Goal: Task Accomplishment & Management: Use online tool/utility

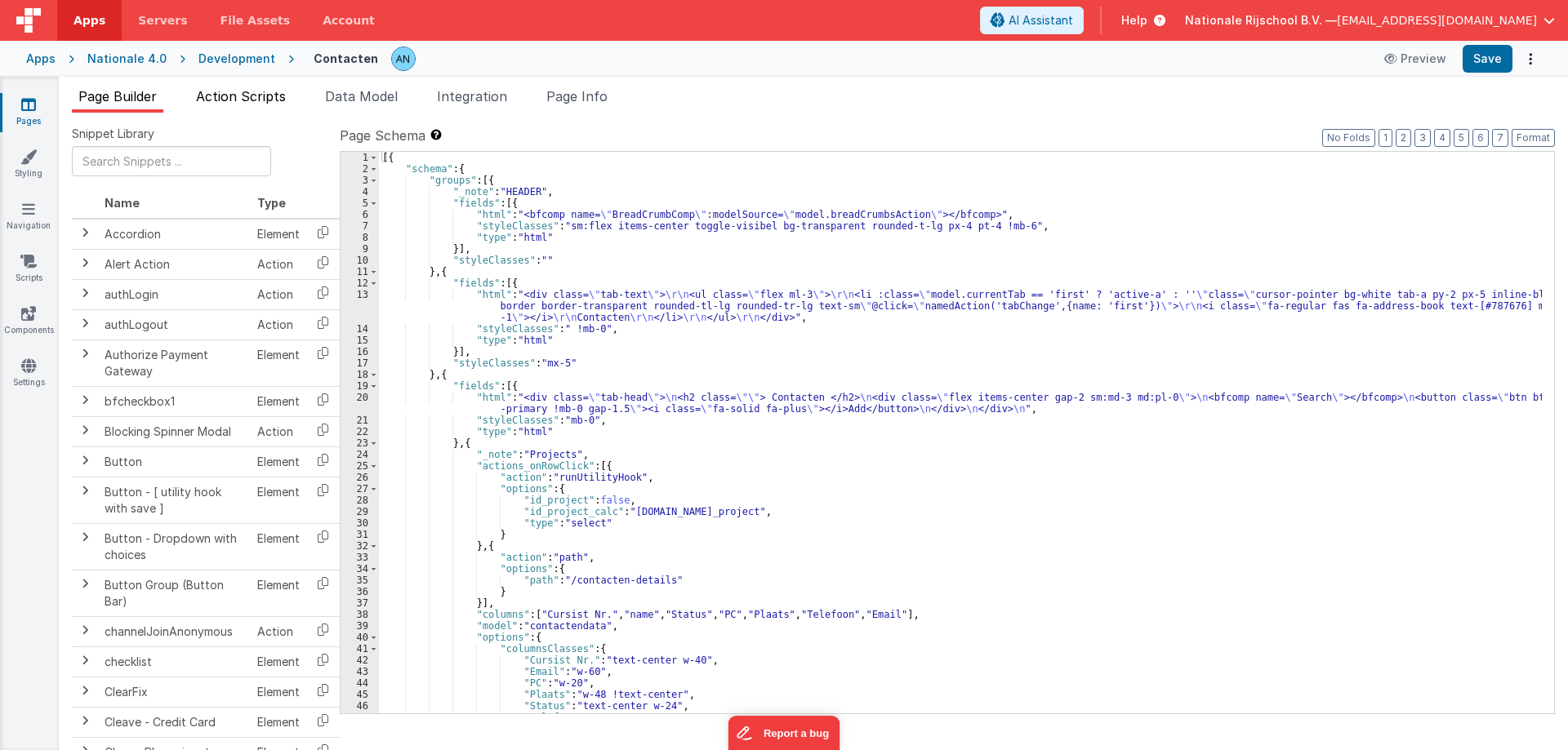
click at [245, 93] on span "Action Scripts" at bounding box center [241, 96] width 89 height 17
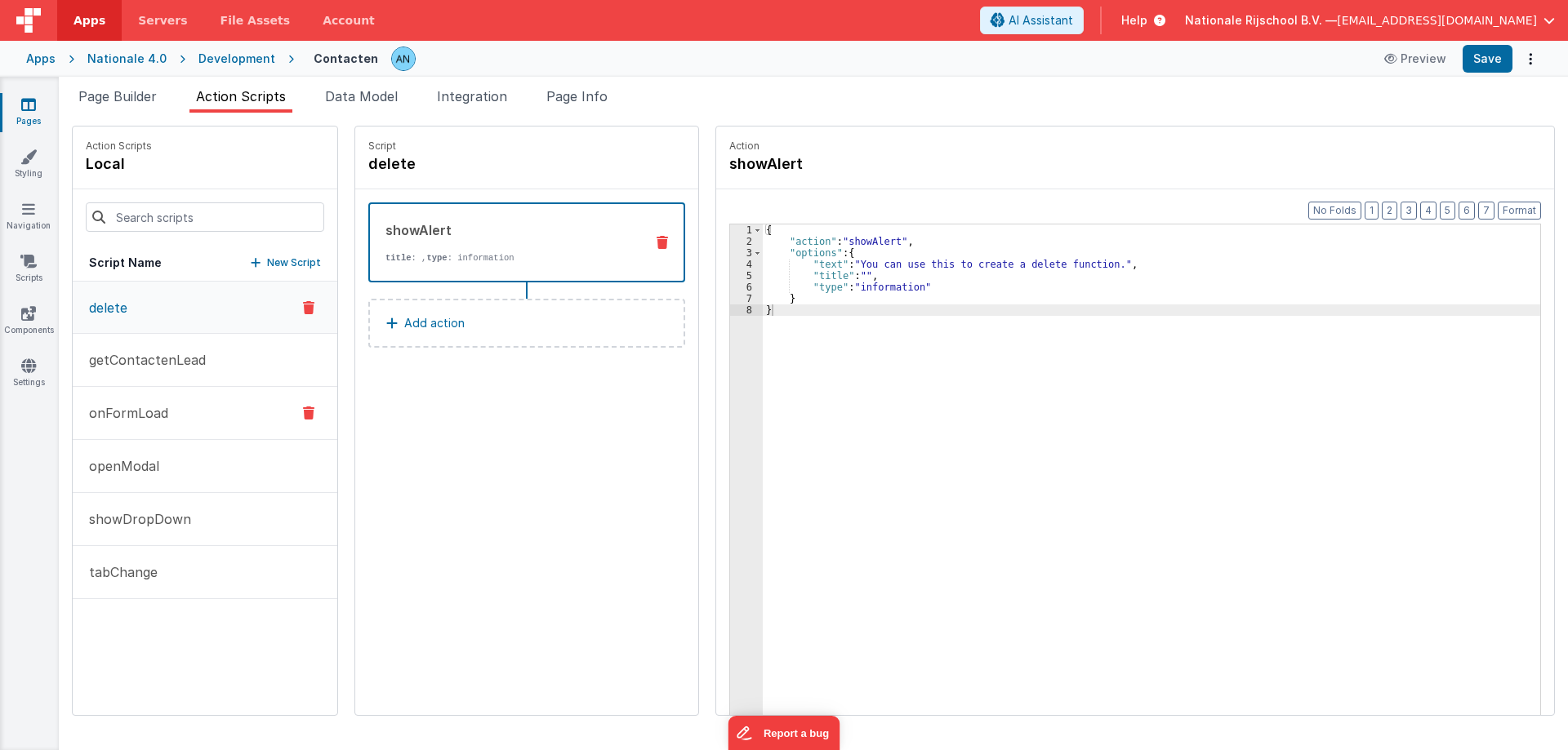
click at [157, 408] on p "onFormLoad" at bounding box center [124, 413] width 89 height 19
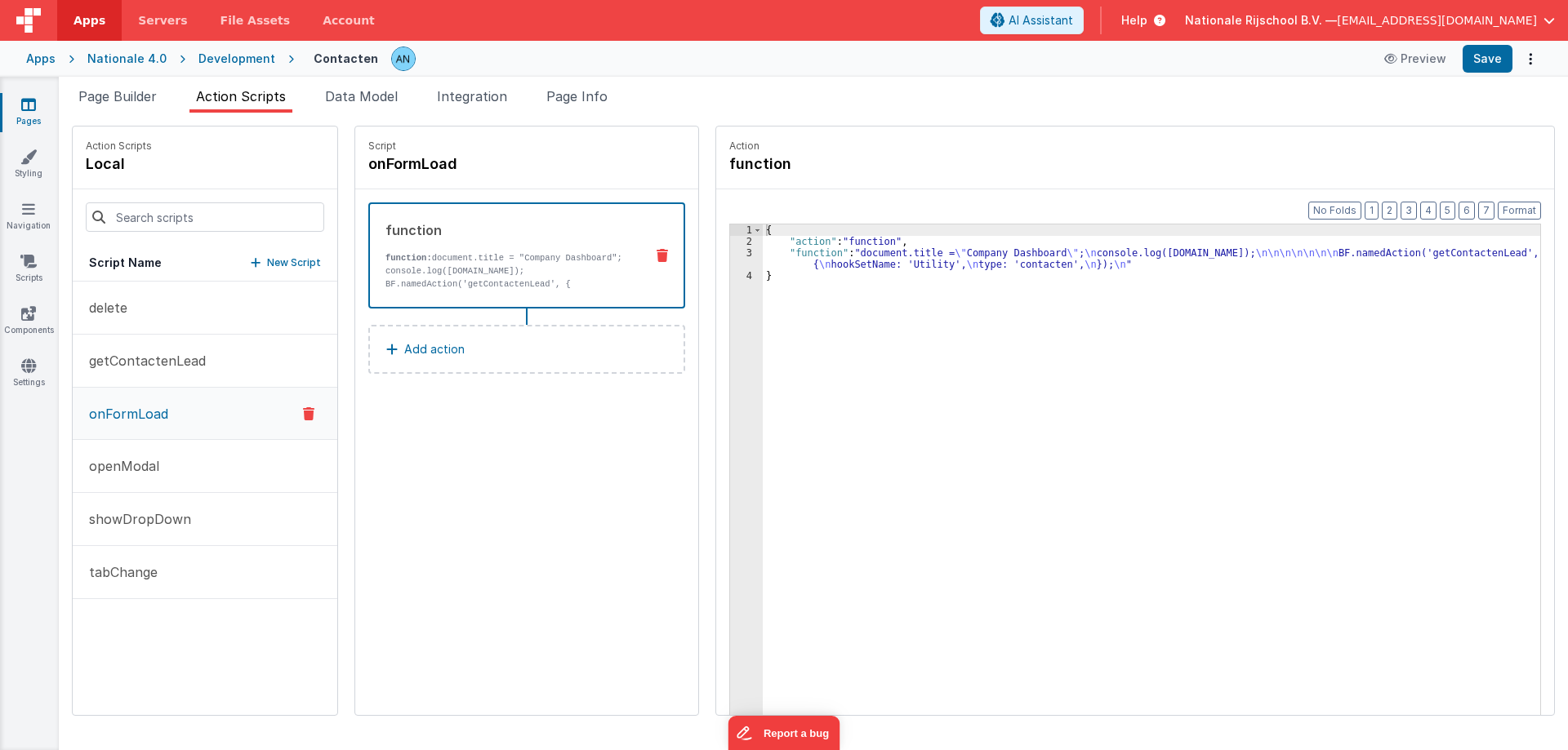
click at [811, 262] on div "{ "action" : "function" , "function" : "document.title = \" Company Dashboard \…" at bounding box center [1159, 506] width 793 height 564
click at [131, 349] on button "getContactenLead" at bounding box center [205, 361] width 265 height 53
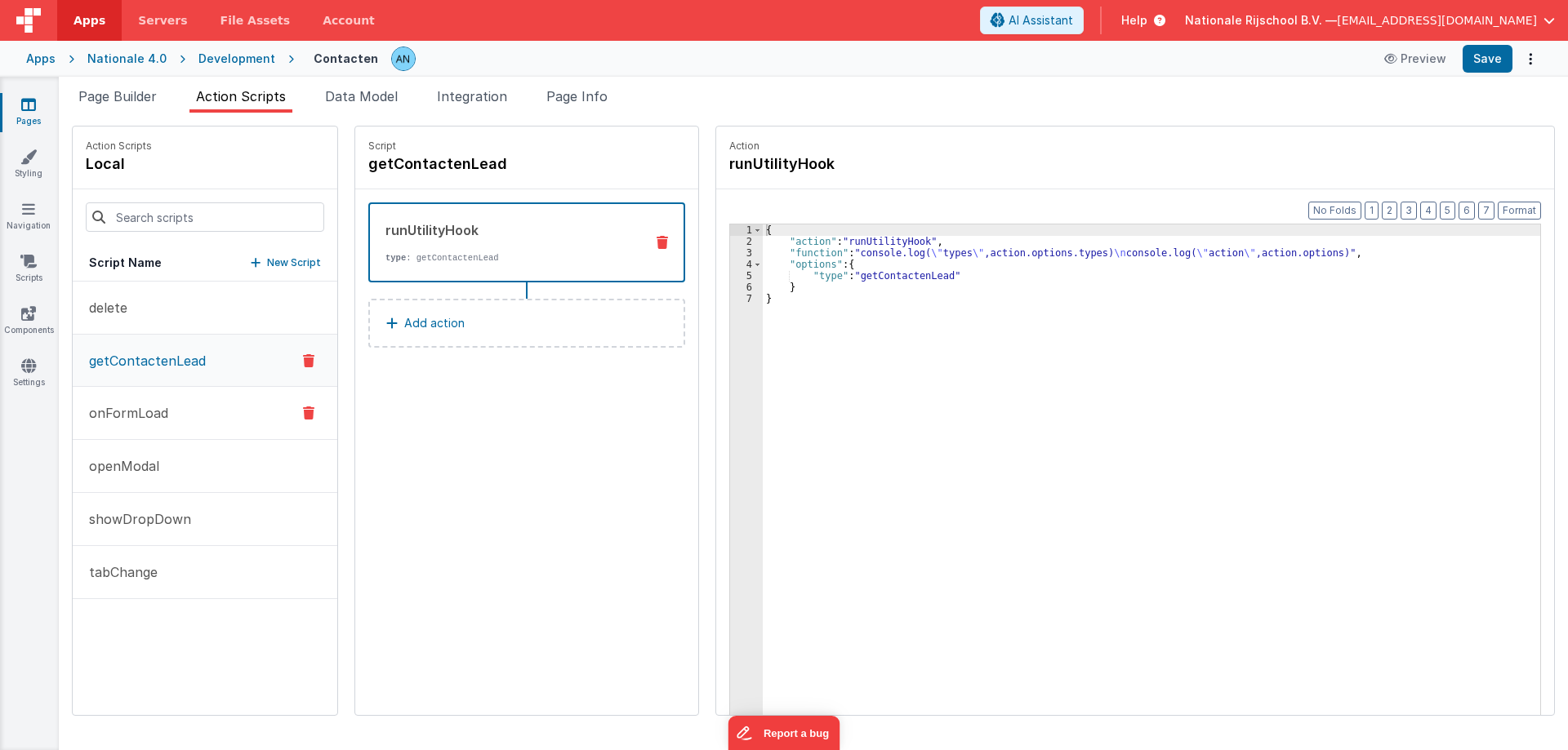
drag, startPoint x: 166, startPoint y: 424, endPoint x: 245, endPoint y: 424, distance: 79.0
click at [164, 424] on button "onFormLoad" at bounding box center [205, 414] width 265 height 53
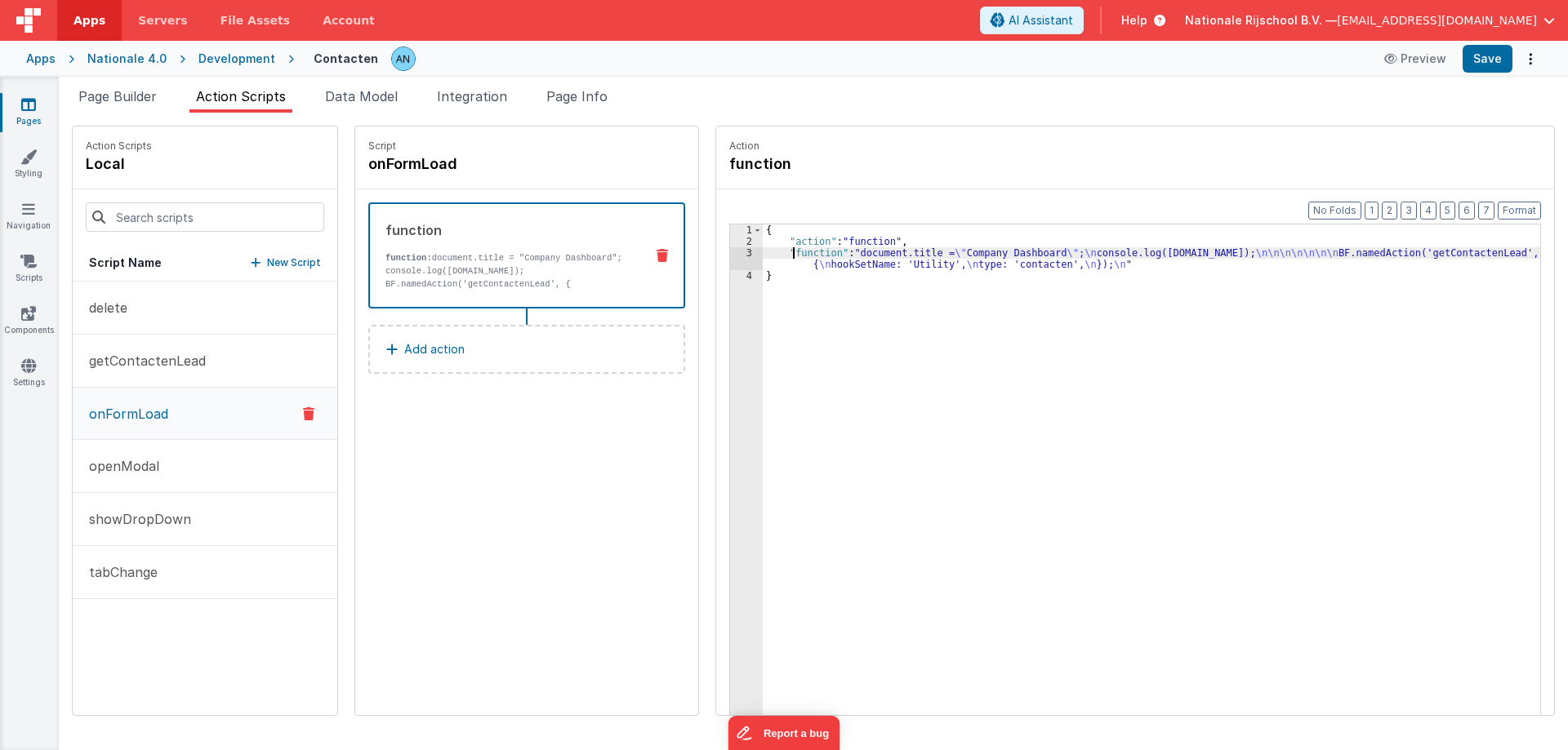
click at [778, 257] on div "{ "action" : "function" , "function" : "document.title = \" Company Dashboard \…" at bounding box center [1159, 506] width 793 height 564
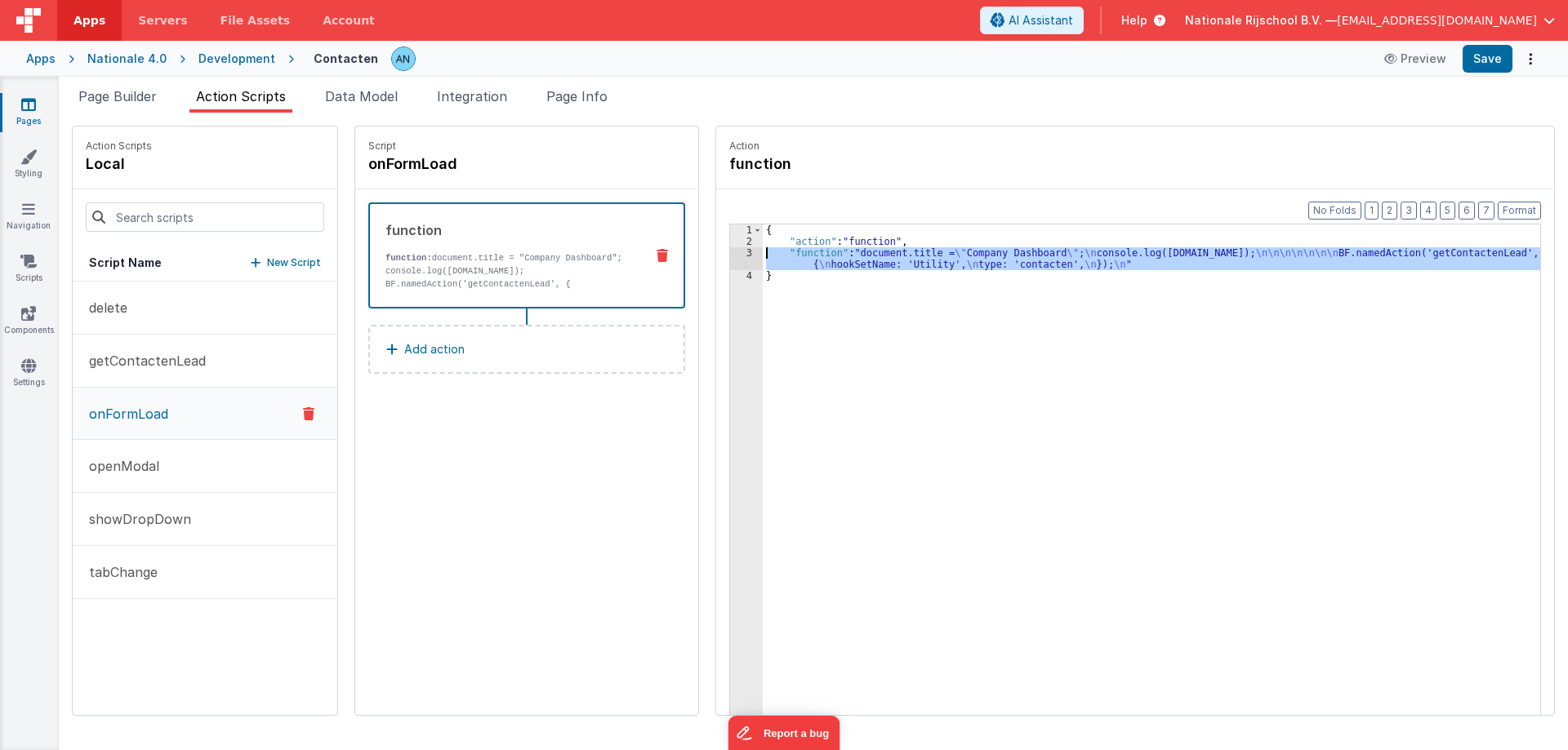
click at [730, 252] on div "3" at bounding box center [746, 258] width 32 height 23
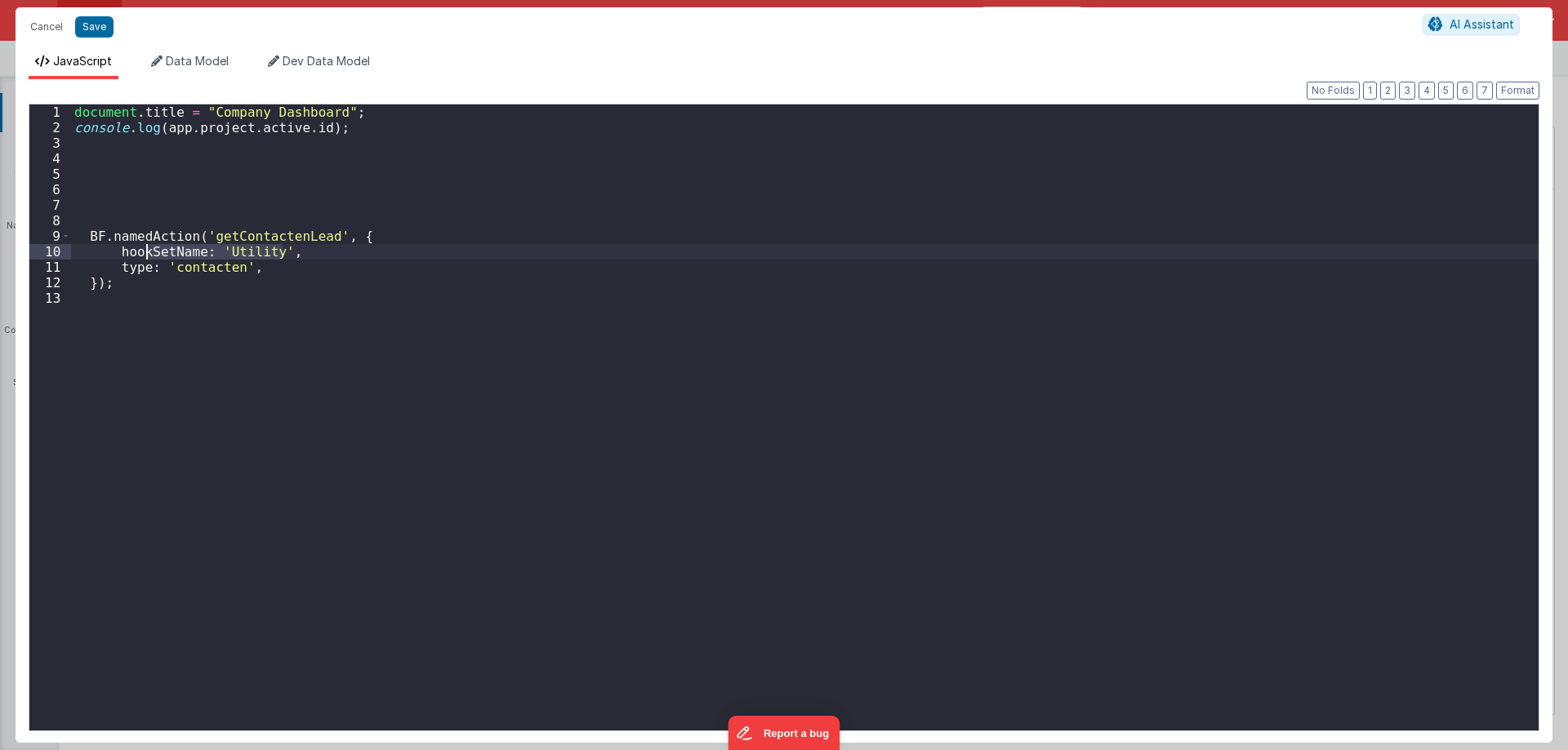
drag, startPoint x: 291, startPoint y: 253, endPoint x: 138, endPoint y: 250, distance: 153.0
click at [138, 250] on div "document . title = "Company Dashboard" ; console . log ( app . project . active…" at bounding box center [805, 433] width 1467 height 657
click at [301, 272] on div "document . title = "Company Dashboard" ; console . log ( app . project . active…" at bounding box center [805, 433] width 1467 height 657
click at [186, 268] on div "document . title = "Company Dashboard" ; console . log ( app . project . active…" at bounding box center [805, 433] width 1467 height 657
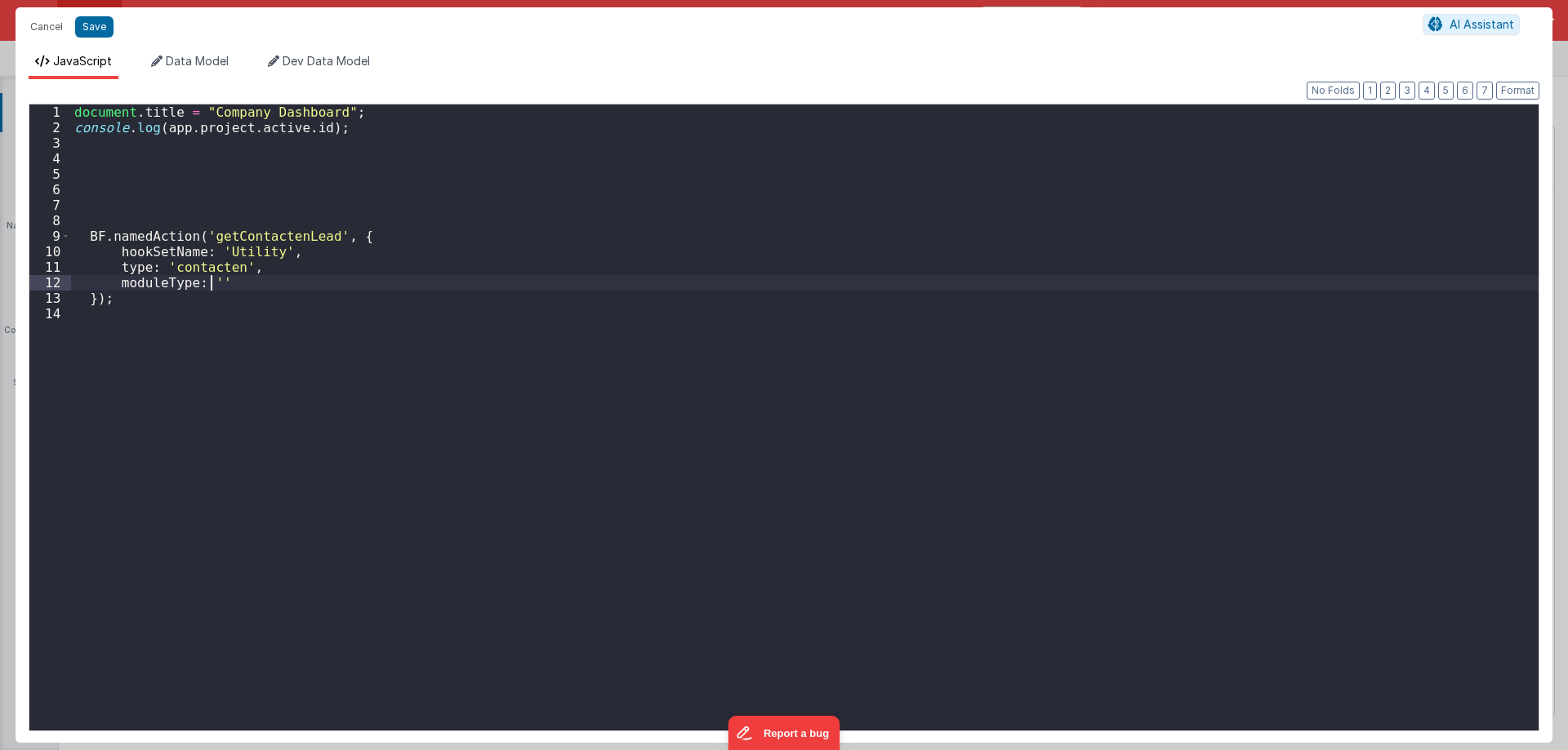
click at [211, 280] on div "document . title = "Company Dashboard" ; console . log ( app . project . active…" at bounding box center [805, 433] width 1467 height 657
click at [201, 265] on div "document . title = "Company Dashboard" ; console . log ( app . project . active…" at bounding box center [805, 433] width 1467 height 657
click at [178, 267] on div "document . title = "Company Dashboard" ; console . log ( app . project . active…" at bounding box center [805, 417] width 1467 height 626
click at [178, 267] on div "document . title = "Company Dashboard" ; console . log ( app . project . active…" at bounding box center [805, 433] width 1467 height 657
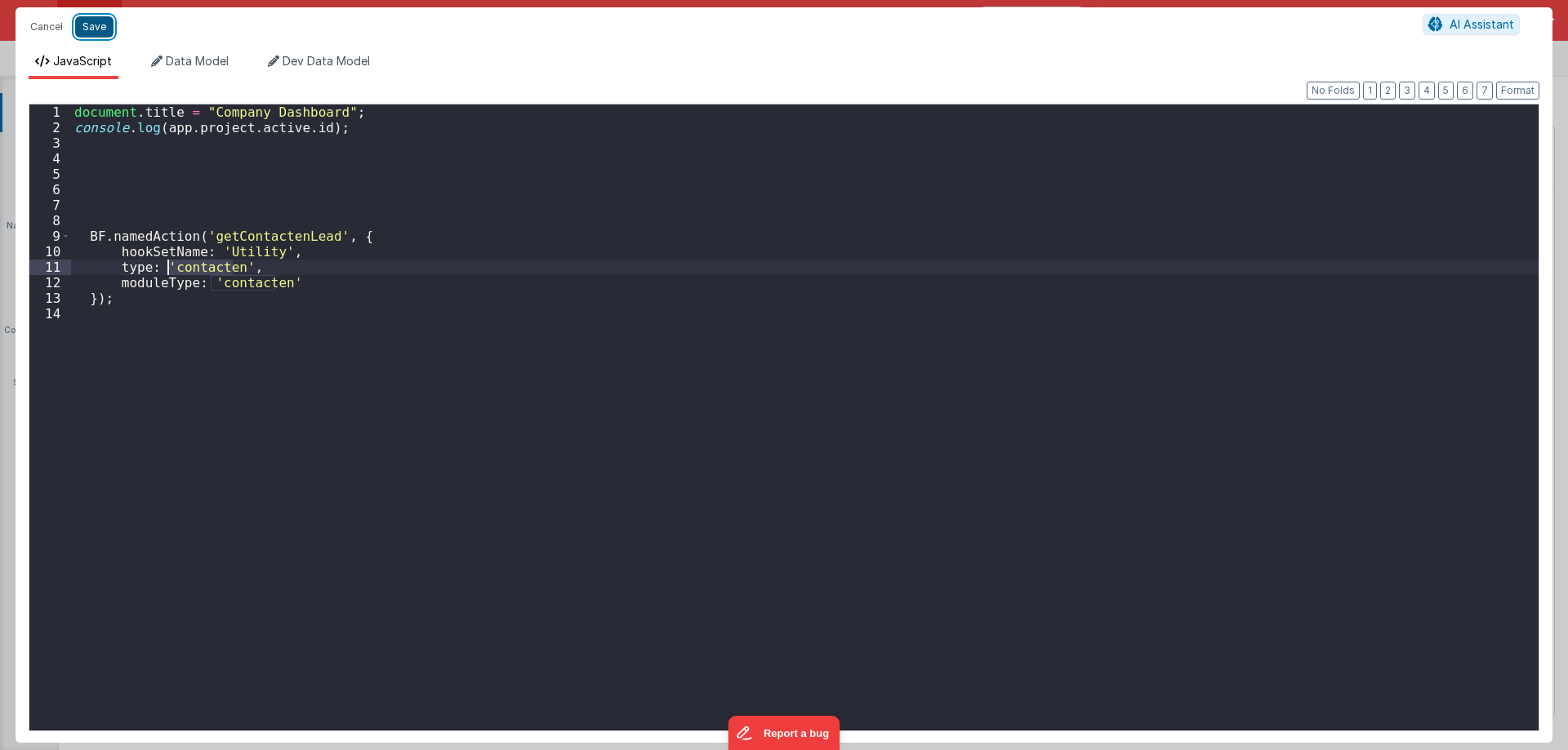
click at [85, 22] on button "Save" at bounding box center [95, 27] width 39 height 21
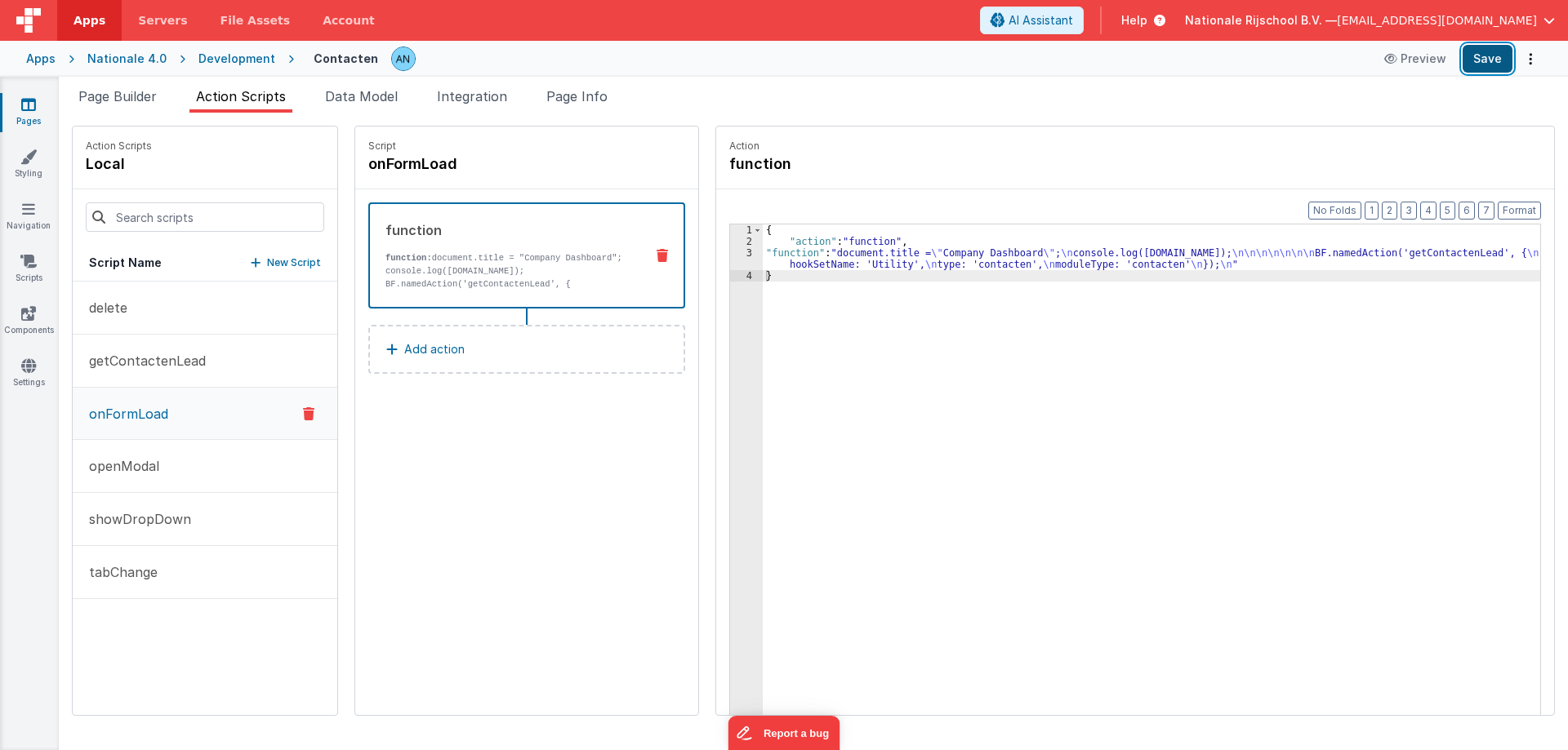
click at [1494, 59] on button "Save" at bounding box center [1487, 59] width 50 height 28
click at [121, 329] on button "delete" at bounding box center [205, 308] width 265 height 53
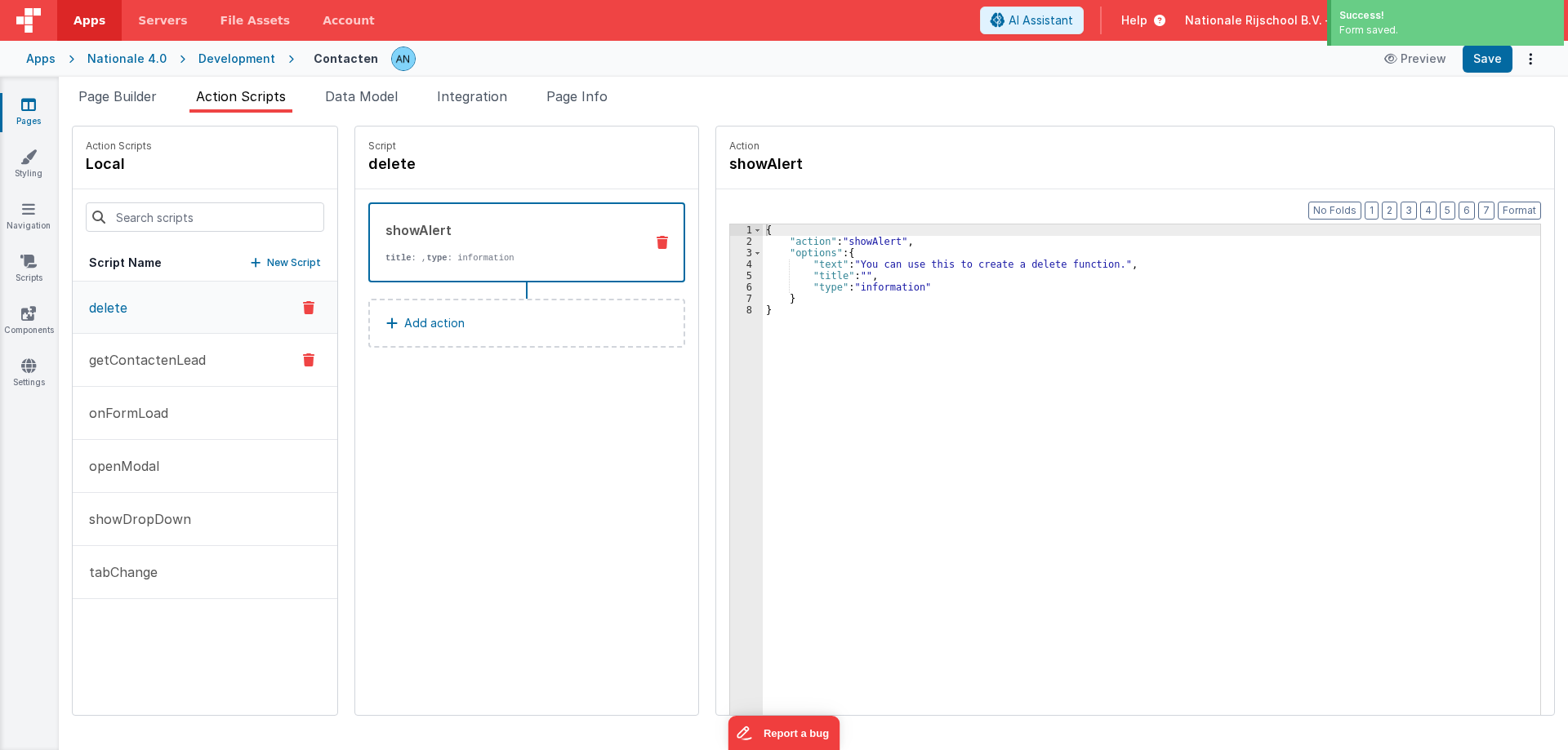
click at [138, 364] on p "getContactenLead" at bounding box center [142, 360] width 126 height 19
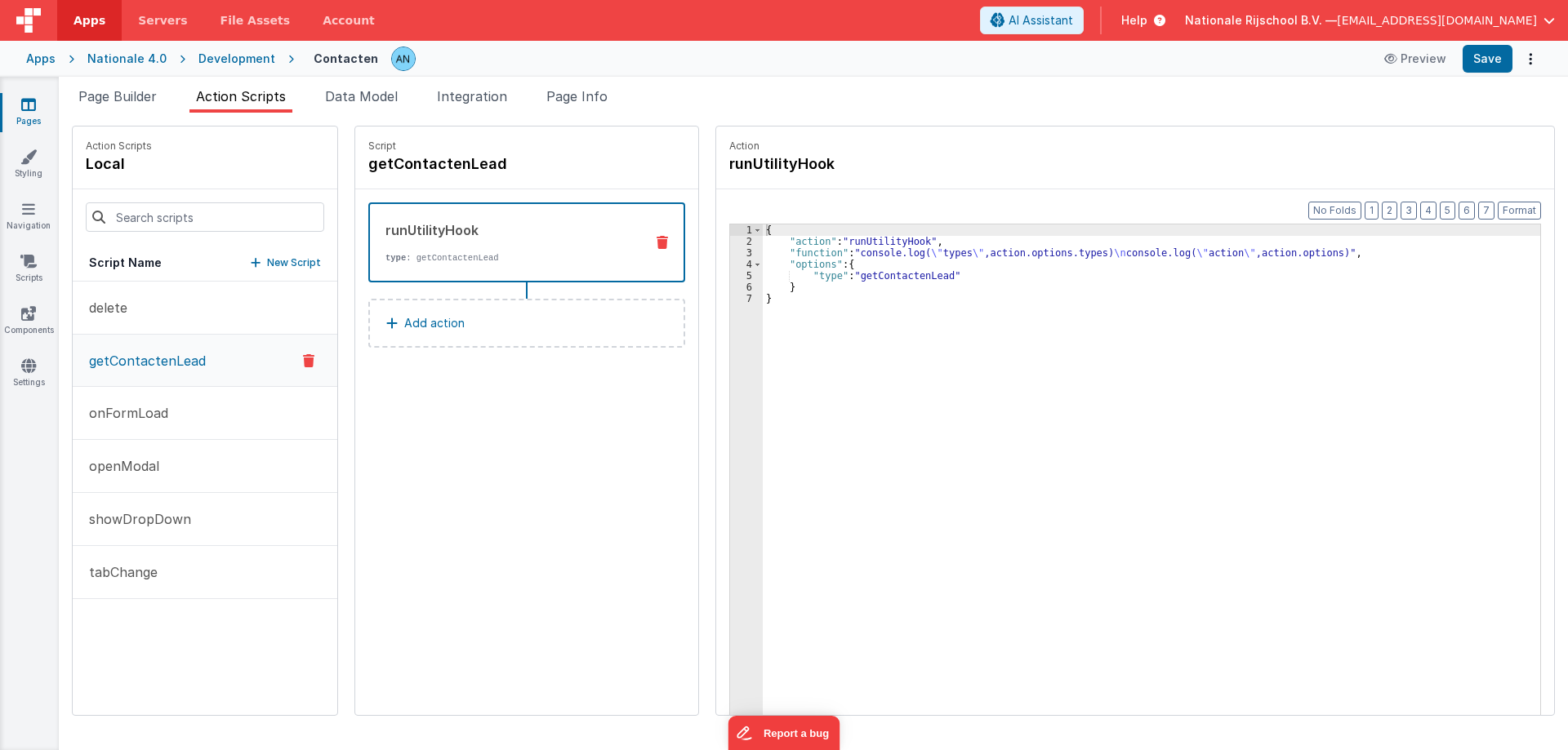
click at [873, 276] on div "{ "action" : "runUtilityHook" , "function" : "console.log( \" types \" ,action.…" at bounding box center [1159, 506] width 793 height 564
click at [1491, 60] on button "Save" at bounding box center [1487, 59] width 50 height 28
click at [149, 412] on p "onFormLoad" at bounding box center [124, 413] width 89 height 19
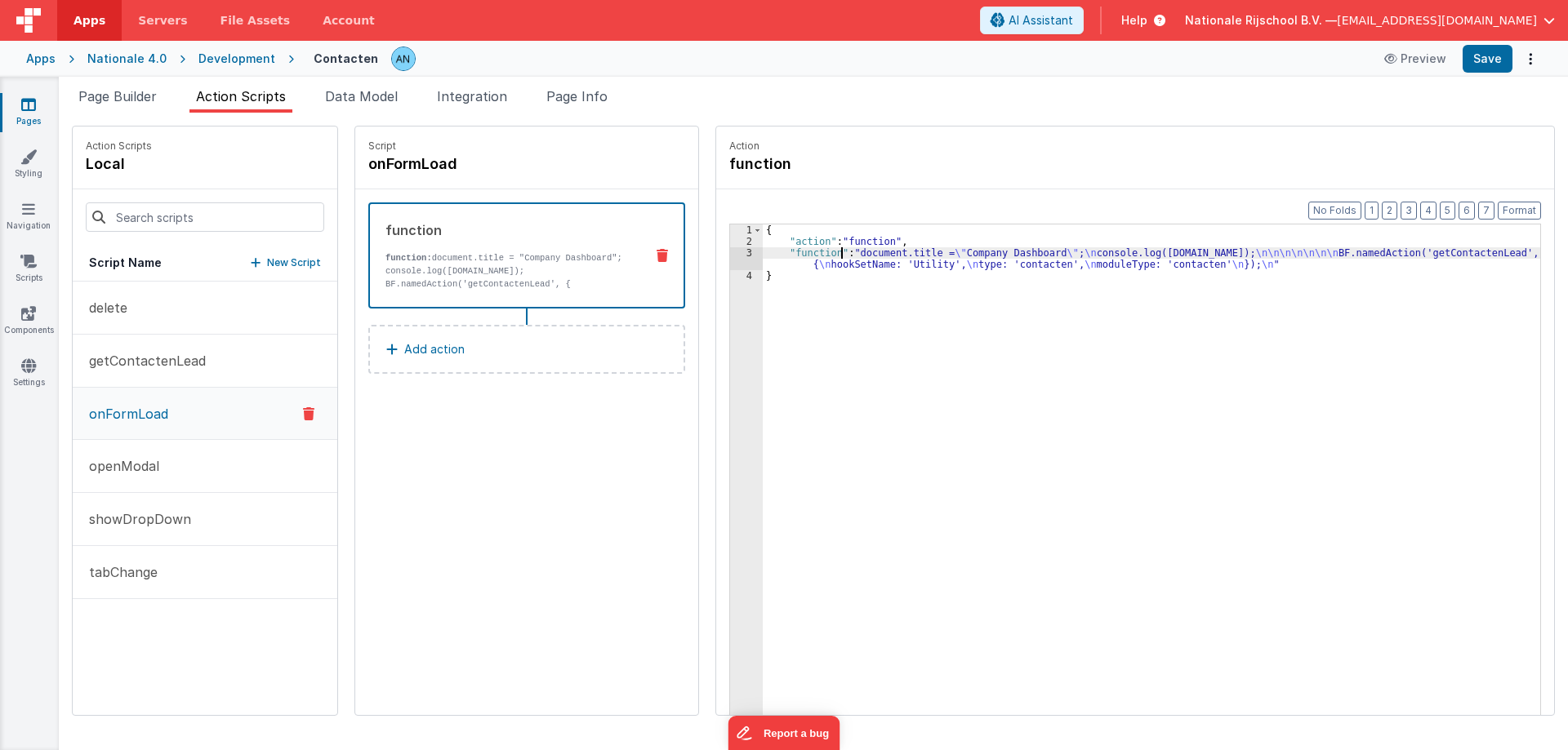
click at [826, 257] on div "{ "action" : "function" , "function" : "document.title = \" Company Dashboard \…" at bounding box center [1159, 506] width 793 height 564
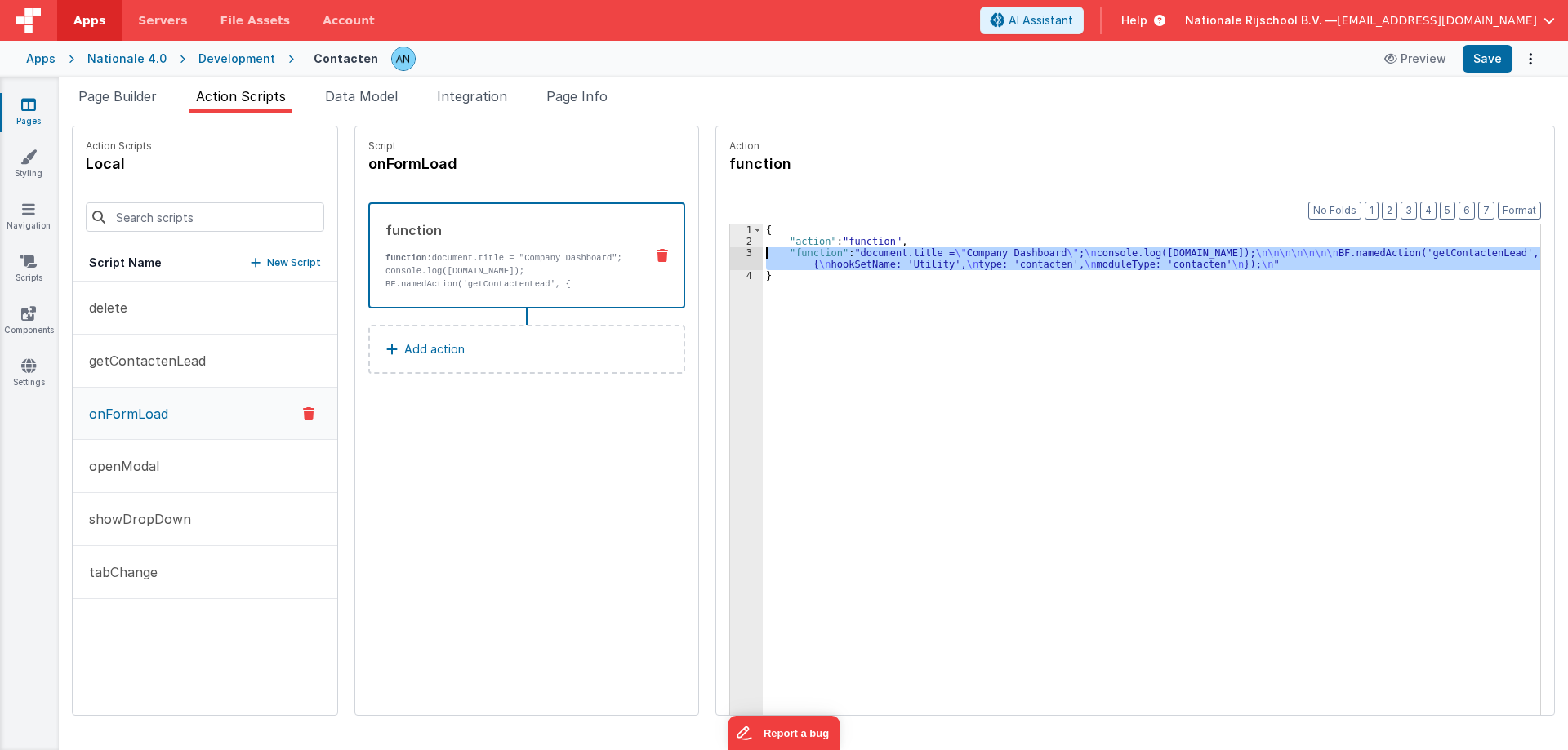
click at [730, 257] on div "3" at bounding box center [746, 258] width 32 height 23
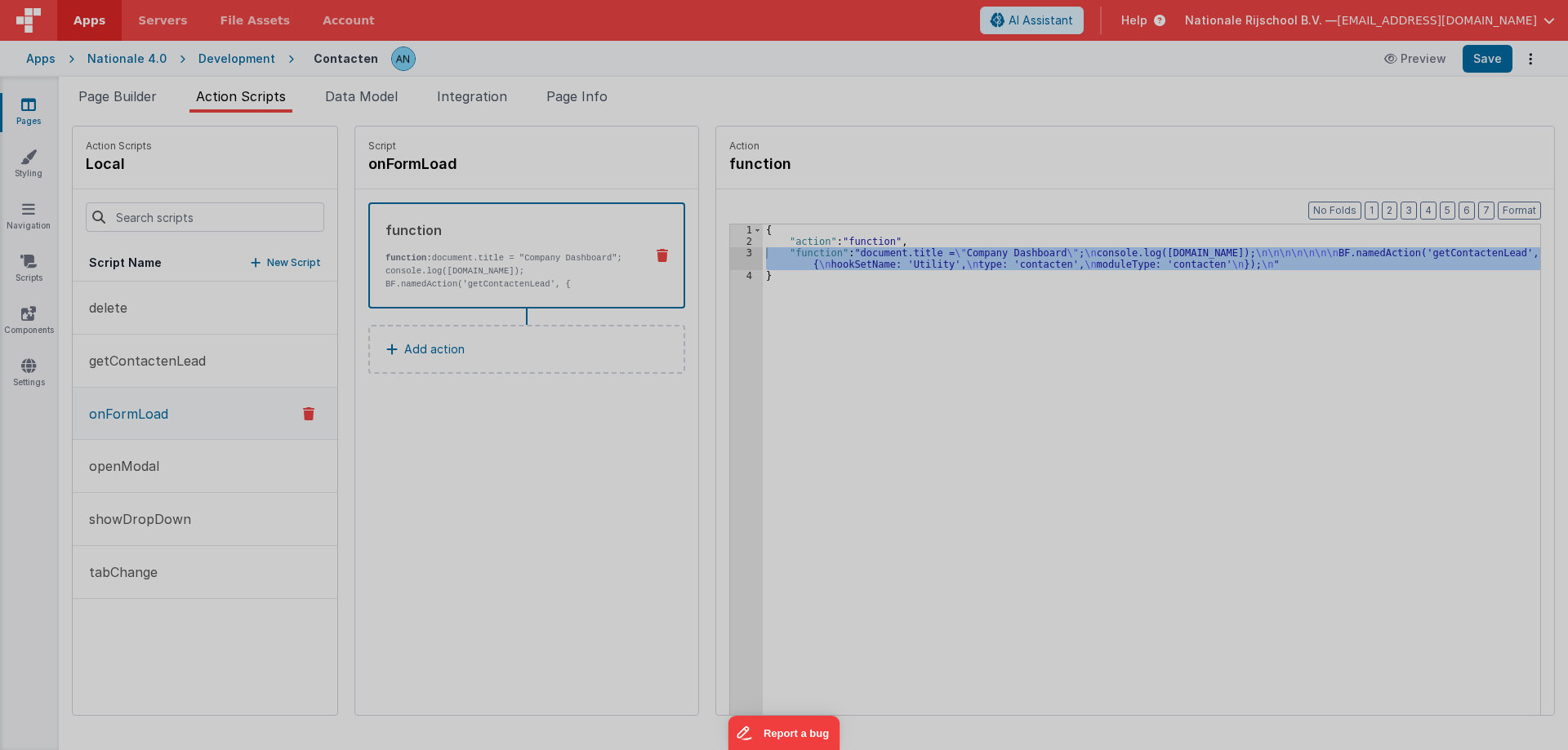
click at [723, 257] on div "document . title = "Company Dashboard" ; console . log ( app . project . active…" at bounding box center [805, 417] width 1467 height 657
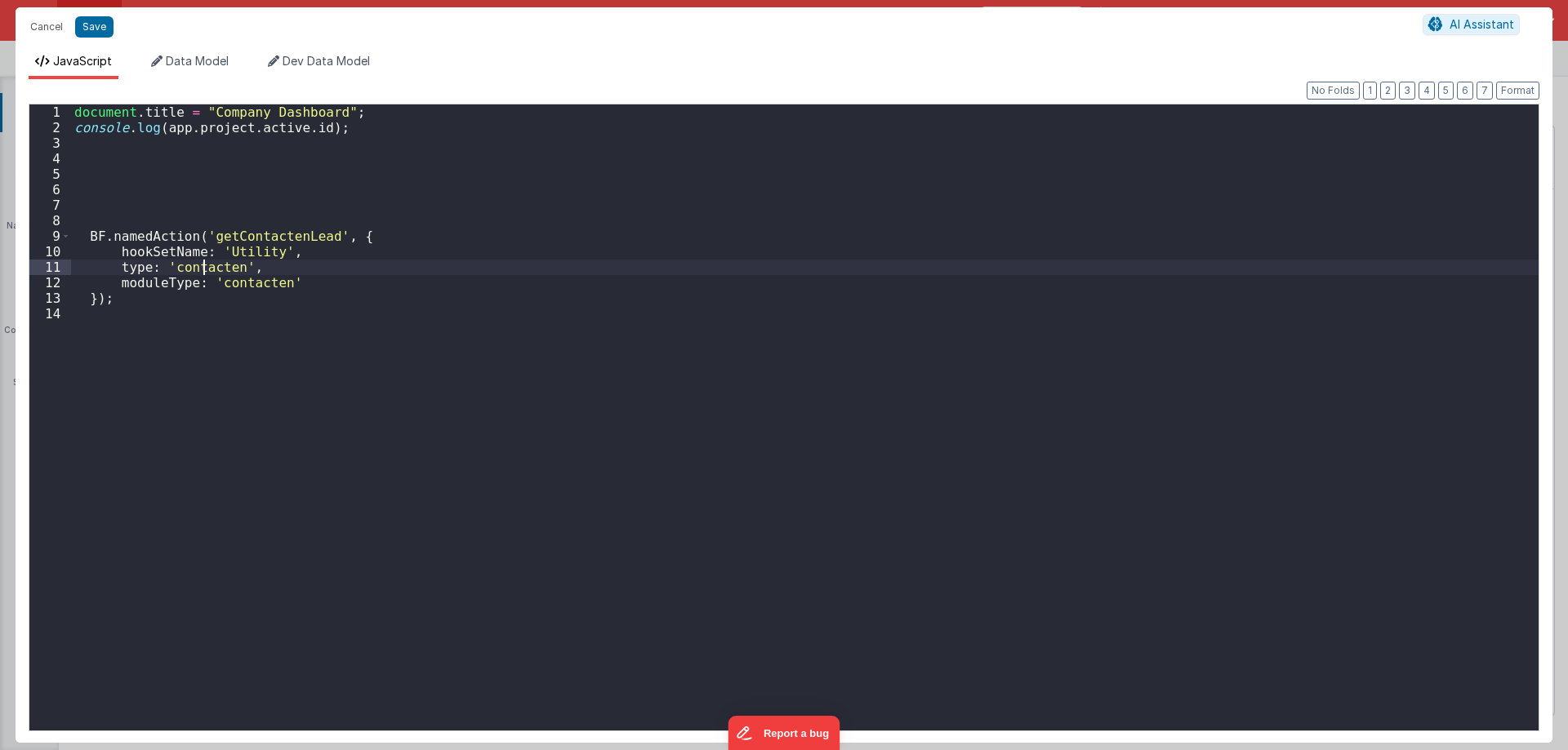
click at [205, 265] on div "document . title = "Company Dashboard" ; console . log ( app . project . active…" at bounding box center [805, 433] width 1467 height 657
click at [205, 266] on div "document . title = "Company Dashboard" ; console . log ( app . project . active…" at bounding box center [805, 433] width 1467 height 657
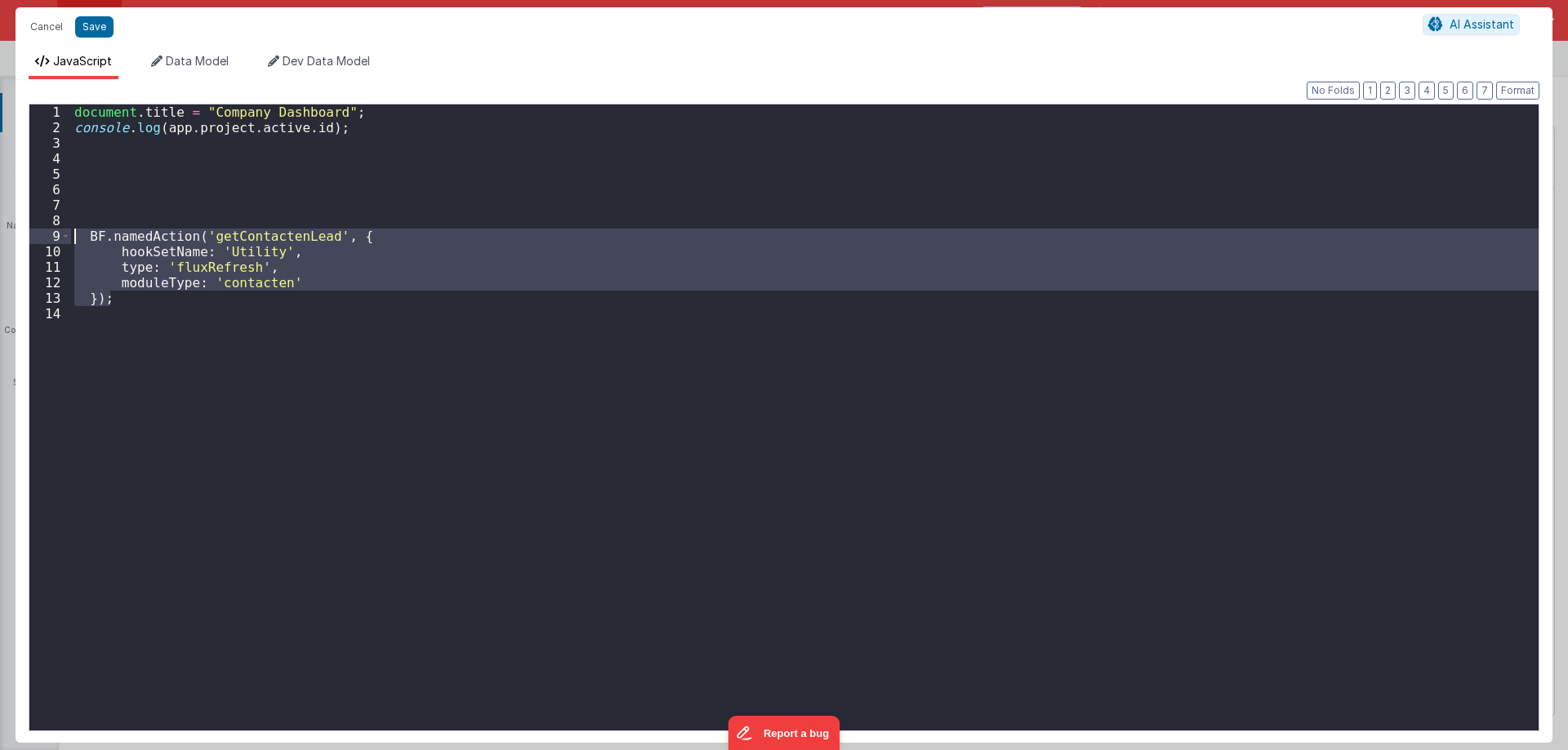
drag, startPoint x: 121, startPoint y: 300, endPoint x: 53, endPoint y: 237, distance: 92.7
click at [53, 237] on div "1 2 3 4 5 6 7 8 9 10 11 12 13 14 document . title = "Company Dashboard" ; conso…" at bounding box center [784, 417] width 1511 height 627
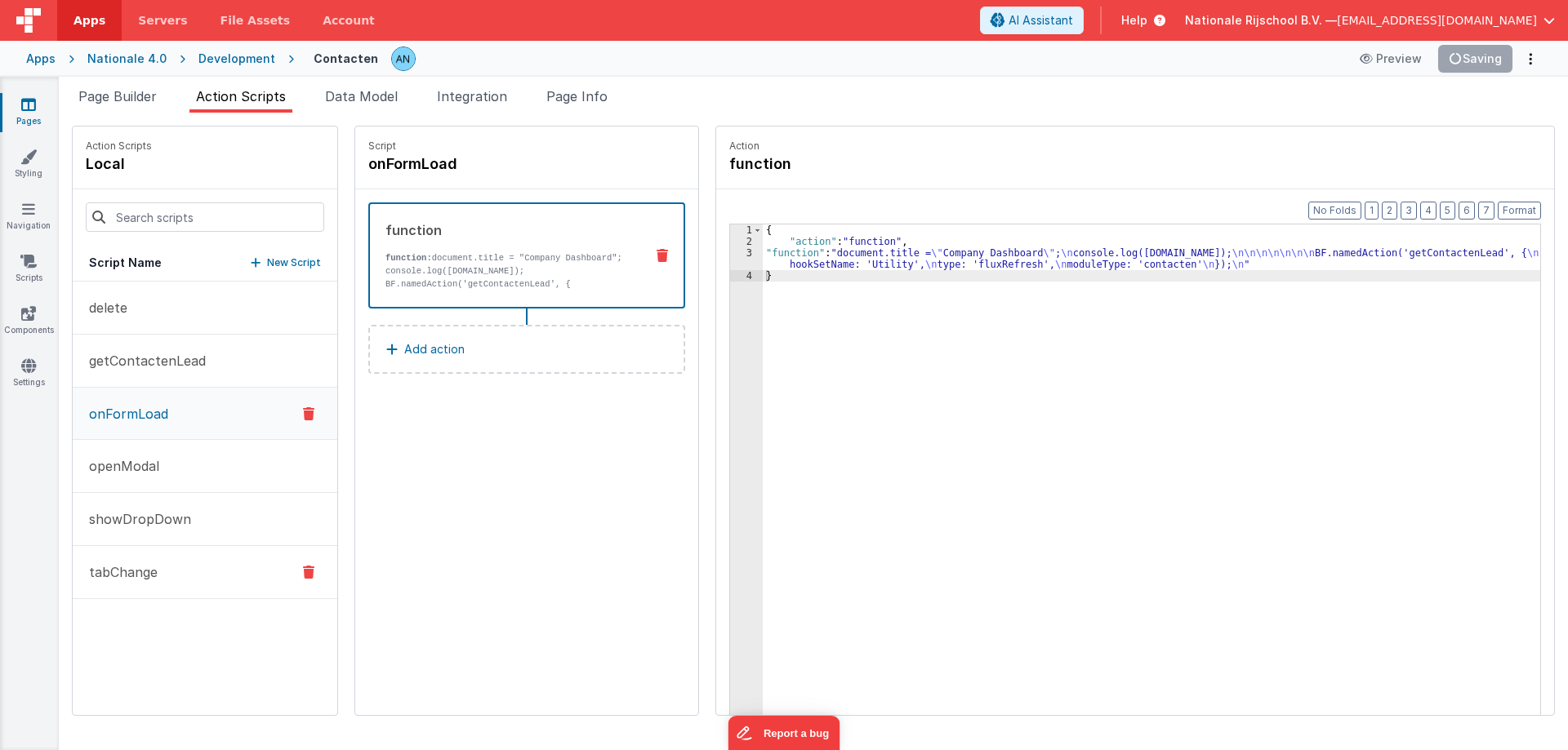
click at [160, 577] on button "tabChange" at bounding box center [205, 572] width 265 height 53
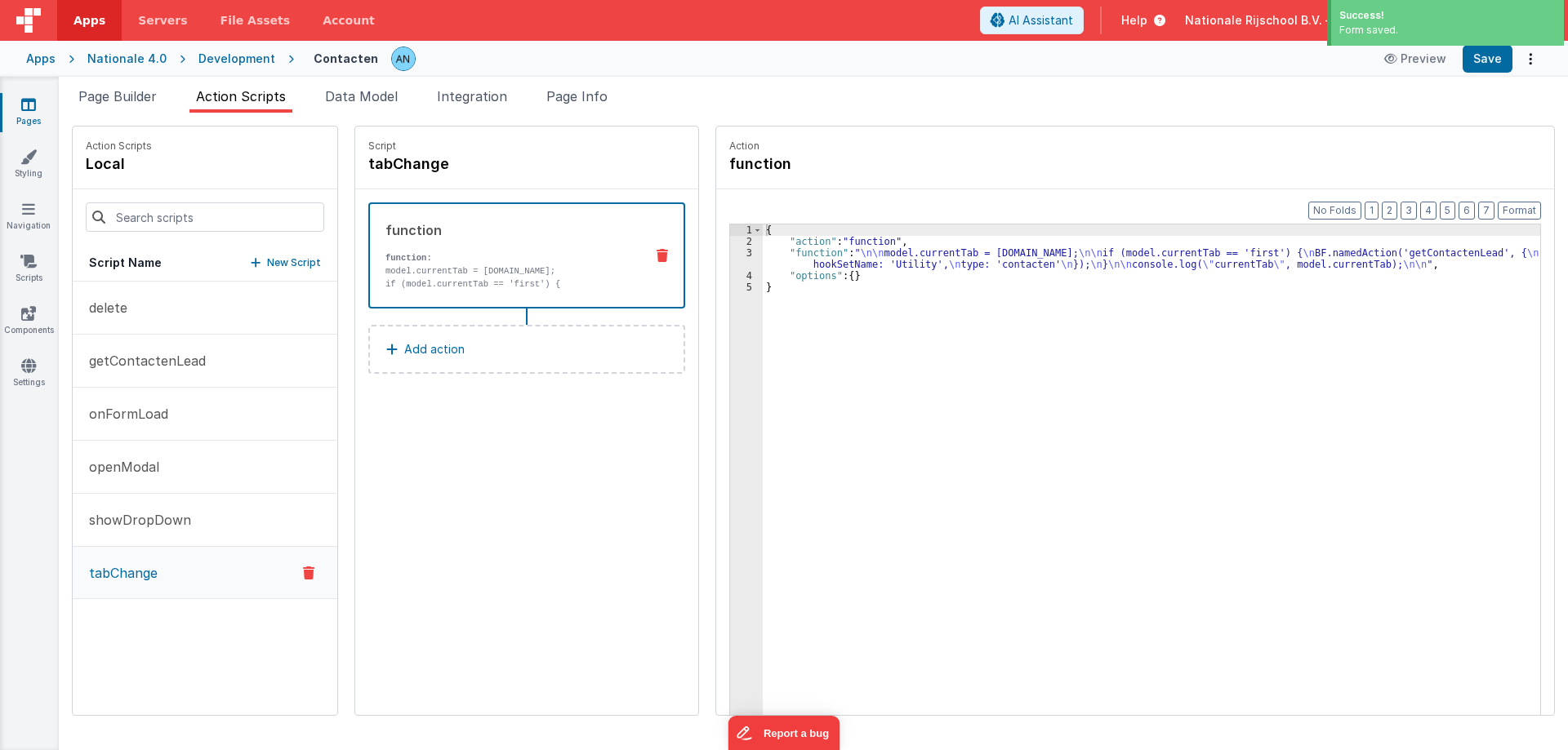
drag, startPoint x: 814, startPoint y: 258, endPoint x: 799, endPoint y: 259, distance: 15.0
click at [813, 258] on div "{ "action" : "function" , "function" : " \n\n model.currentTab = action.options…" at bounding box center [1159, 506] width 793 height 564
click at [730, 251] on div "3" at bounding box center [746, 258] width 32 height 23
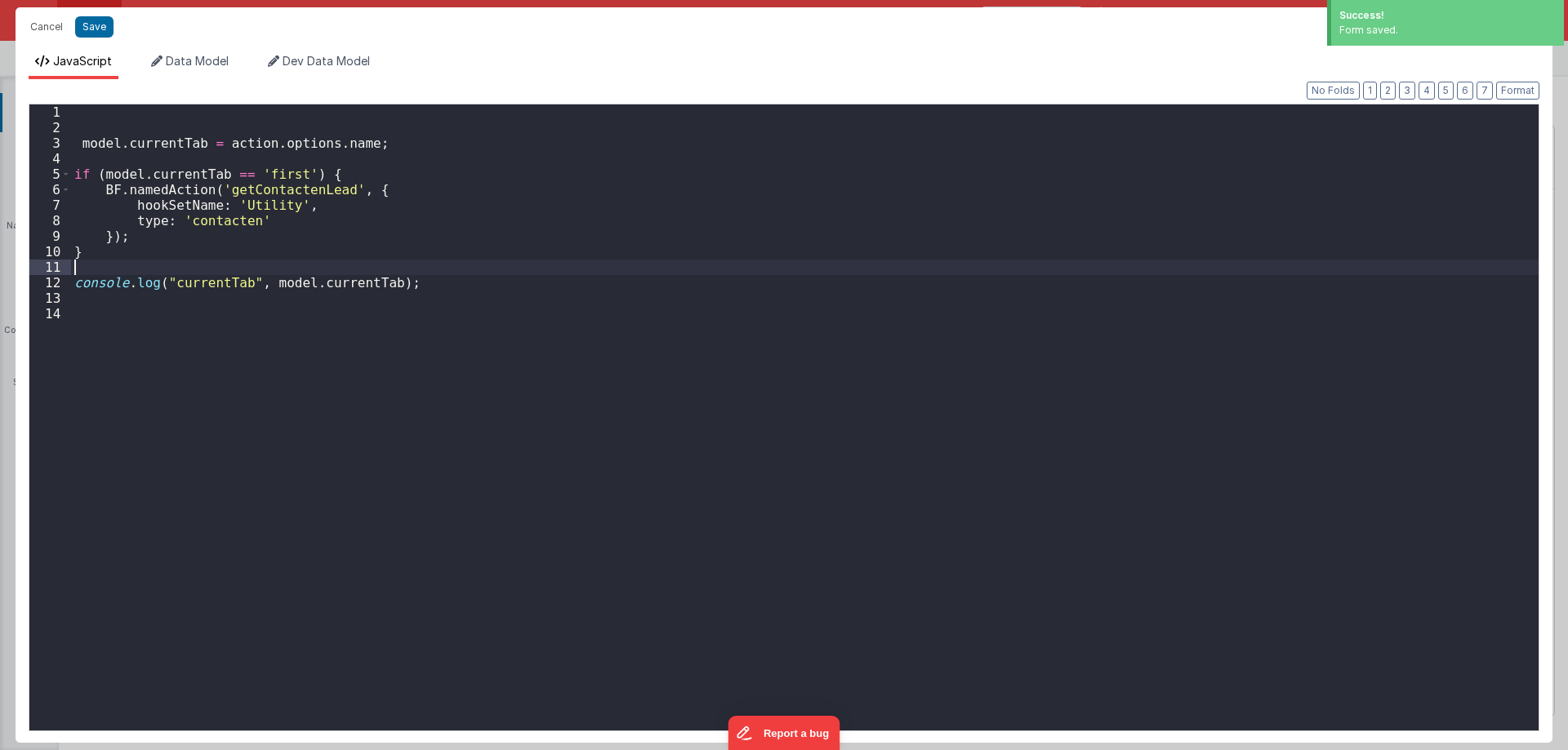
click at [721, 251] on div "model . currentTab = action . options . name ; if ( model . currentTab == 'firs…" at bounding box center [805, 433] width 1467 height 657
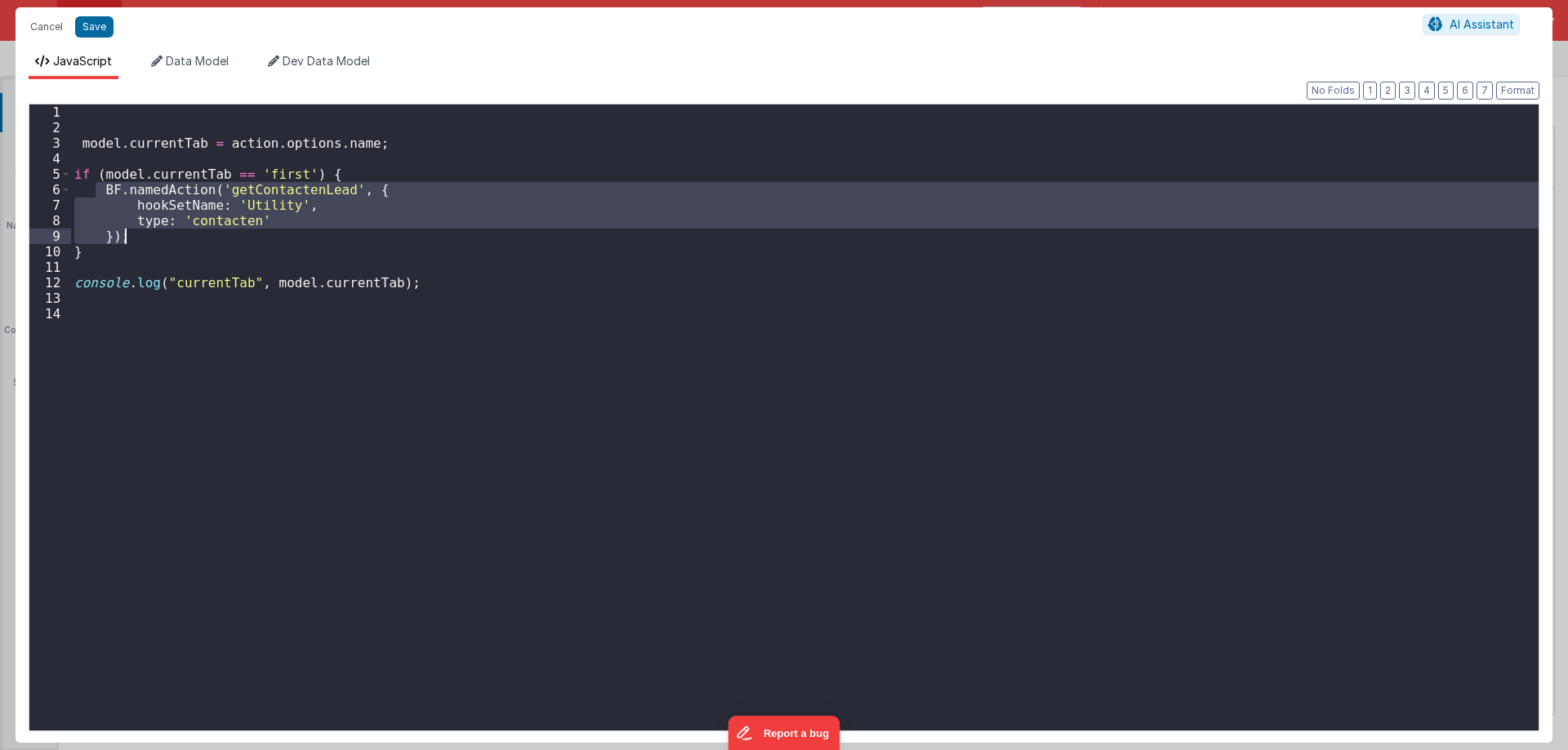
drag, startPoint x: 95, startPoint y: 189, endPoint x: 149, endPoint y: 234, distance: 70.3
click at [149, 234] on div "model . currentTab = action . options . name ; if ( model . currentTab == 'firs…" at bounding box center [805, 433] width 1467 height 657
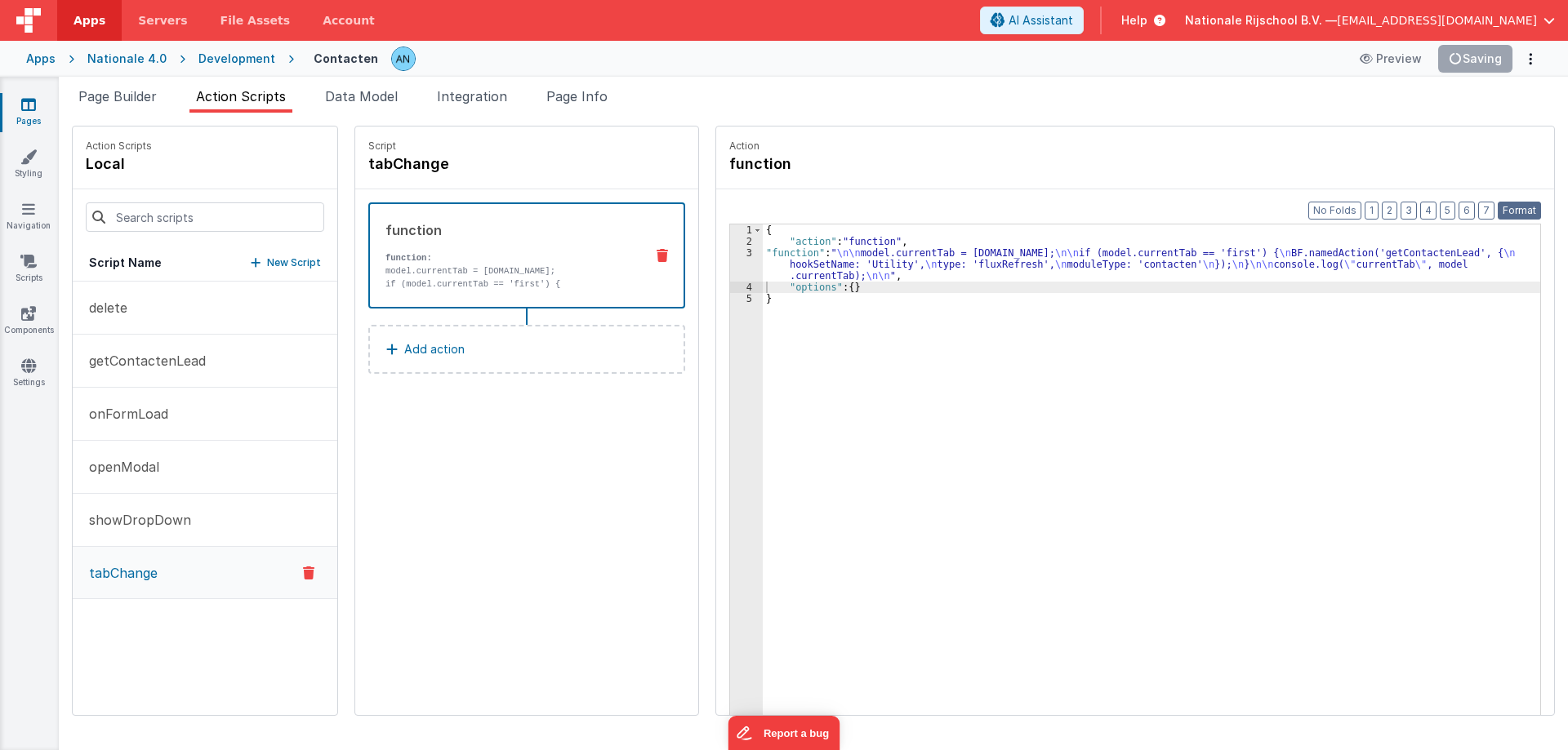
click at [1516, 209] on button "Format" at bounding box center [1519, 210] width 43 height 18
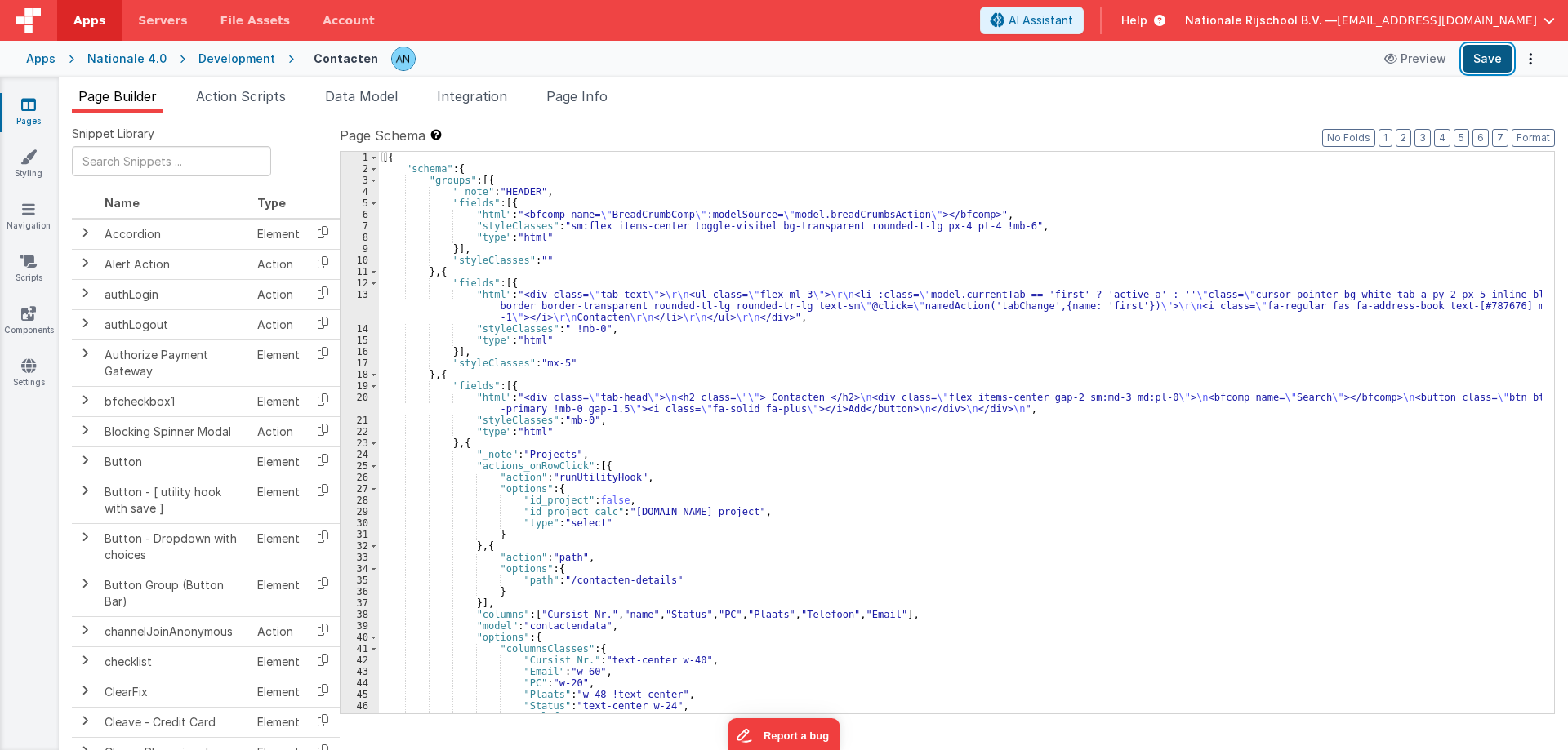
click at [1498, 71] on button "Save" at bounding box center [1487, 59] width 50 height 28
click at [1529, 131] on button "Format" at bounding box center [1533, 138] width 43 height 18
click at [341, 96] on span "Data Model" at bounding box center [361, 96] width 73 height 17
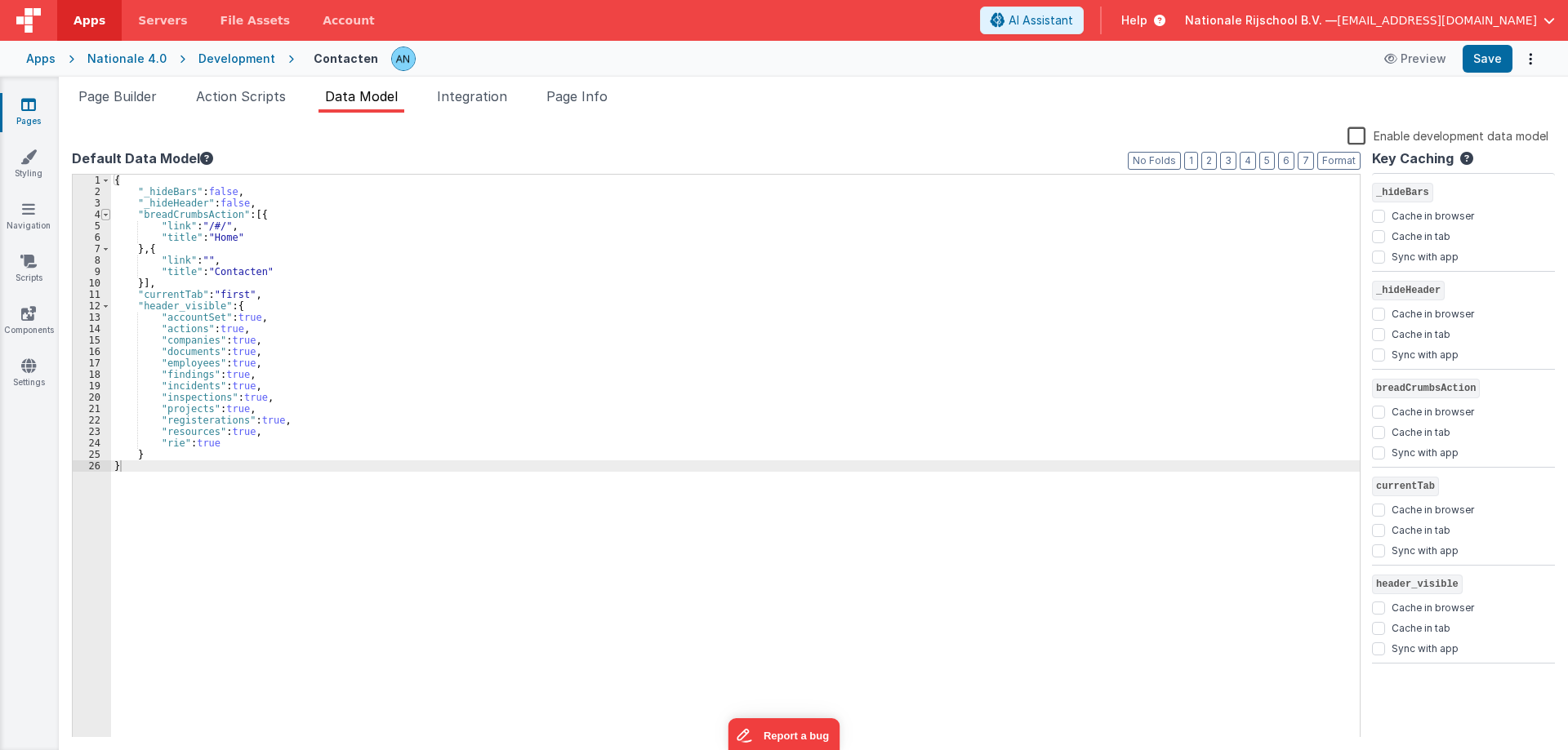
click at [109, 210] on span at bounding box center [106, 215] width 9 height 11
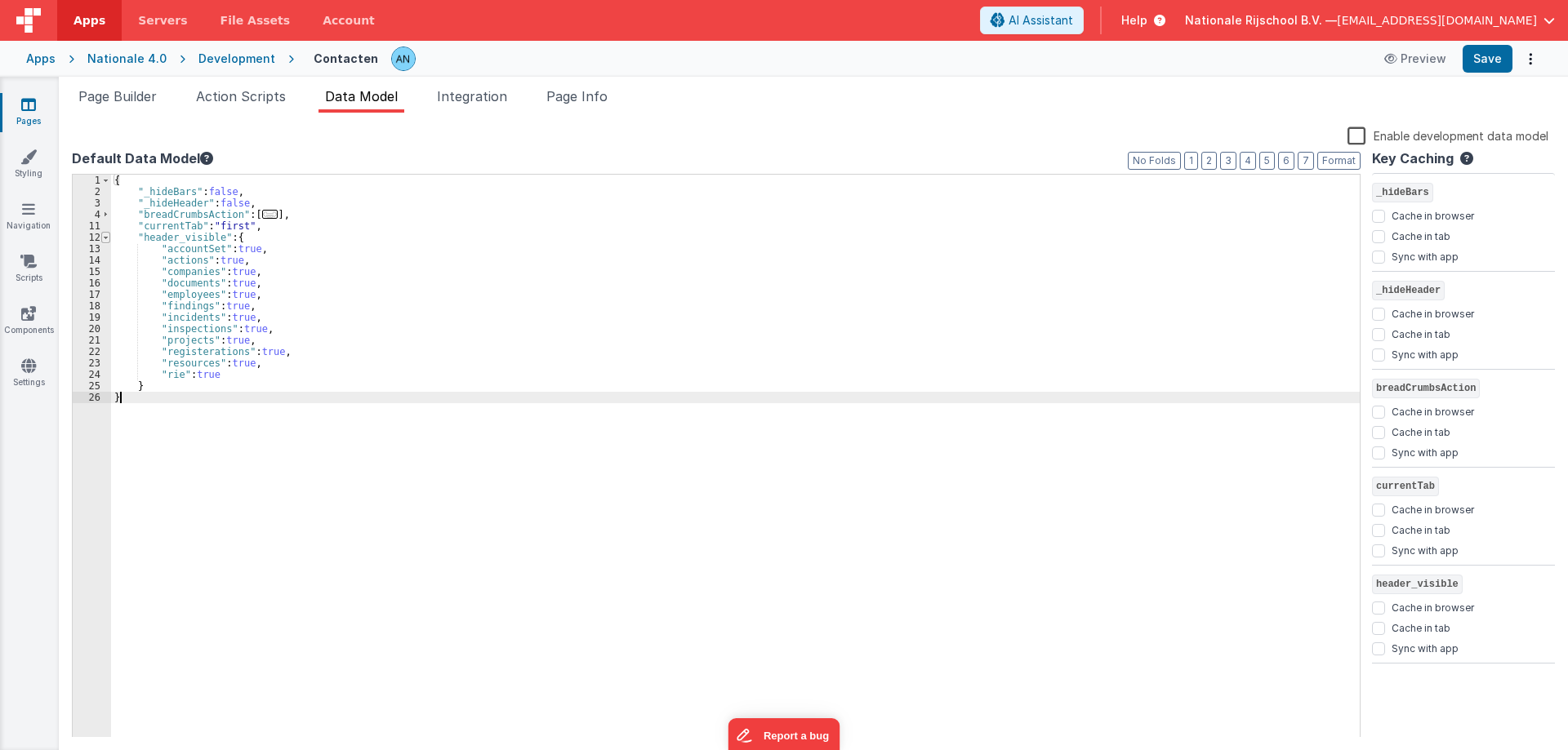
click at [107, 236] on span at bounding box center [106, 237] width 9 height 11
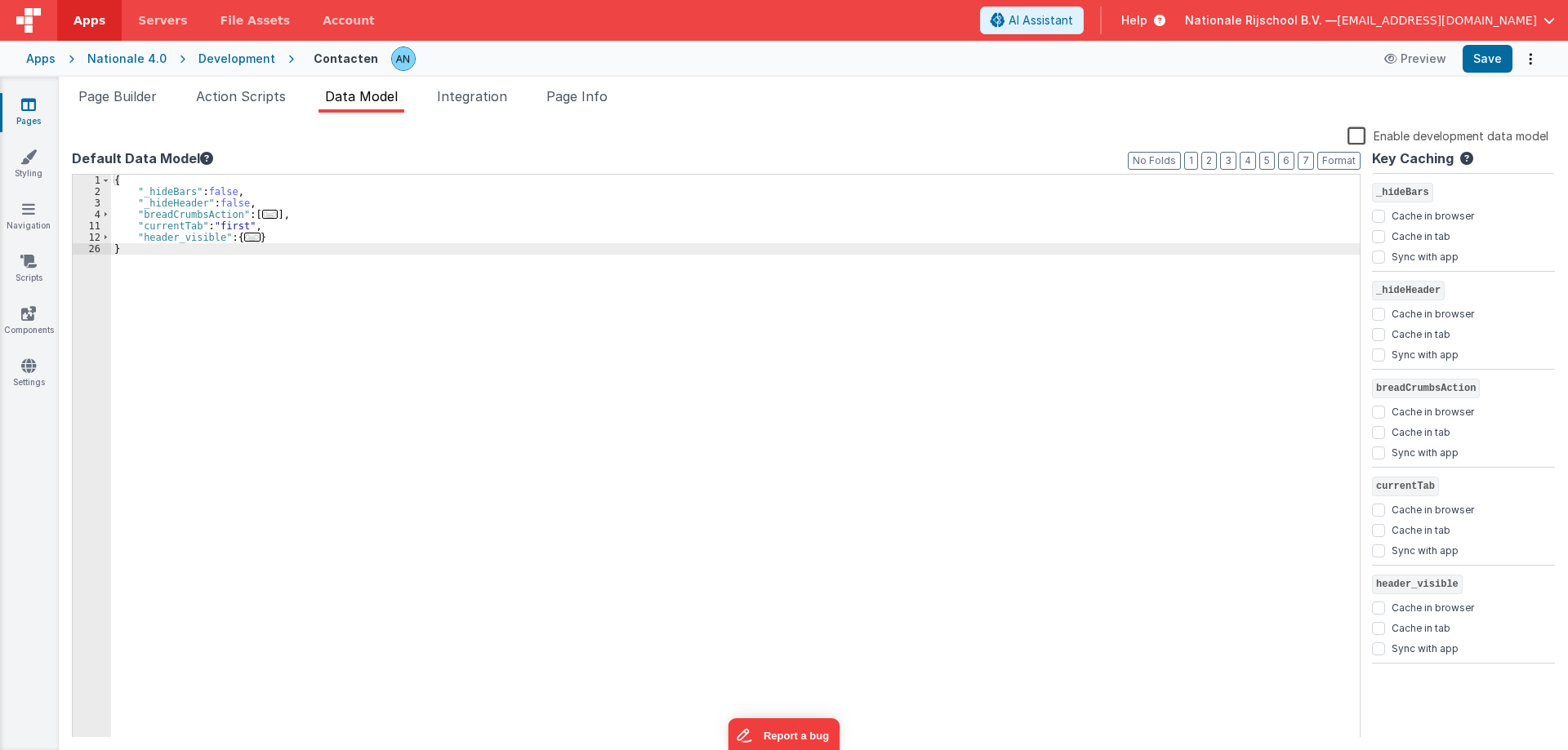
click at [265, 238] on div "{ "_hideBars" : false , "_hideHeader" : false , "breadCrumbsAction" : [ ... ] ,…" at bounding box center [735, 467] width 1249 height 586
paste textarea
click at [1380, 746] on input "Sync with app" at bounding box center [1378, 746] width 13 height 13
checkbox input "true"
click at [1490, 49] on button "Save" at bounding box center [1487, 59] width 50 height 28
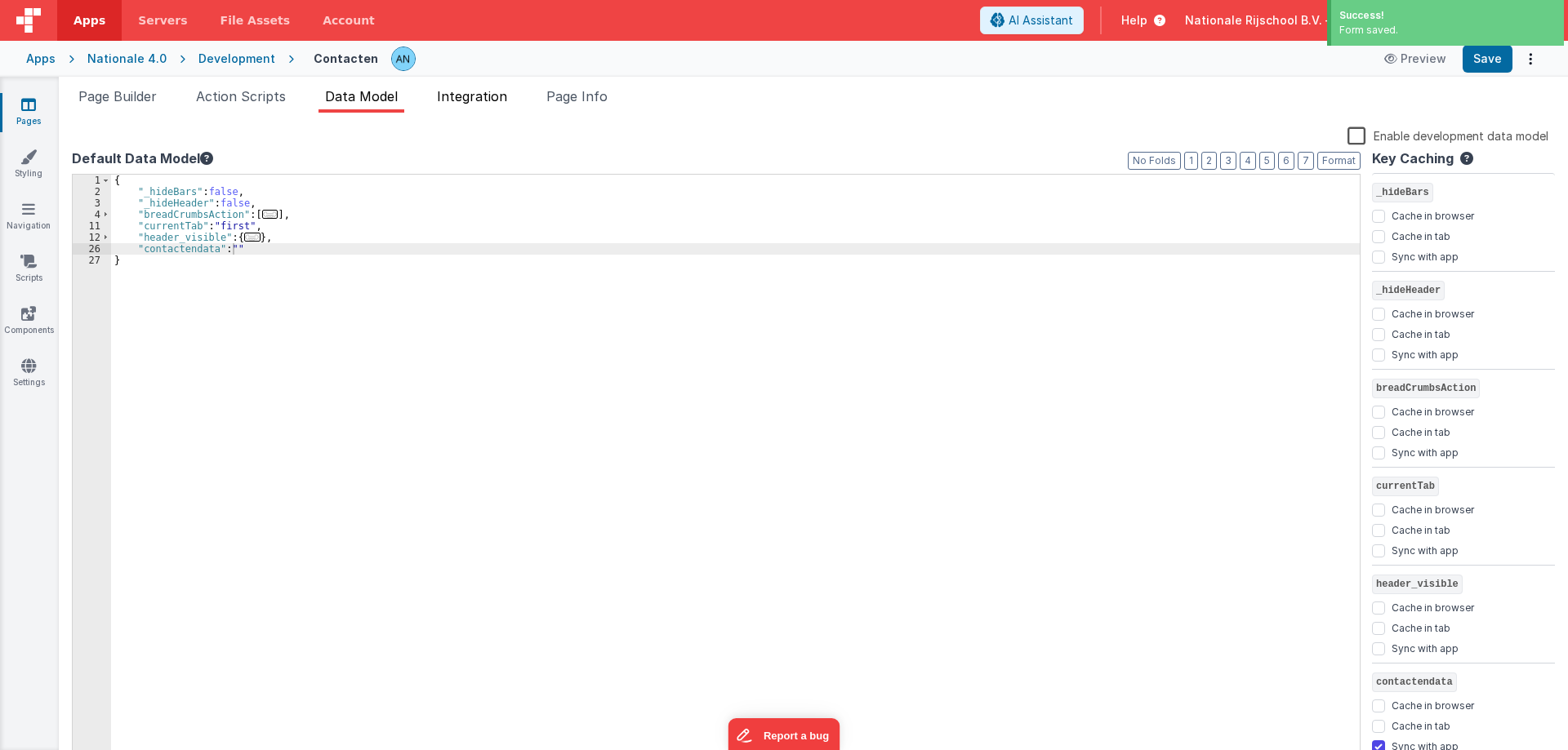
click at [478, 94] on span "Integration" at bounding box center [472, 96] width 70 height 17
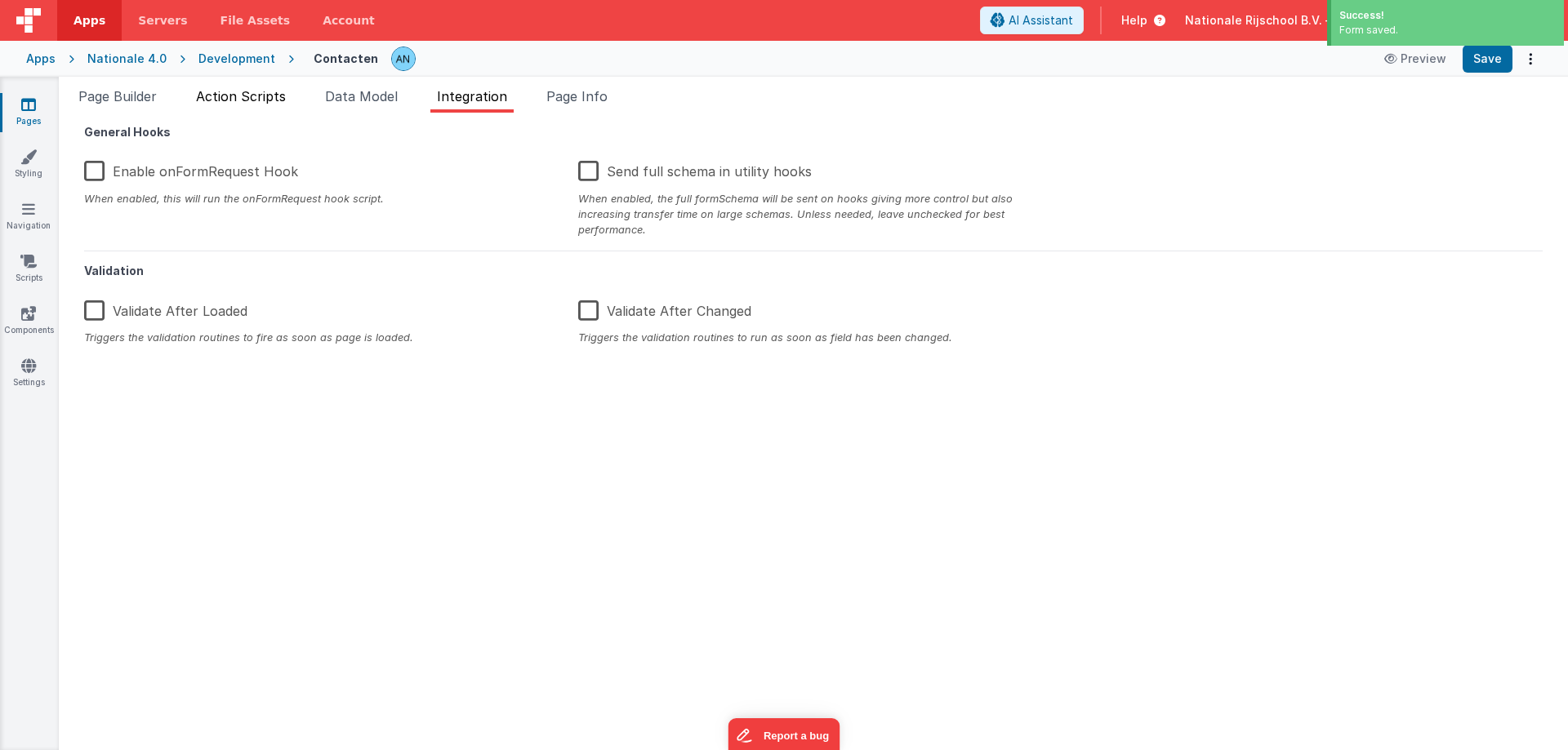
click at [244, 103] on span "Action Scripts" at bounding box center [241, 96] width 89 height 17
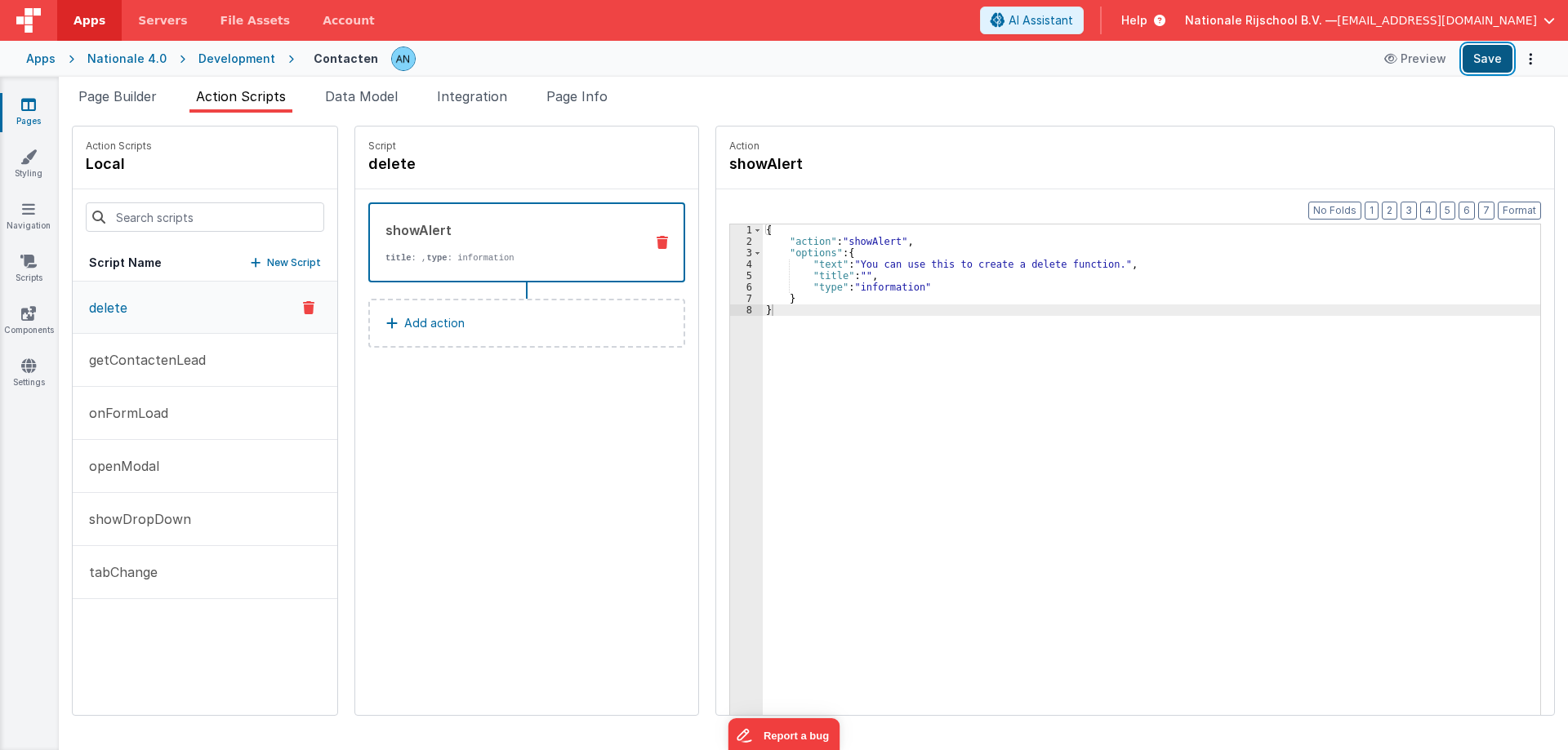
click at [1481, 56] on button "Save" at bounding box center [1487, 59] width 50 height 28
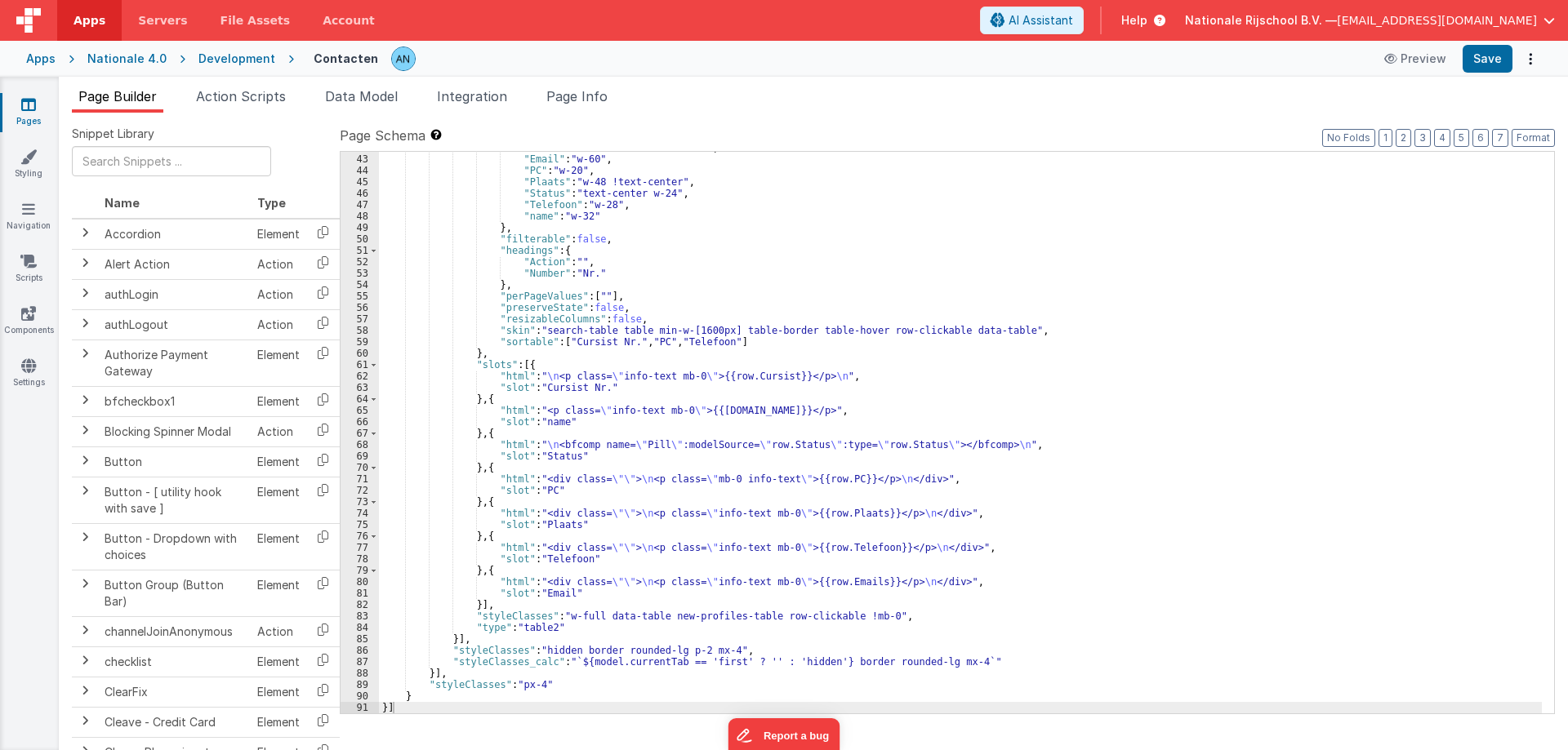
scroll to position [513, 0]
click at [820, 442] on div ""Cursist Nr." : "text-center w-40" , "Email" : "w-60" , "PC" : "w-20" , "Plaats…" at bounding box center [960, 434] width 1163 height 584
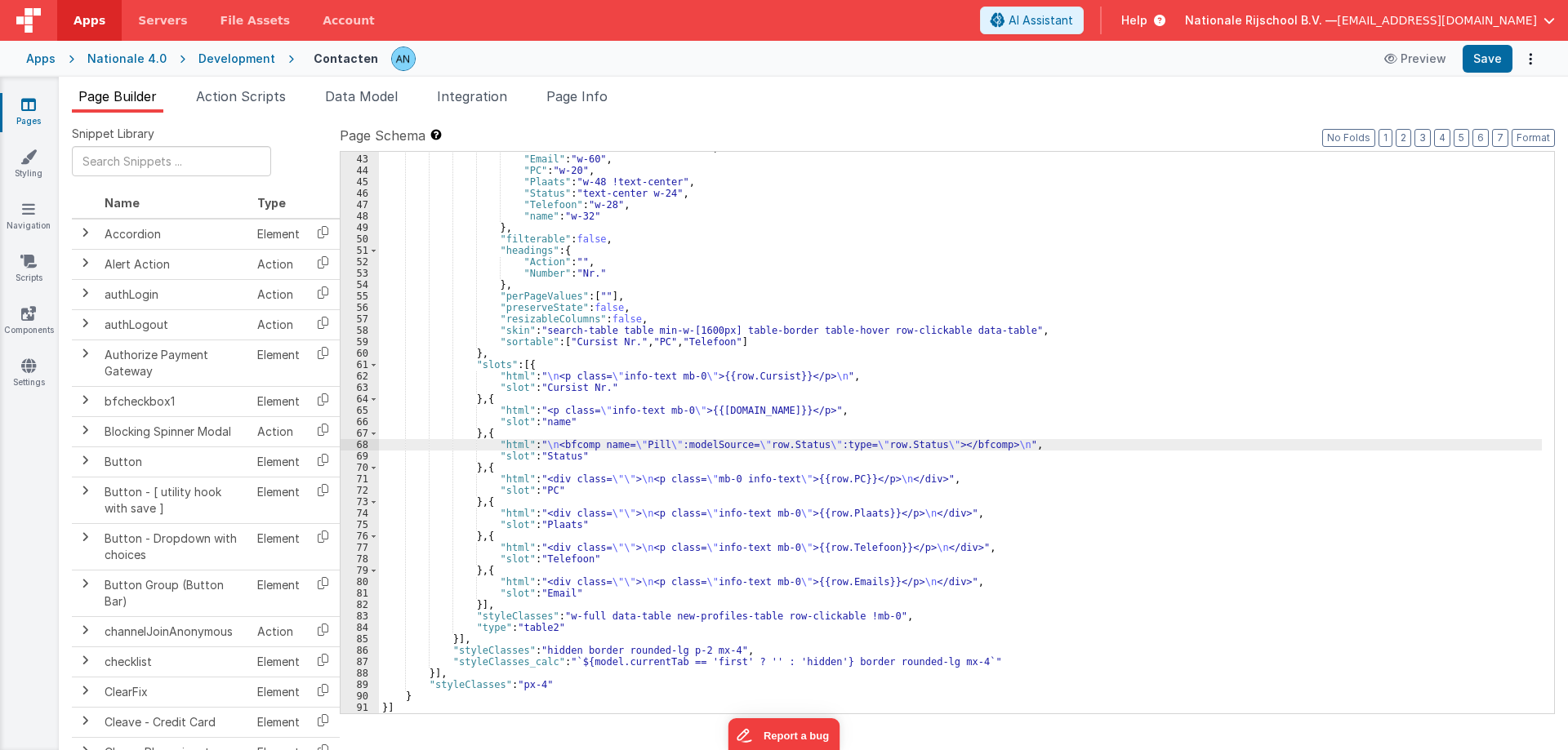
click at [348, 447] on div "68" at bounding box center [360, 444] width 39 height 11
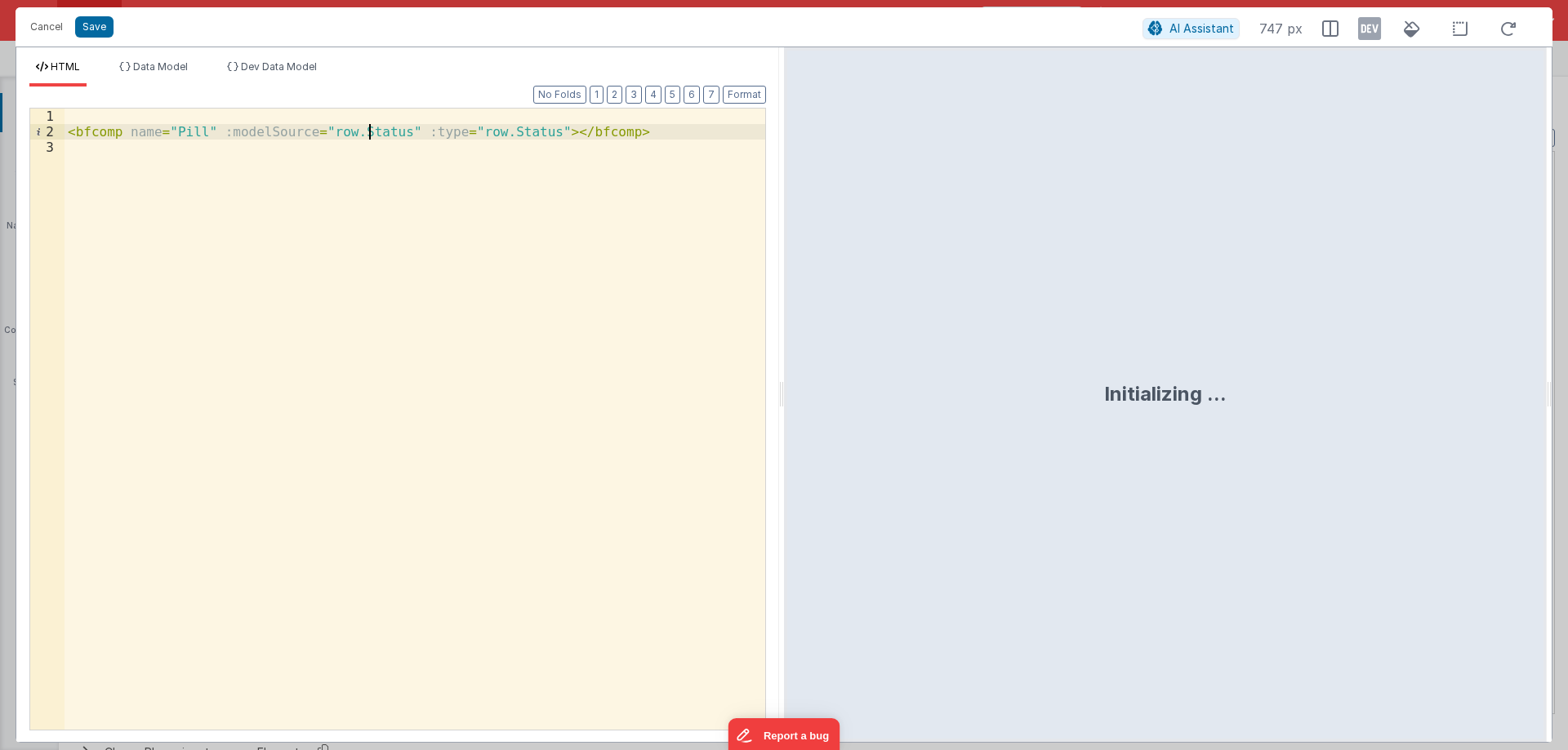
click at [367, 138] on div "< bfcomp name = "Pill" :modelSource = "row.Status" :type = "row.Status" > </ bf…" at bounding box center [415, 435] width 700 height 652
click at [498, 130] on div "< bfcomp name = "Pill" :modelSource = "row.status" :type = "row.Status" > </ bf…" at bounding box center [415, 435] width 700 height 652
click at [102, 26] on button "Save" at bounding box center [95, 27] width 39 height 21
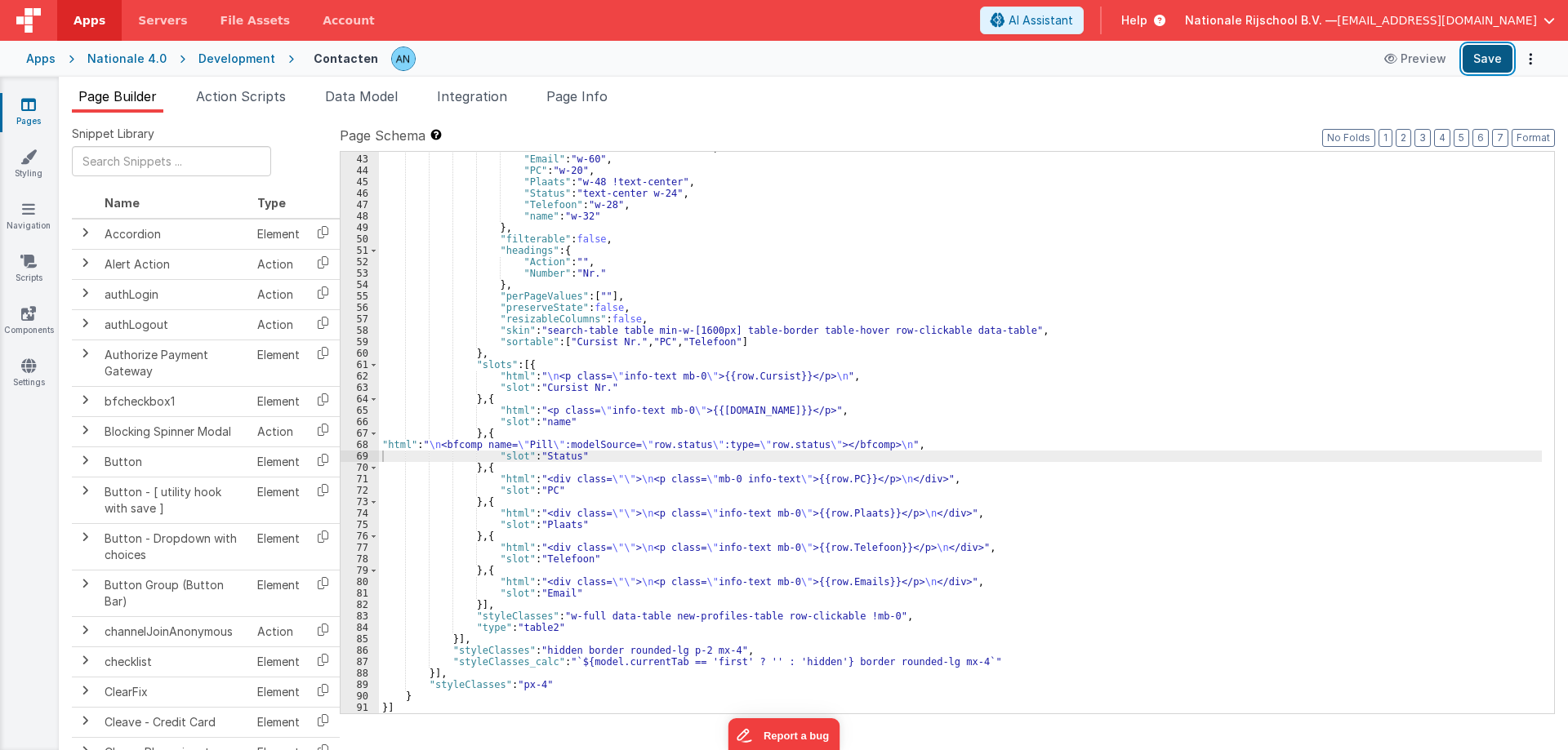
click at [1485, 63] on button "Save" at bounding box center [1487, 59] width 50 height 28
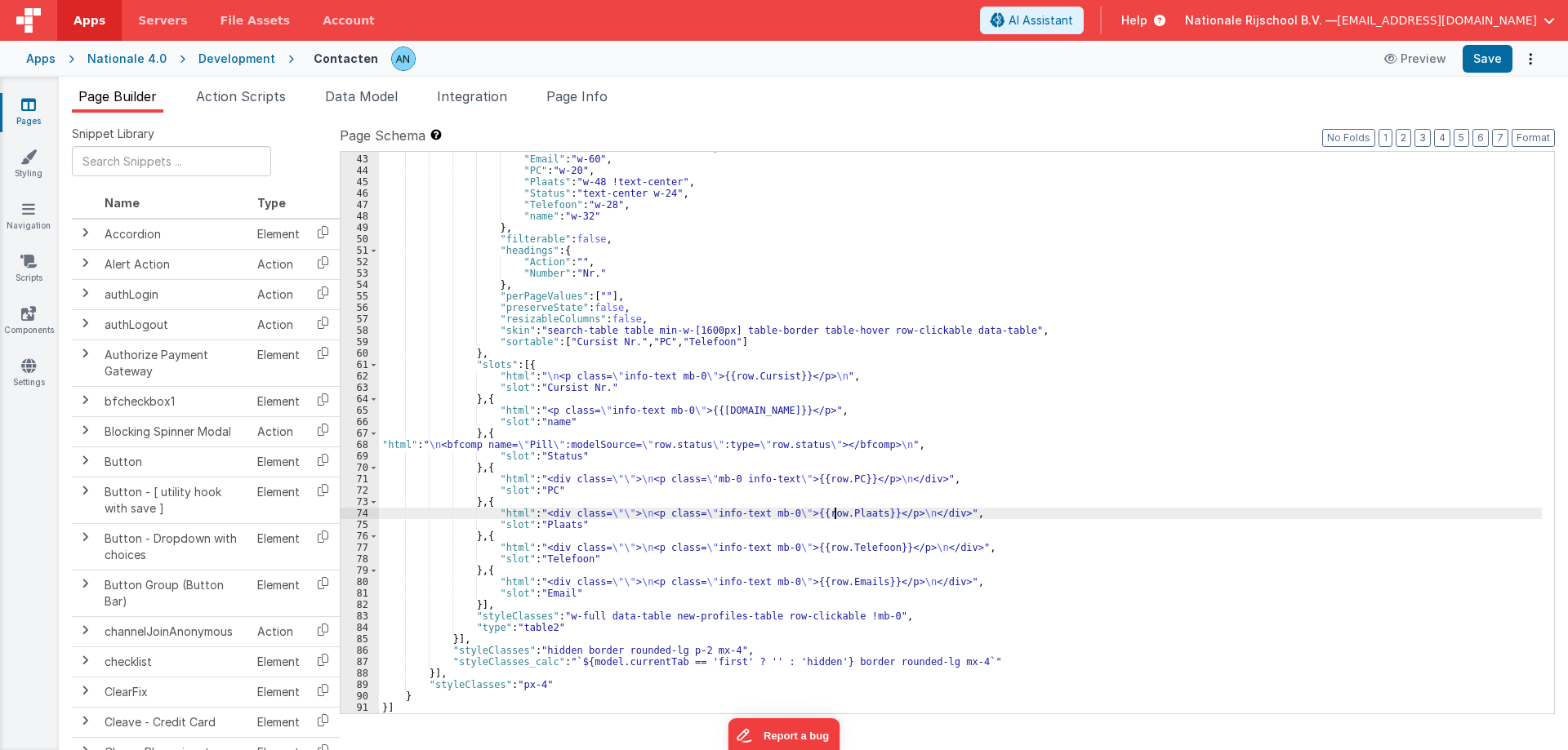
click at [836, 515] on div ""Cursist Nr." : "text-center w-40" , "Email" : "w-60" , "PC" : "w-20" , "Plaats…" at bounding box center [960, 434] width 1163 height 584
click at [828, 476] on div ""Cursist Nr." : "text-center w-40" , "Email" : "w-60" , "PC" : "w-20" , "Plaats…" at bounding box center [960, 434] width 1163 height 584
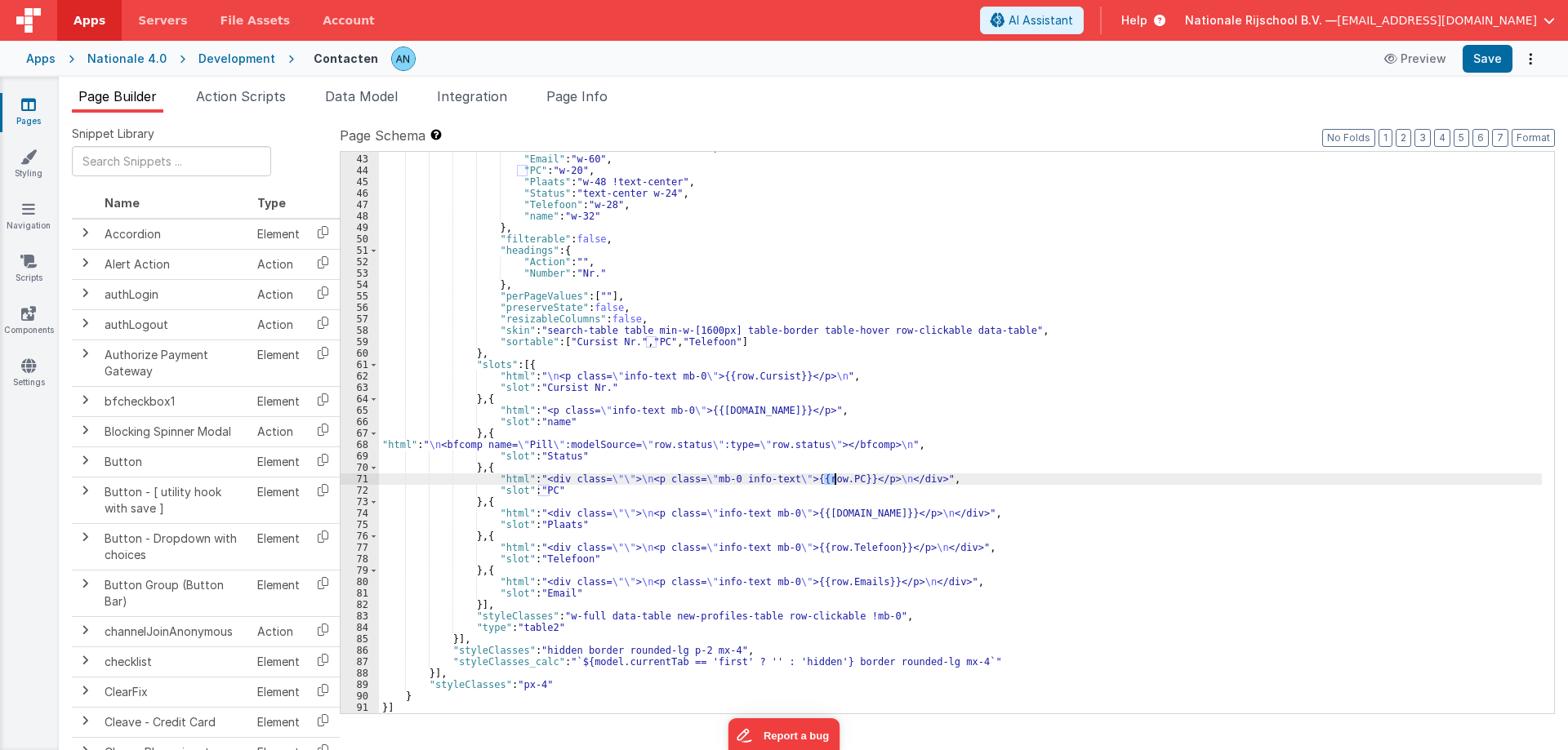
click at [828, 476] on div ""Cursist Nr." : "text-center w-40" , "Email" : "w-60" , "PC" : "w-20" , "Plaats…" at bounding box center [960, 434] width 1163 height 584
click at [841, 548] on div ""Cursist Nr." : "text-center w-40" , "Email" : "w-60" , "PC" : "w-20" , "Plaats…" at bounding box center [960, 434] width 1163 height 584
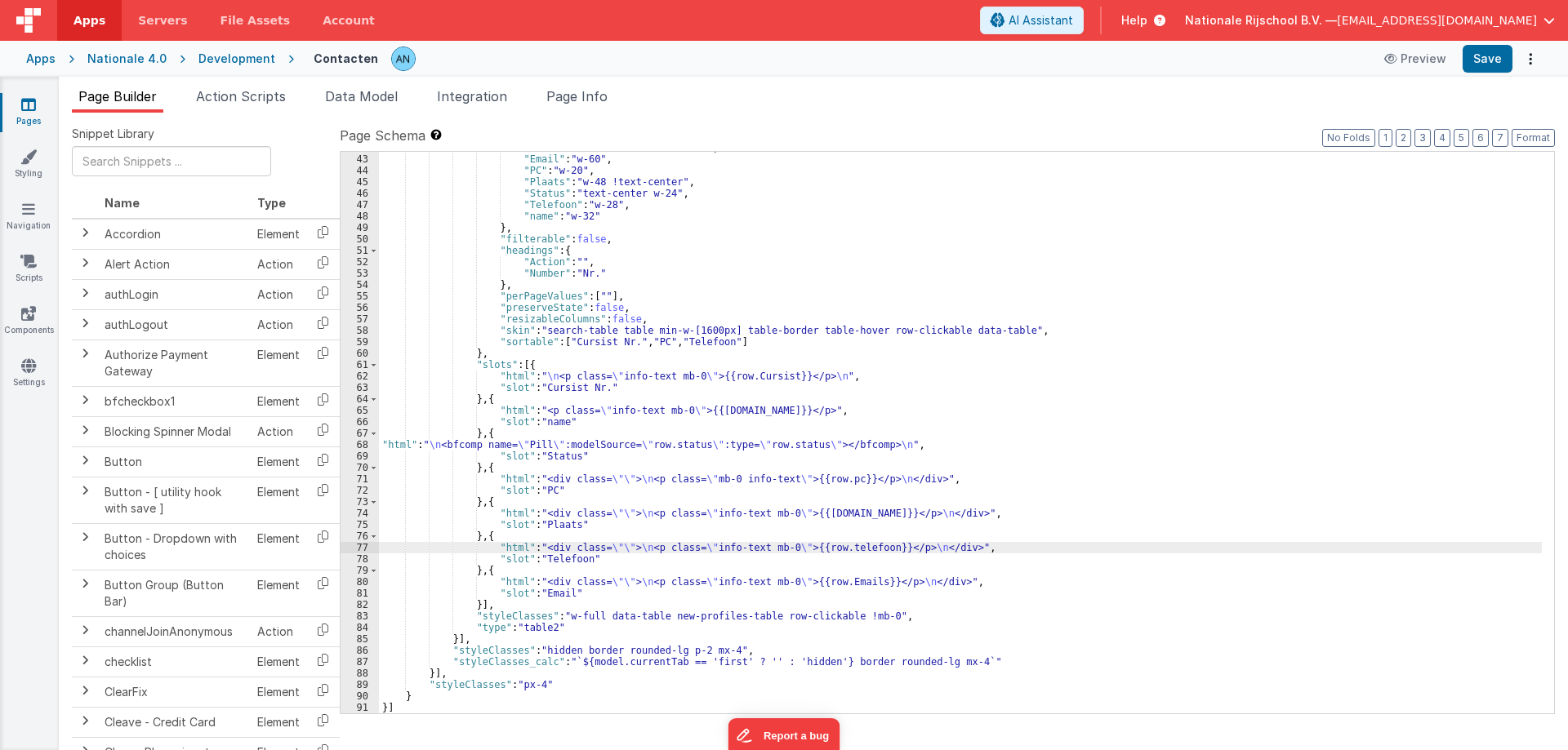
click at [834, 579] on div ""Cursist Nr." : "text-center w-40" , "Email" : "w-60" , "PC" : "w-20" , "Plaats…" at bounding box center [960, 434] width 1163 height 584
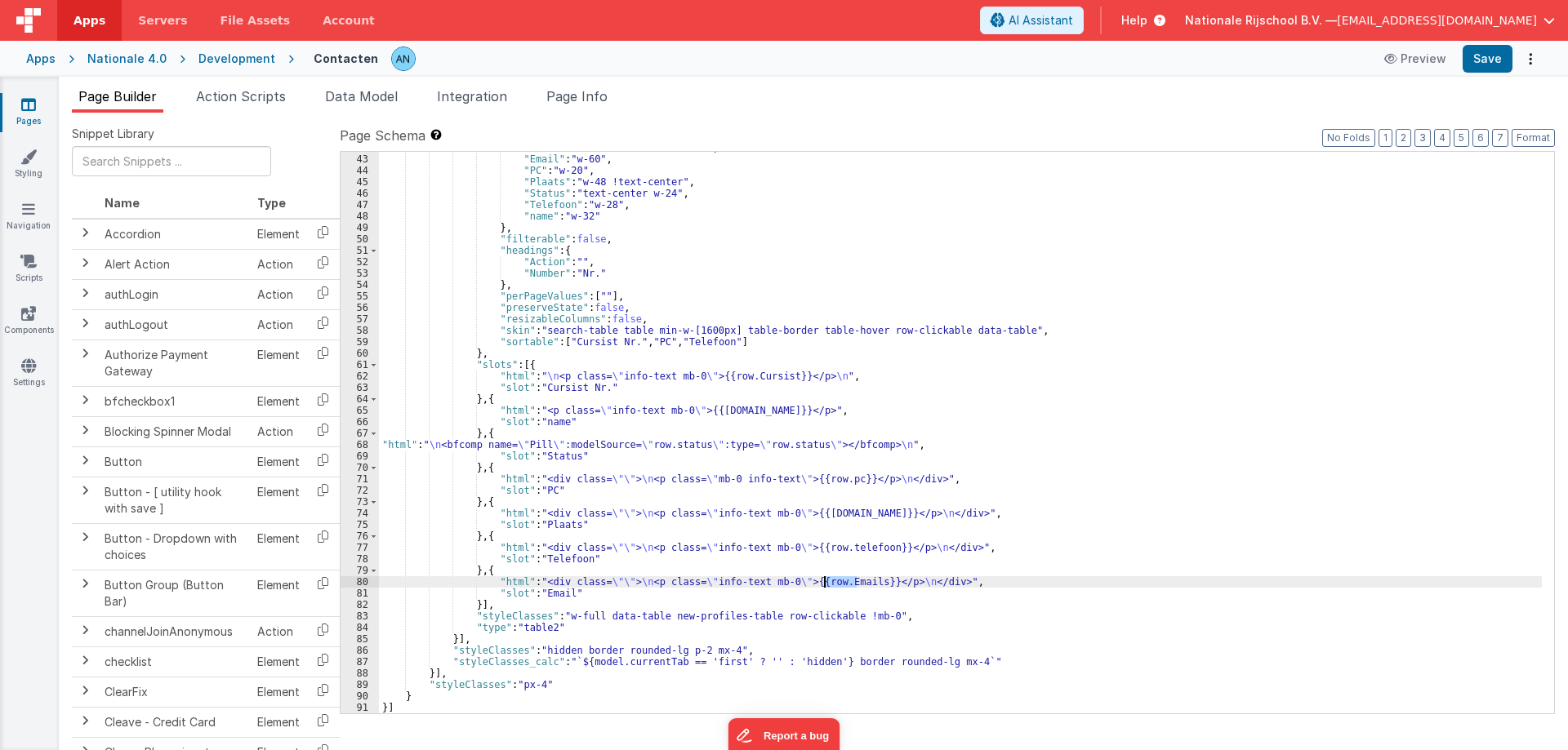
click at [834, 579] on div ""Cursist Nr." : "text-center w-40" , "Email" : "w-60" , "PC" : "w-20" , "Plaats…" at bounding box center [960, 434] width 1163 height 584
click at [1486, 49] on button "Save" at bounding box center [1487, 59] width 50 height 28
click at [1472, 58] on button "Save" at bounding box center [1487, 59] width 50 height 28
click at [1536, 132] on button "Format" at bounding box center [1533, 138] width 43 height 18
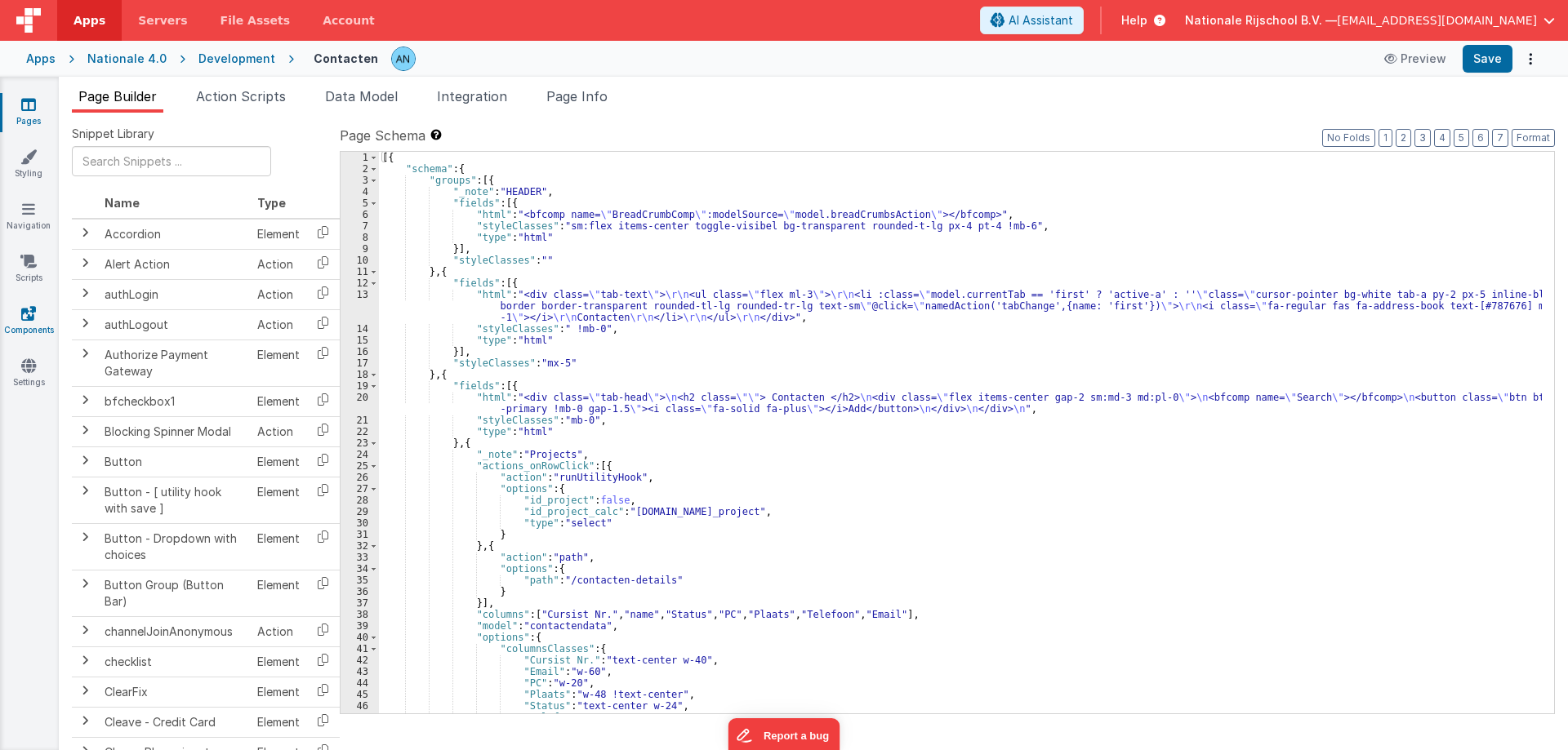
click at [30, 315] on icon at bounding box center [28, 313] width 15 height 17
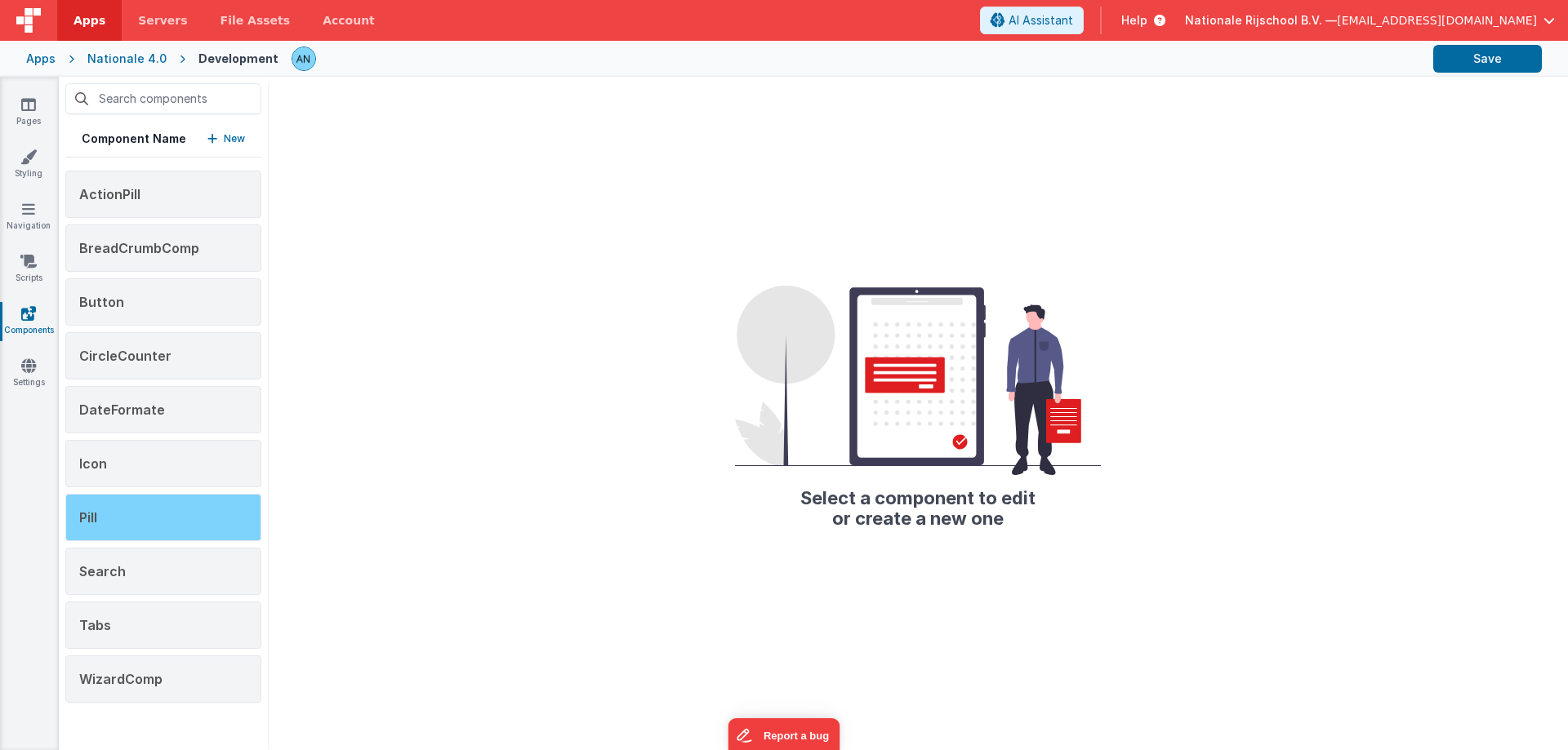
click at [180, 503] on div "Pill" at bounding box center [164, 518] width 196 height 47
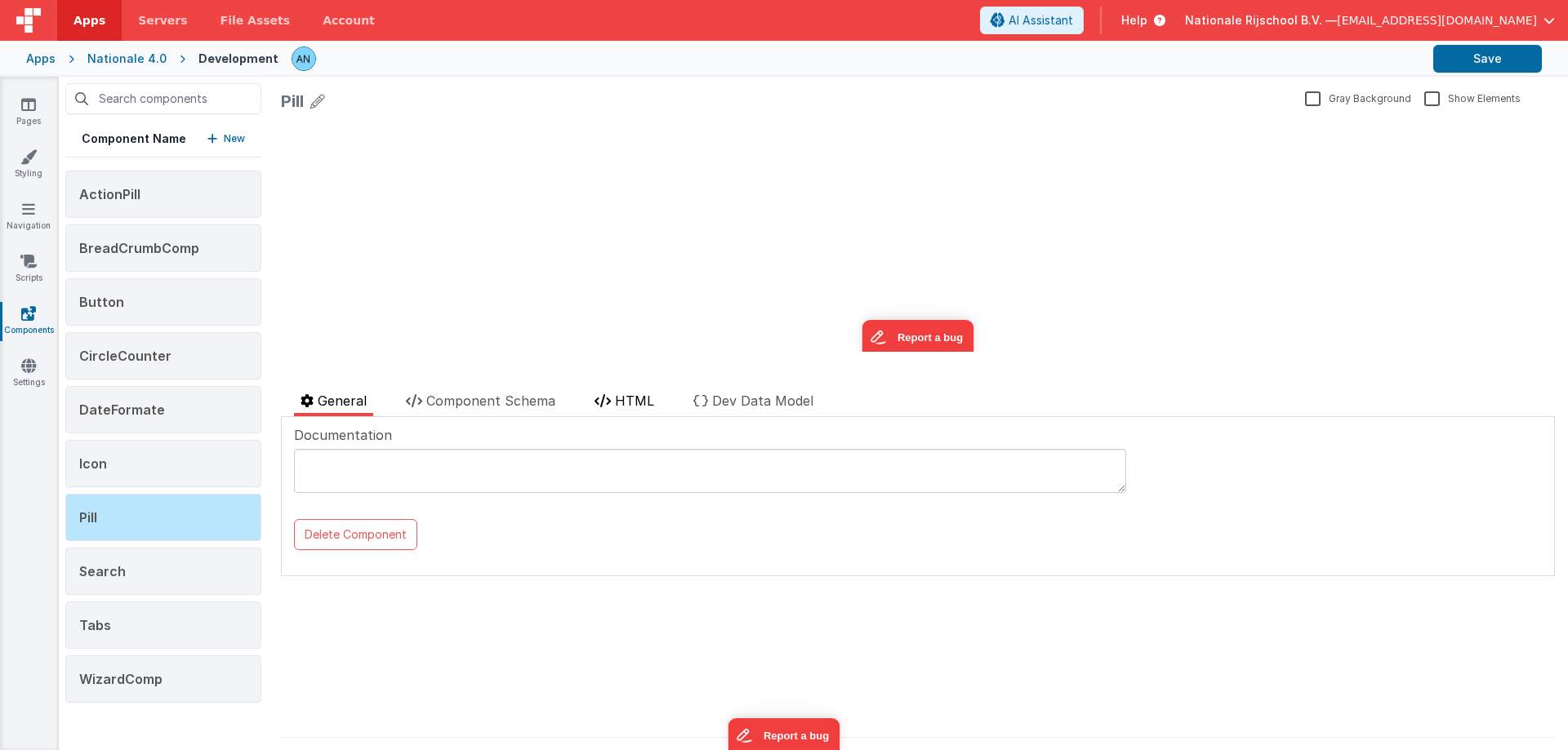
click at [619, 398] on span "HTML" at bounding box center [635, 400] width 39 height 17
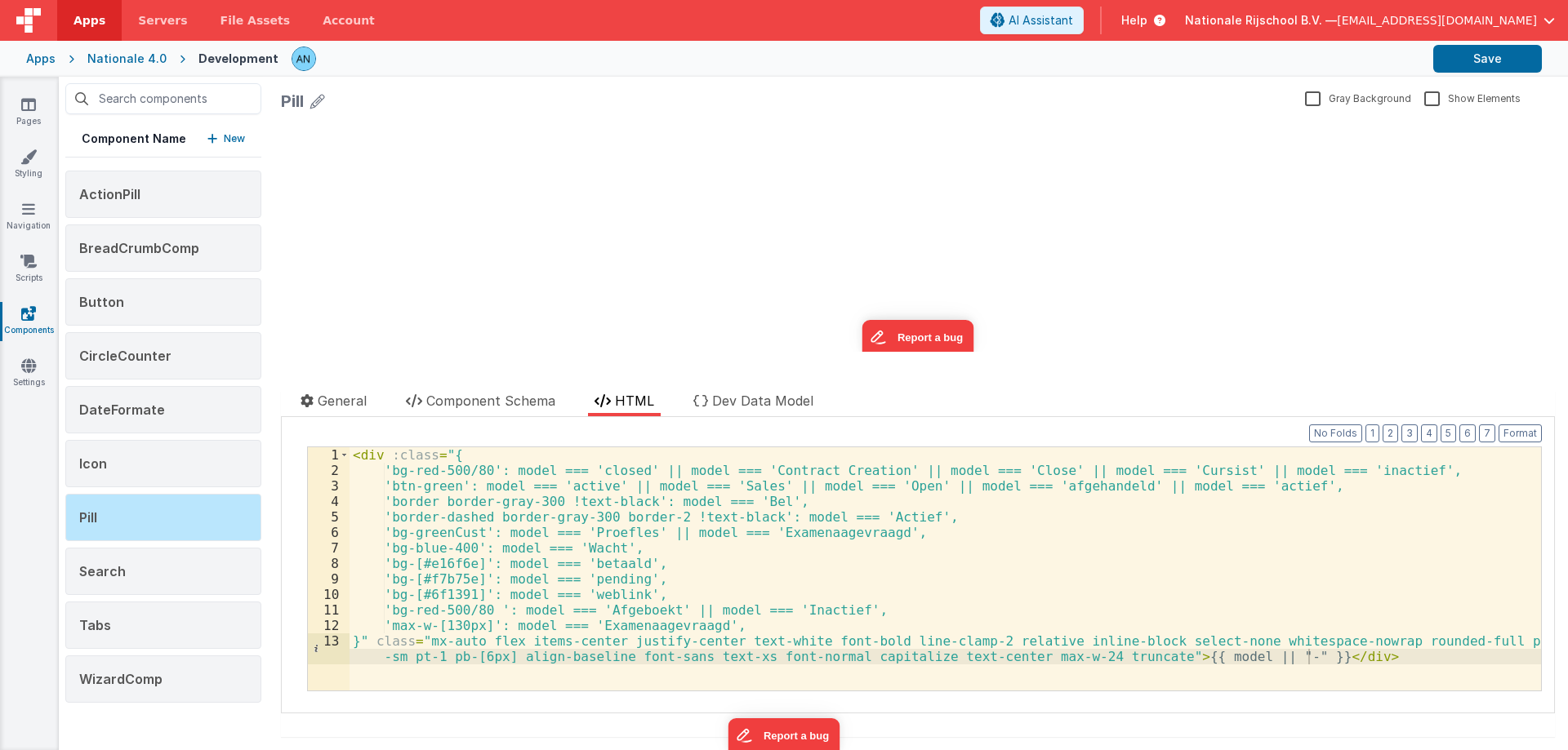
click at [595, 478] on div "< div :class = "{ 'bg-red-500/80': model === 'closed' || model === 'Contract Cr…" at bounding box center [945, 592] width 1191 height 290
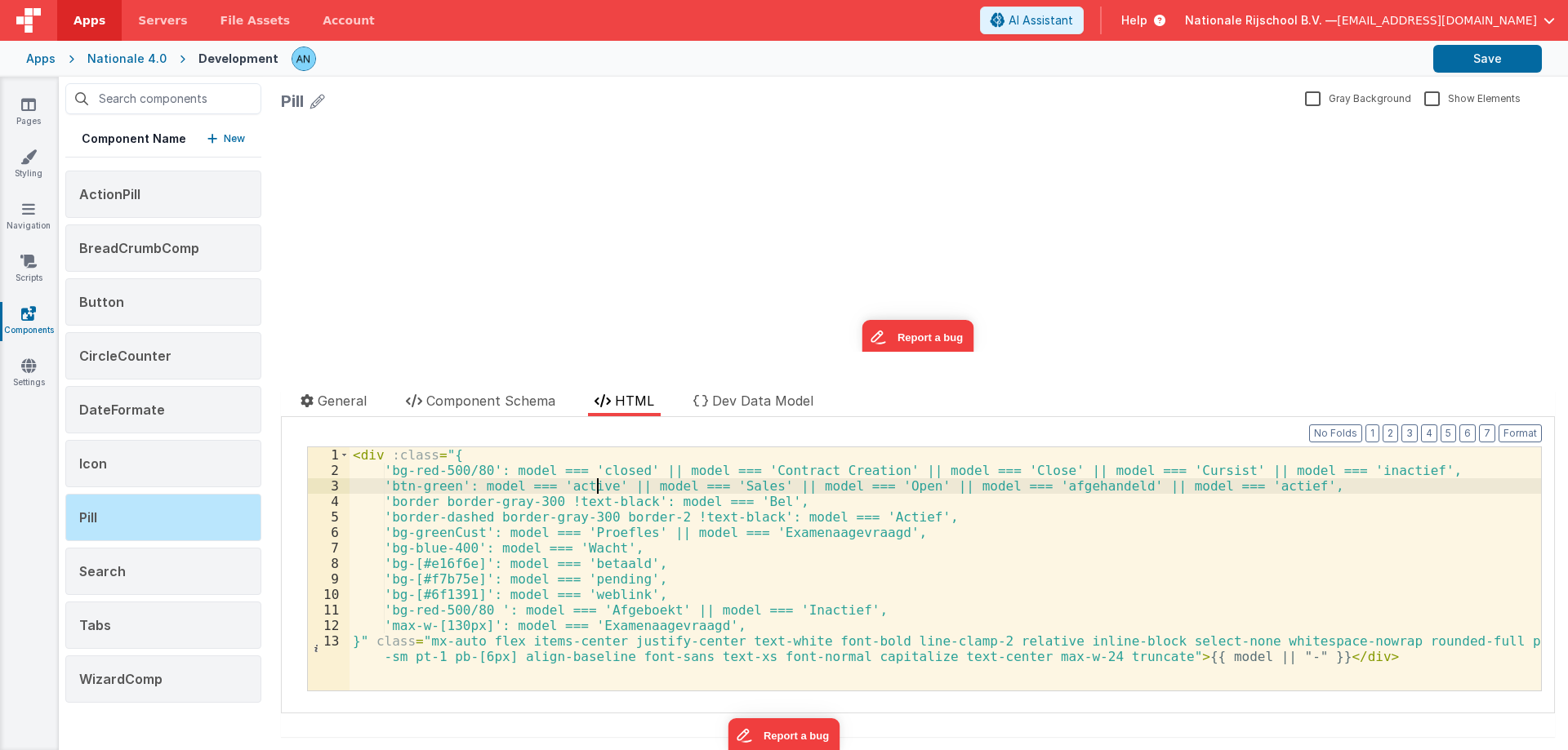
click at [595, 478] on div "< div :class = "{ 'bg-red-500/80': model === 'closed' || model === 'Contract Cr…" at bounding box center [945, 592] width 1191 height 290
click at [1512, 67] on button "Save" at bounding box center [1487, 59] width 109 height 28
click at [30, 110] on icon at bounding box center [28, 104] width 15 height 17
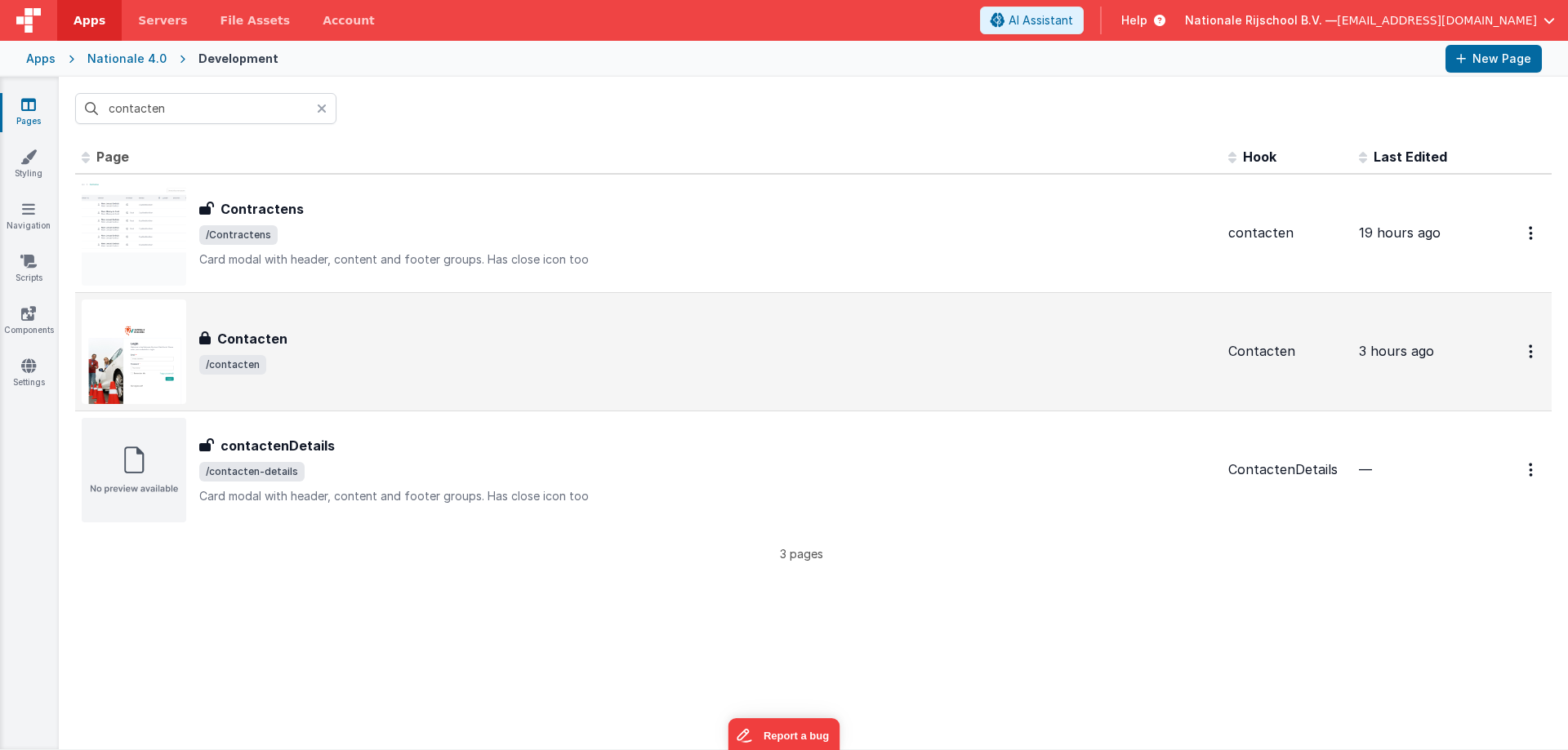
click at [289, 326] on div "Contacten Contacten /contacten" at bounding box center [648, 351] width 1133 height 104
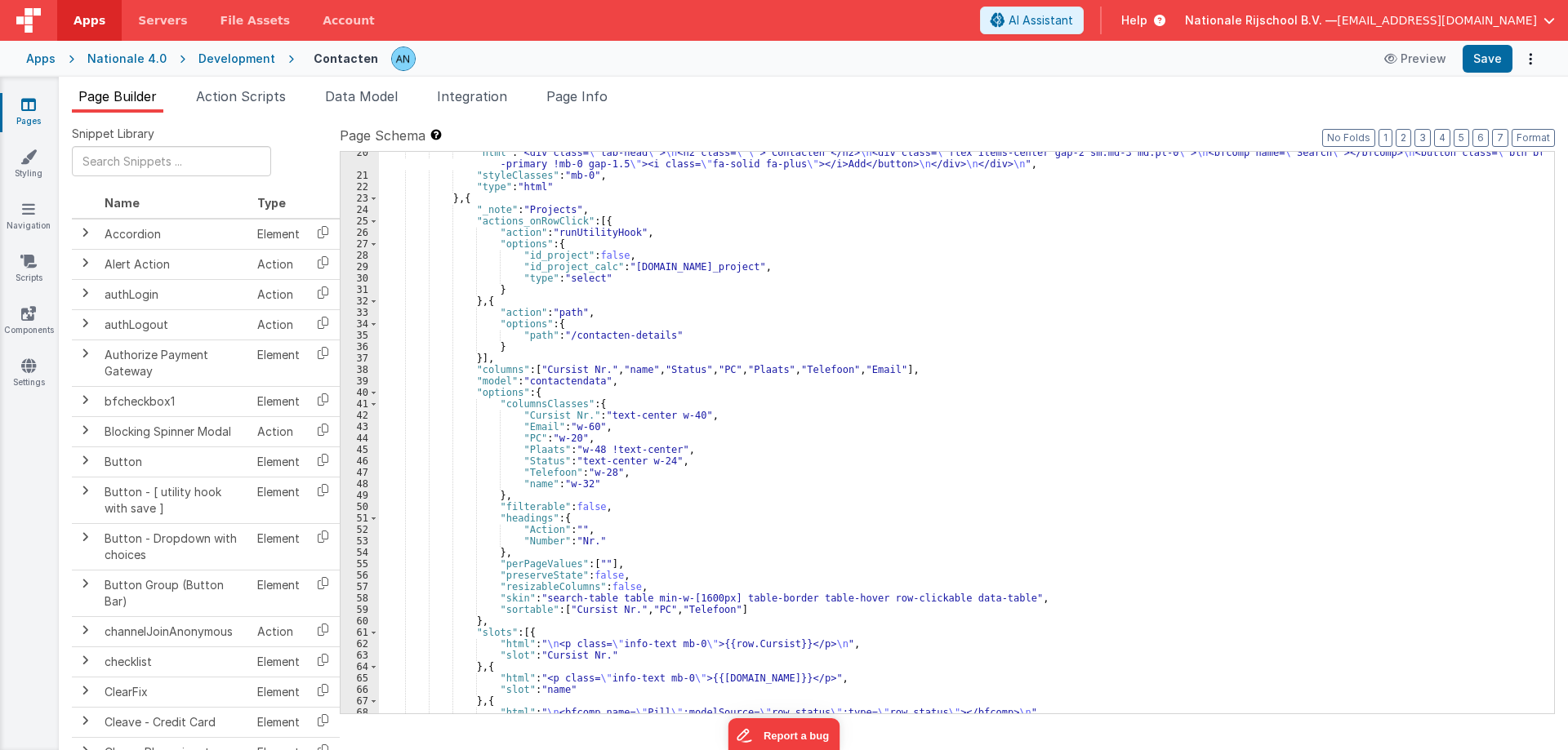
scroll to position [490, 0]
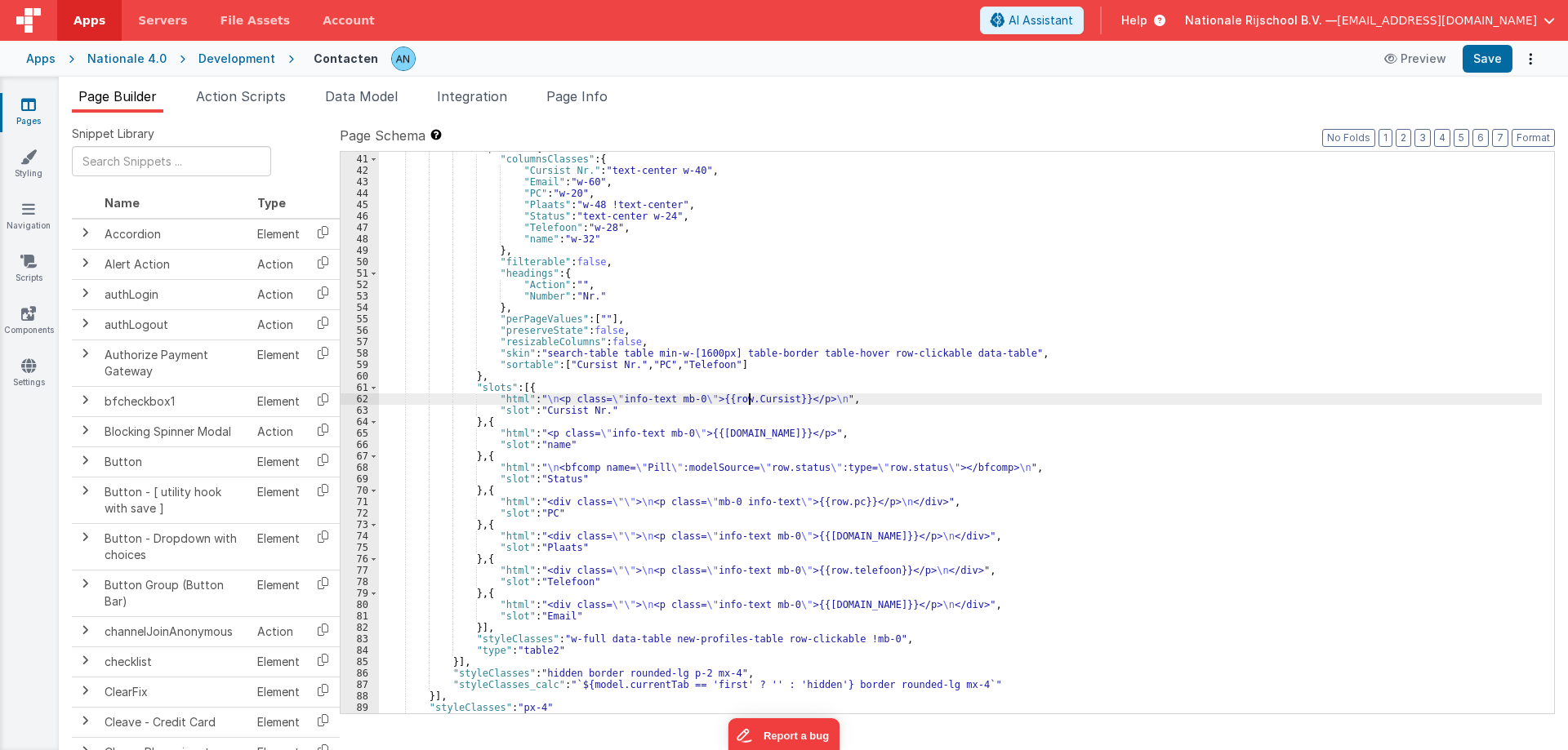
click at [749, 398] on div ""options" : { "columnsClasses" : { "Cursist Nr." : "text-center w-40" , "Email"…" at bounding box center [960, 434] width 1163 height 584
click at [556, 413] on div ""options" : { "columnsClasses" : { "Cursist Nr." : "text-center w-40" , "Email"…" at bounding box center [960, 434] width 1163 height 584
click at [1478, 66] on button "Save" at bounding box center [1487, 59] width 50 height 28
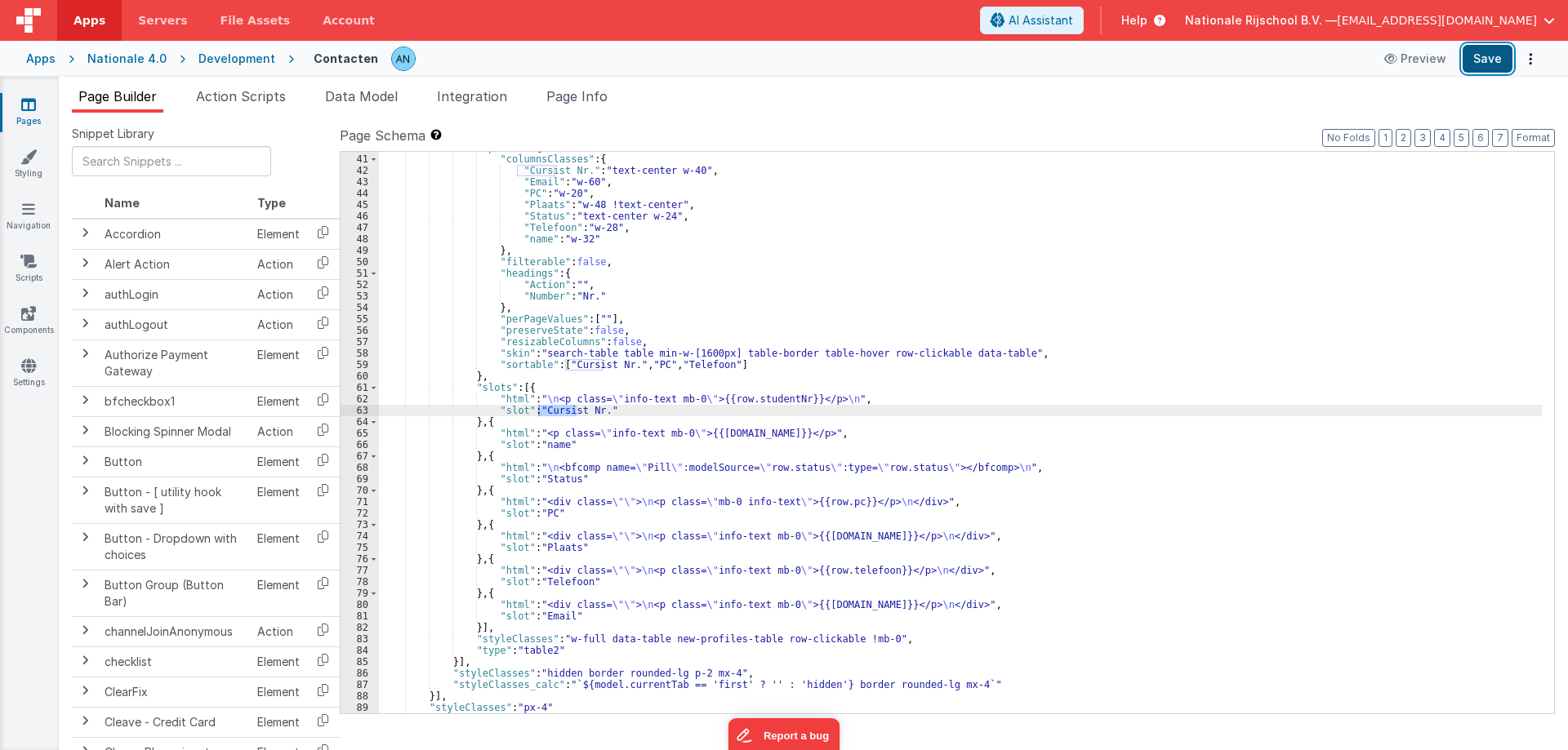
click at [1484, 57] on button "Save" at bounding box center [1487, 59] width 50 height 28
click at [26, 315] on icon at bounding box center [28, 313] width 15 height 17
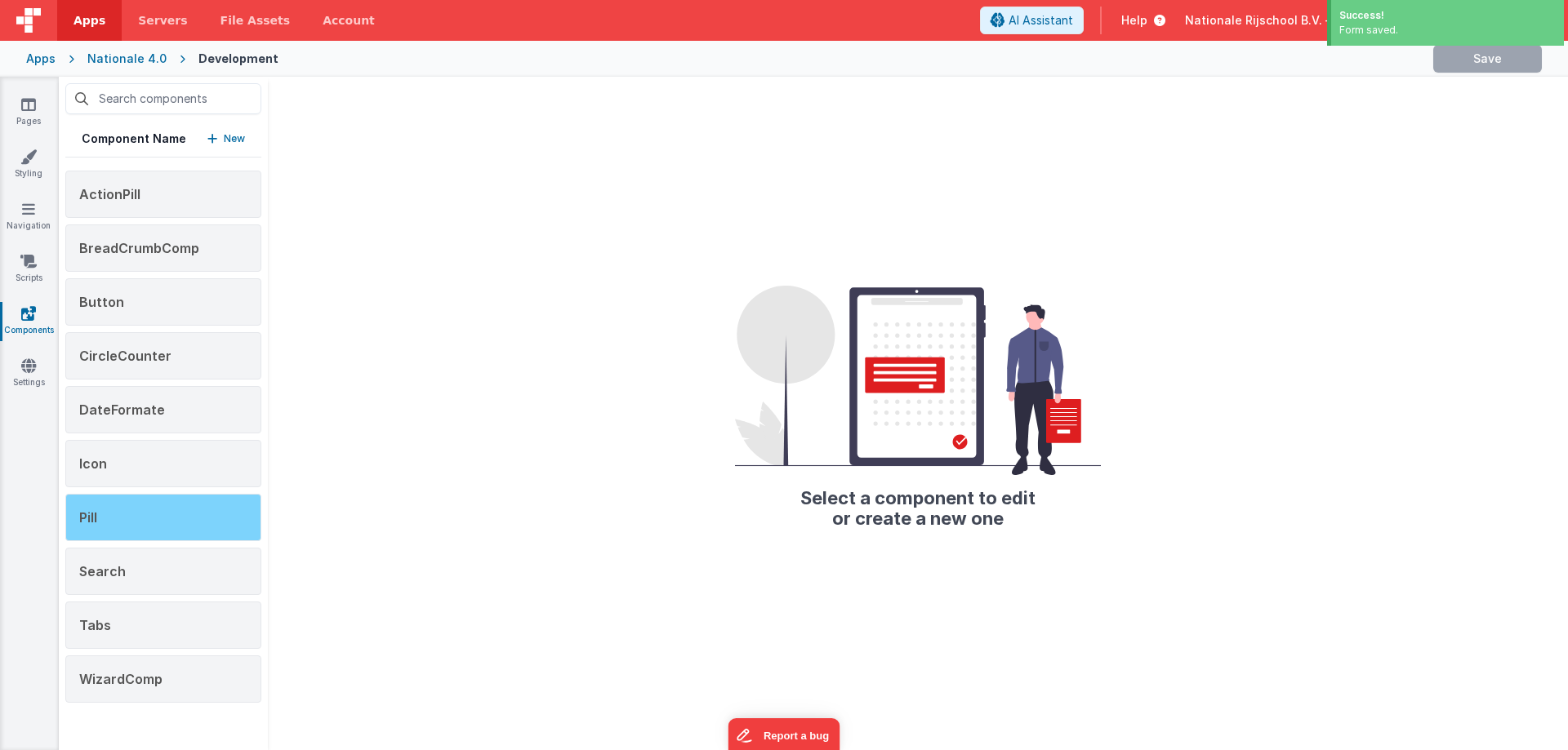
click at [125, 517] on div "Pill" at bounding box center [164, 518] width 196 height 47
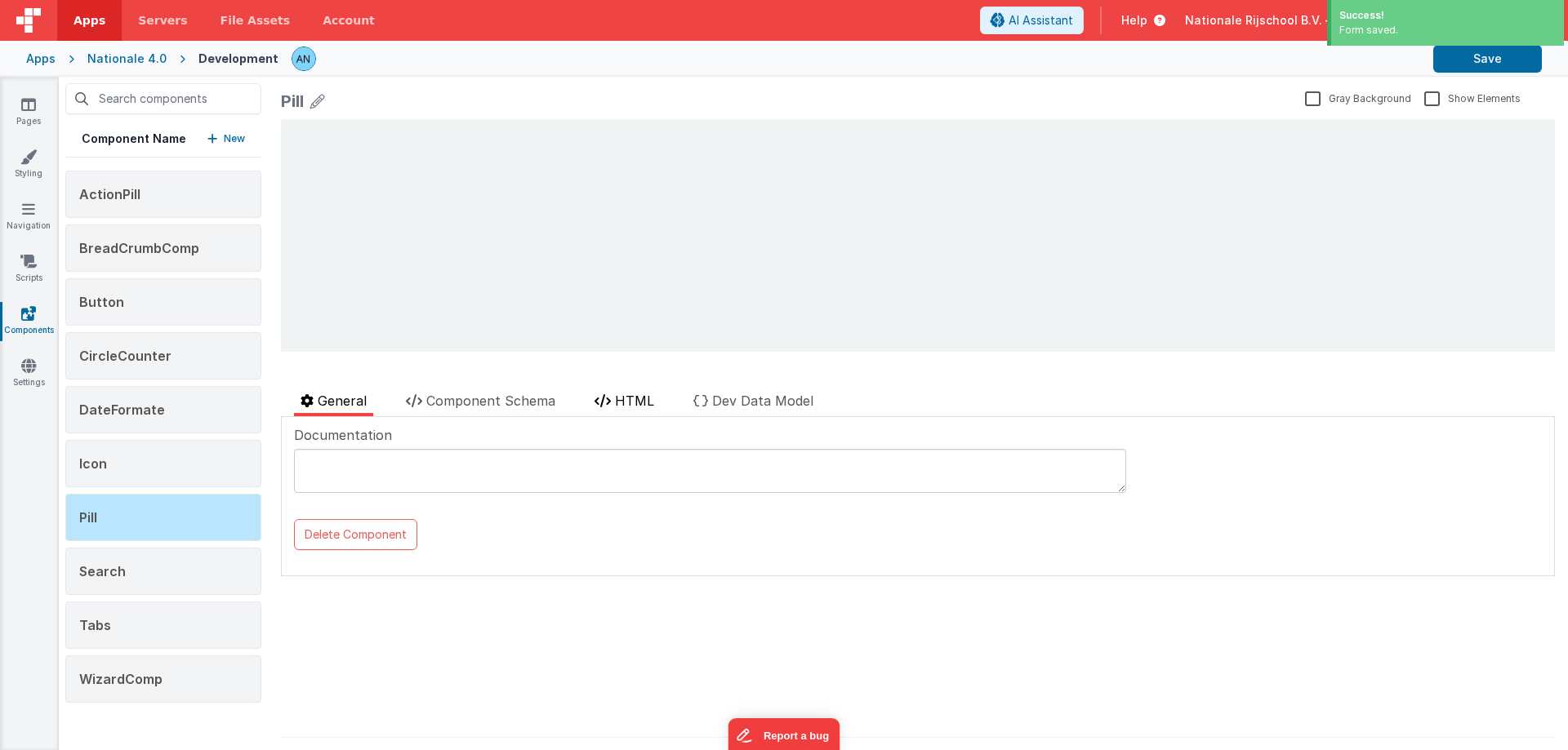
click at [631, 401] on span "HTML" at bounding box center [635, 400] width 39 height 17
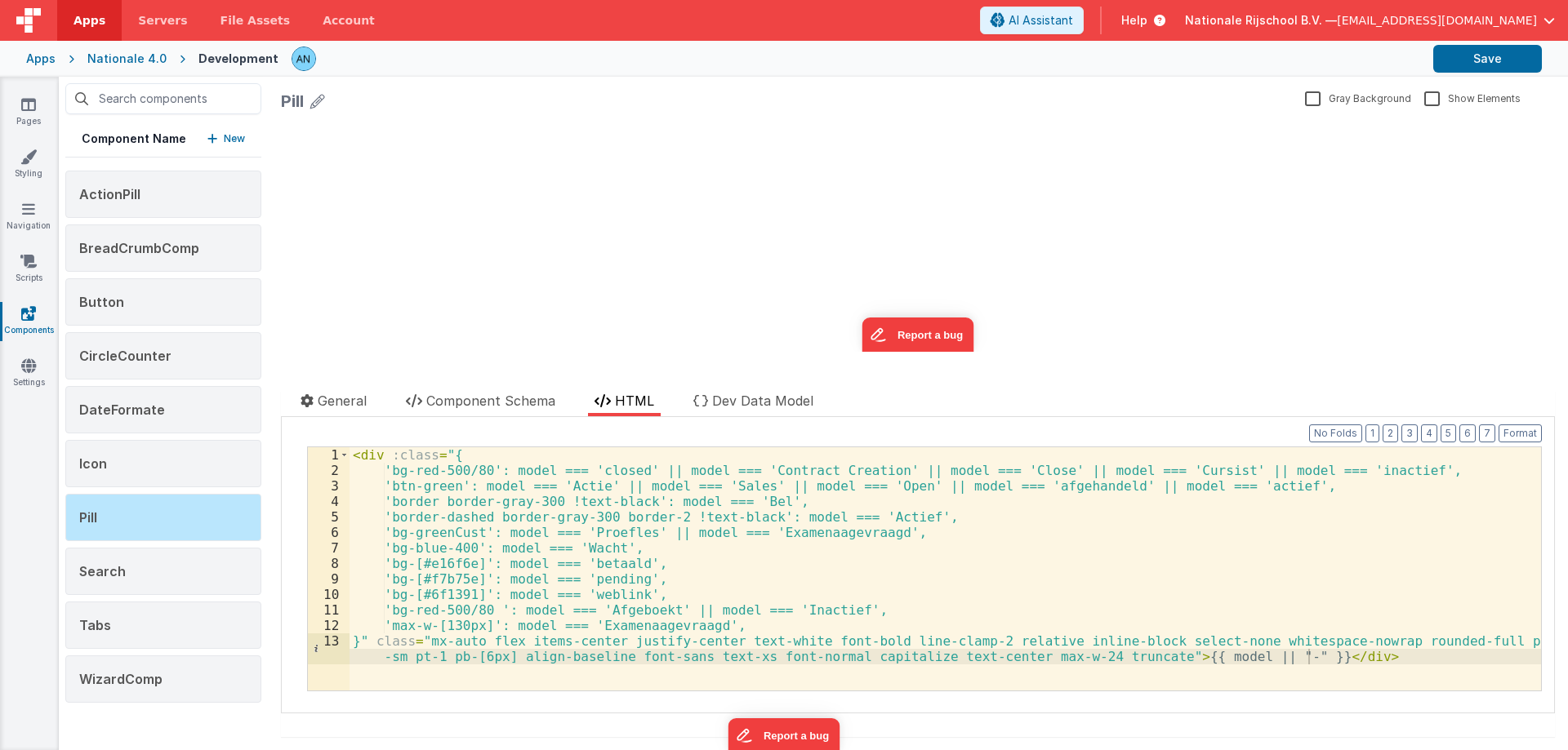
click at [784, 530] on div "< div :class = "{ 'bg-red-500/80': model === 'closed' || model === 'Contract Cr…" at bounding box center [945, 592] width 1191 height 290
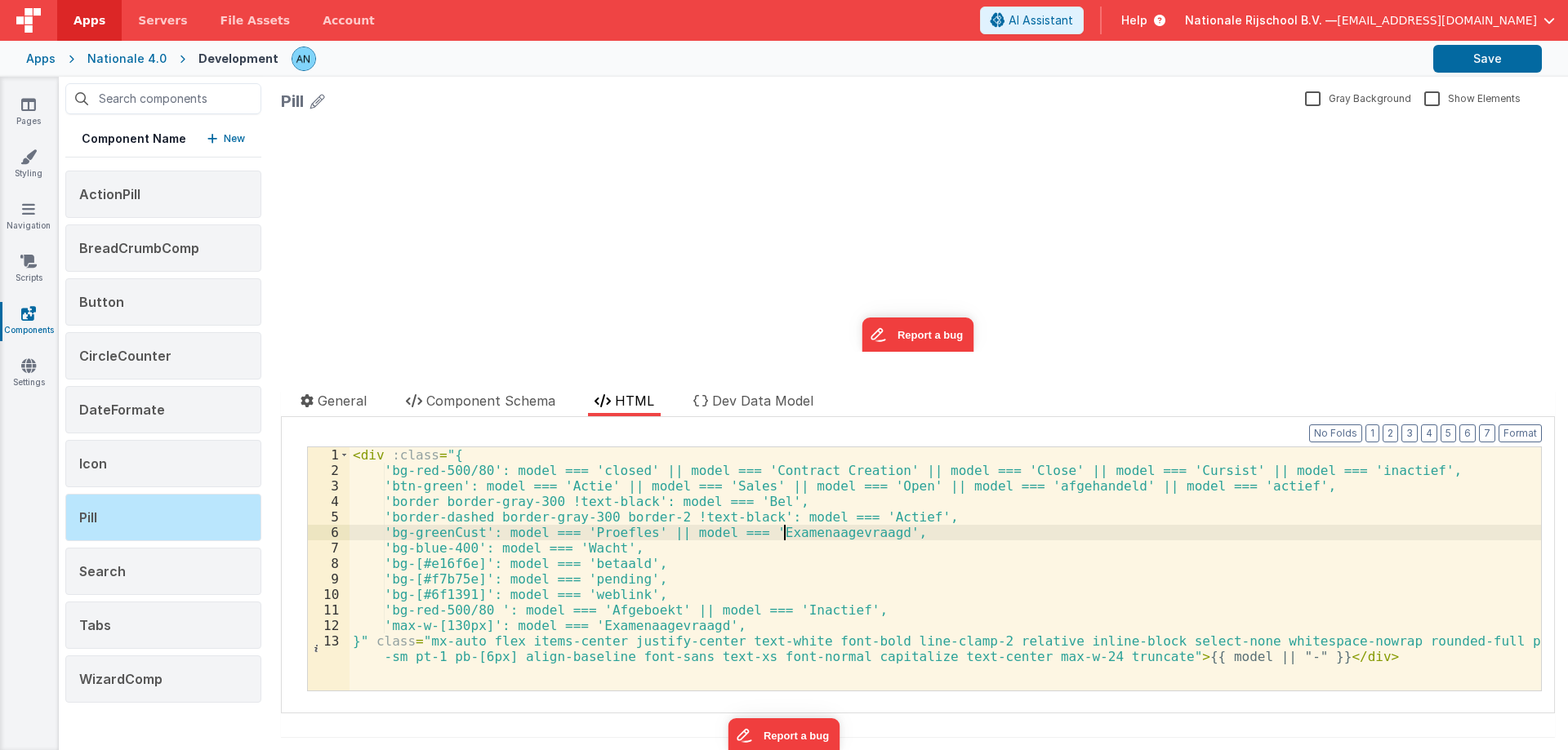
click at [784, 530] on div "< div :class = "{ 'bg-red-500/80': model === 'closed' || model === 'Contract Cr…" at bounding box center [945, 592] width 1191 height 290
click at [1480, 67] on button "Save" at bounding box center [1487, 59] width 109 height 28
click at [1467, 44] on div "Apps Nationale 4.0 Development Save" at bounding box center [784, 59] width 1568 height 36
click at [1465, 57] on button "Save" at bounding box center [1487, 59] width 109 height 28
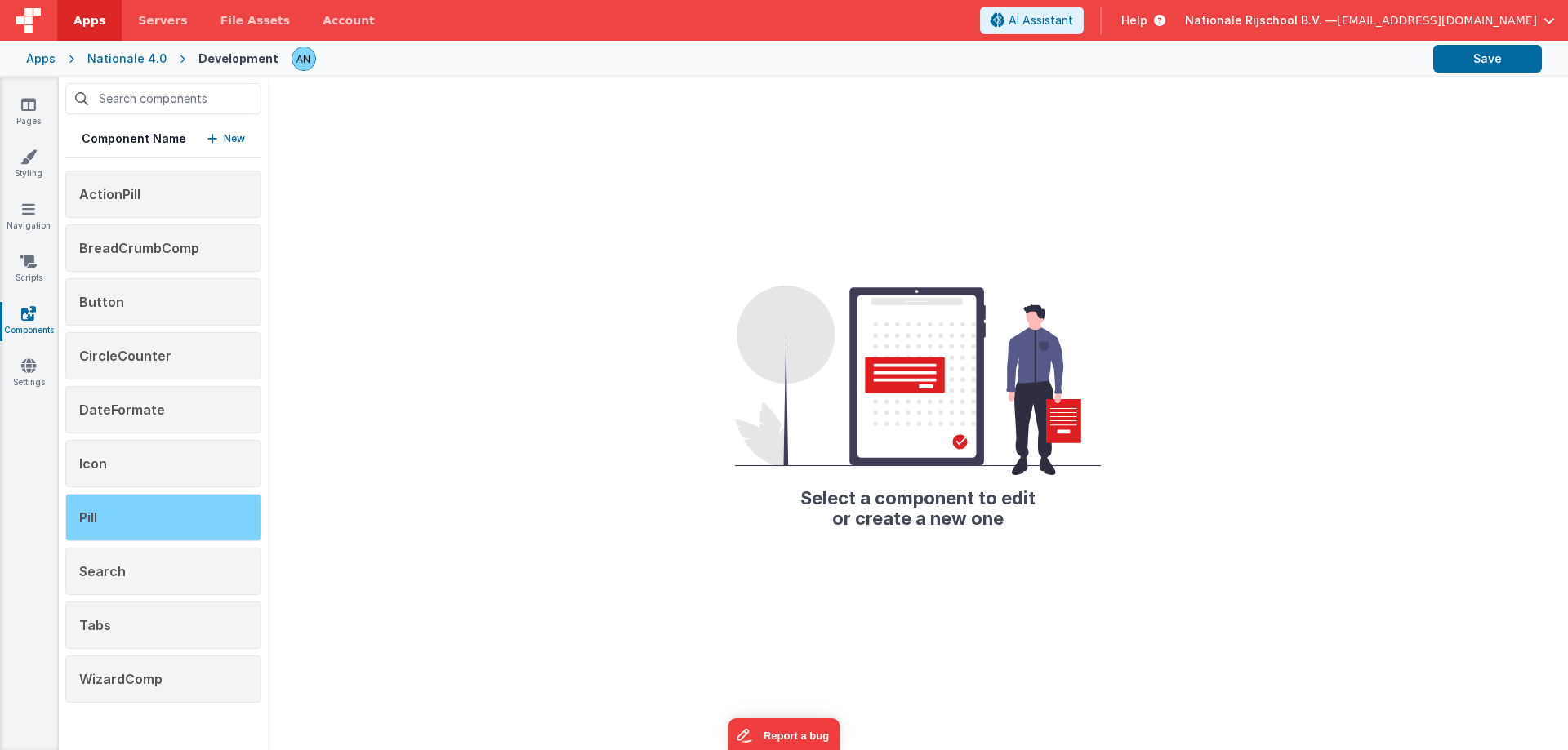
click at [137, 526] on div "Pill" at bounding box center [164, 518] width 196 height 47
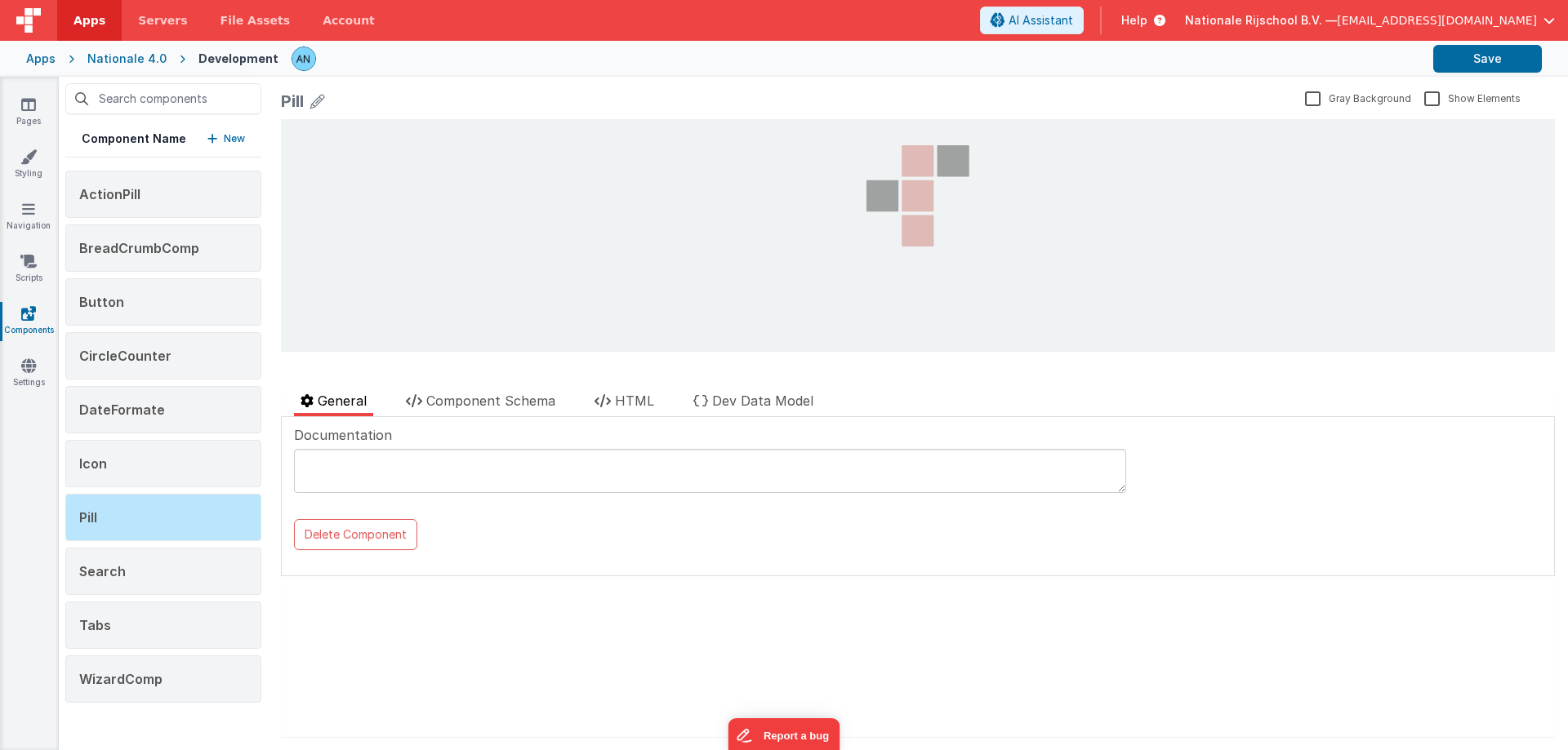
click at [635, 388] on div at bounding box center [599, 378] width 637 height 26
click at [633, 400] on span "HTML" at bounding box center [635, 400] width 39 height 17
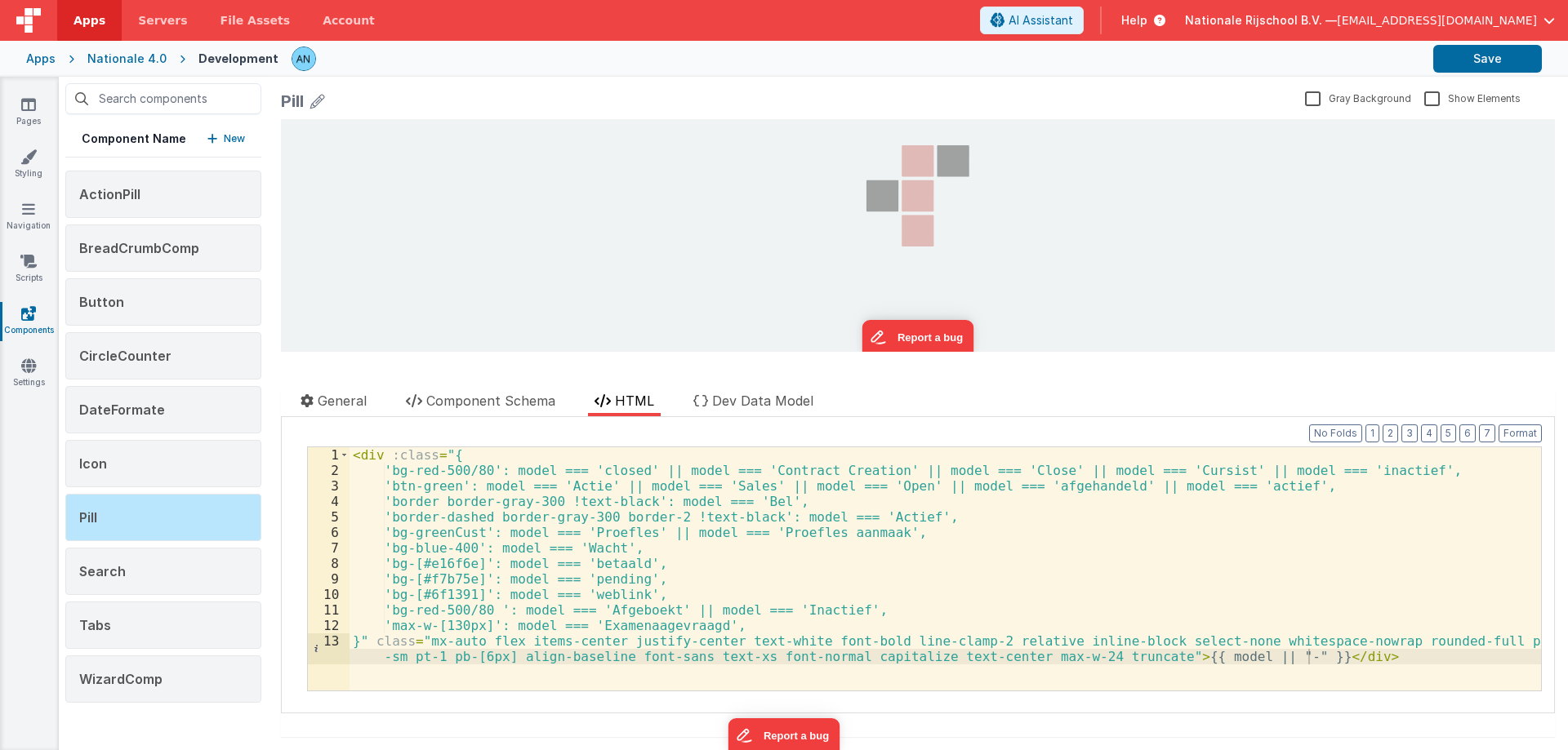
click at [651, 625] on div "< div :class = "{ 'bg-red-500/80': model === 'closed' || model === 'Contract Cr…" at bounding box center [945, 592] width 1191 height 290
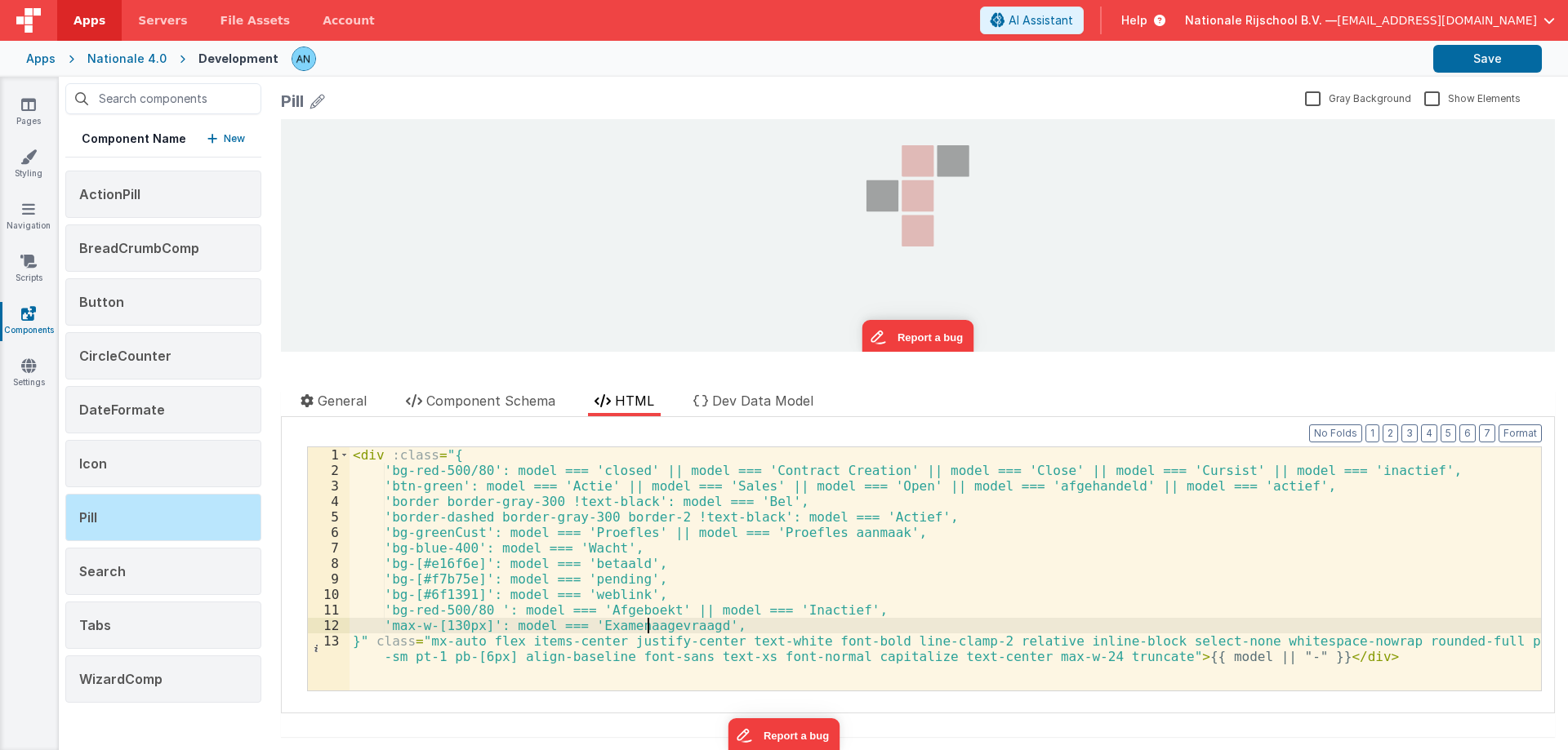
click at [651, 625] on div "< div :class = "{ 'bg-red-500/80': model === 'closed' || model === 'Contract Cr…" at bounding box center [945, 592] width 1191 height 290
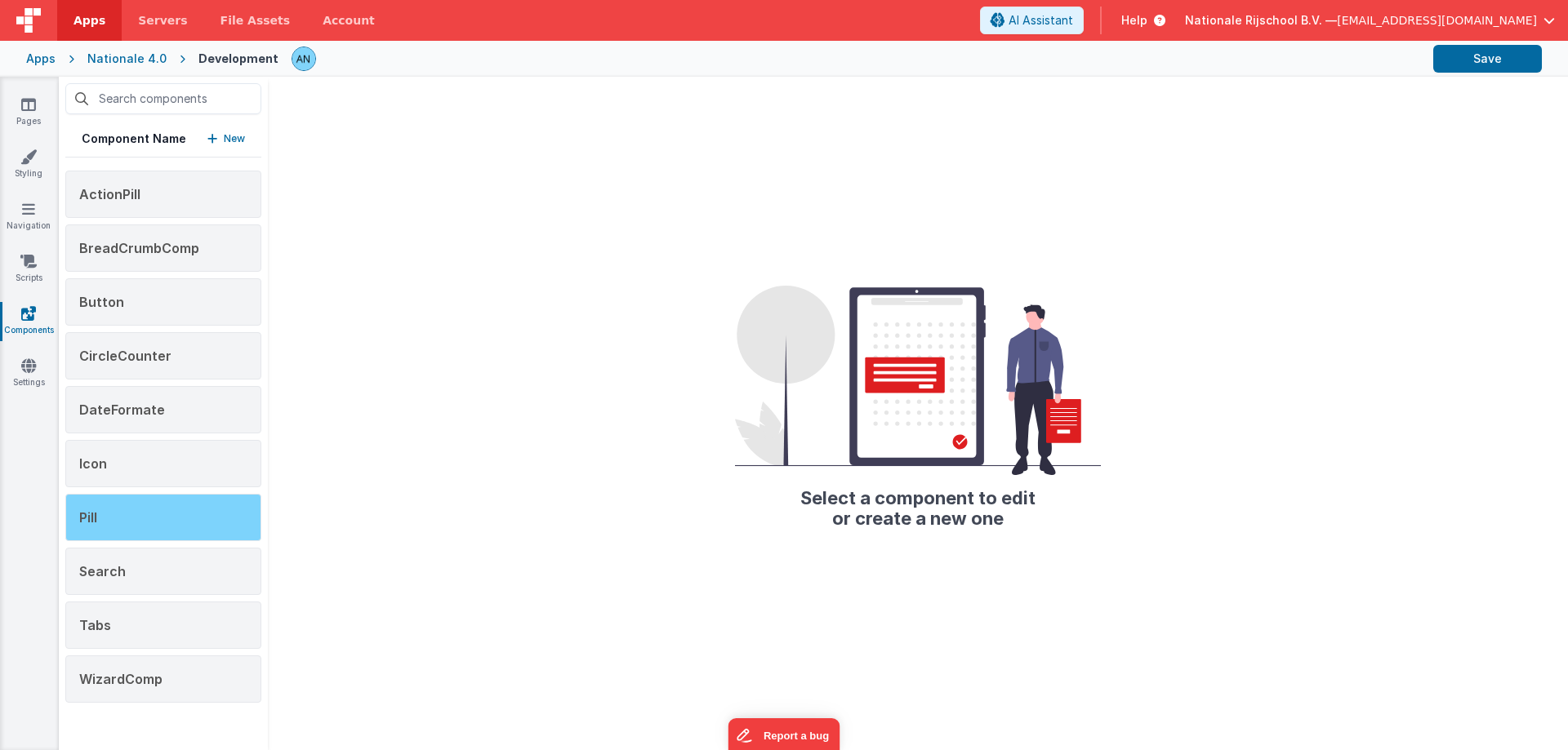
click at [114, 503] on div "Pill" at bounding box center [164, 518] width 196 height 47
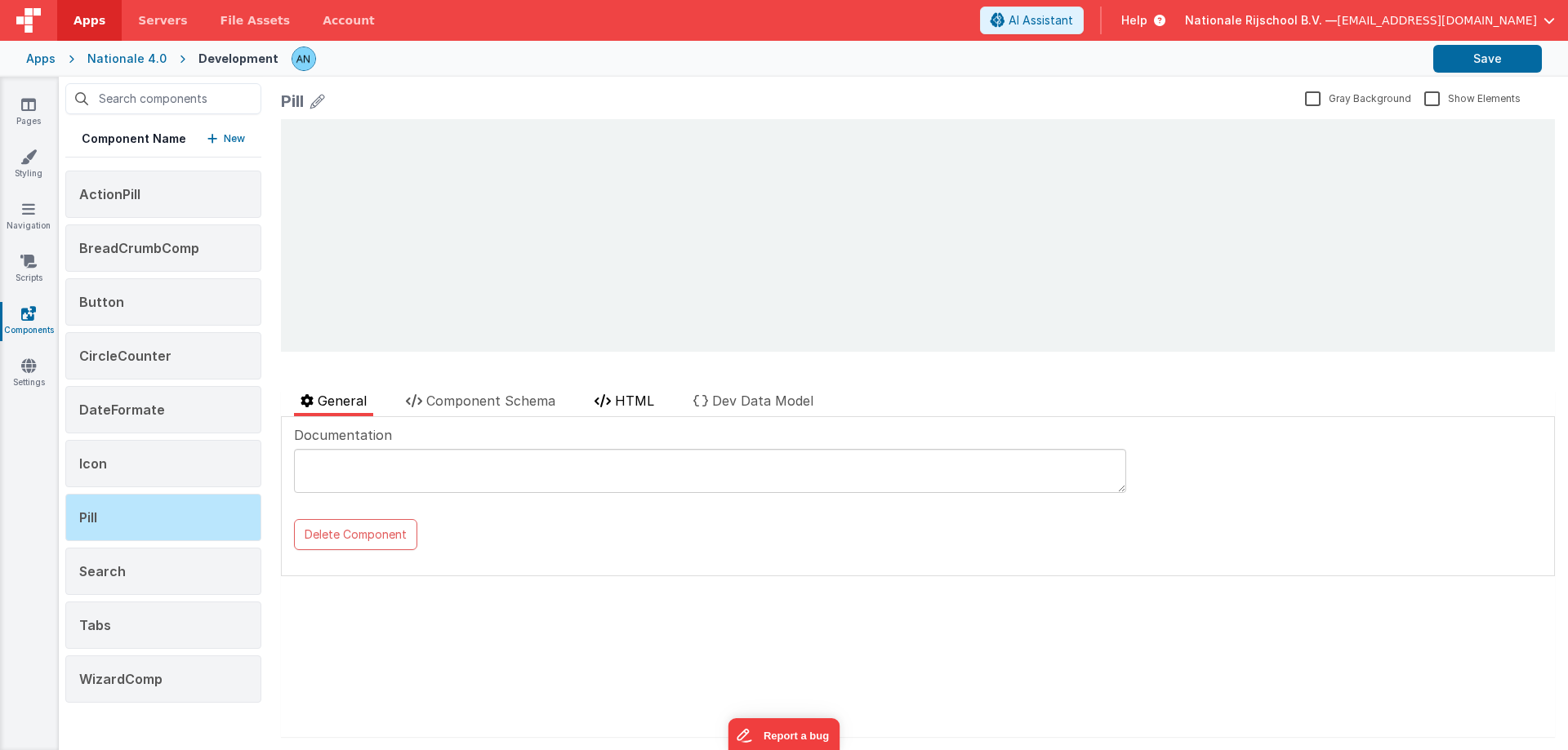
click at [618, 392] on li "HTML" at bounding box center [624, 403] width 73 height 25
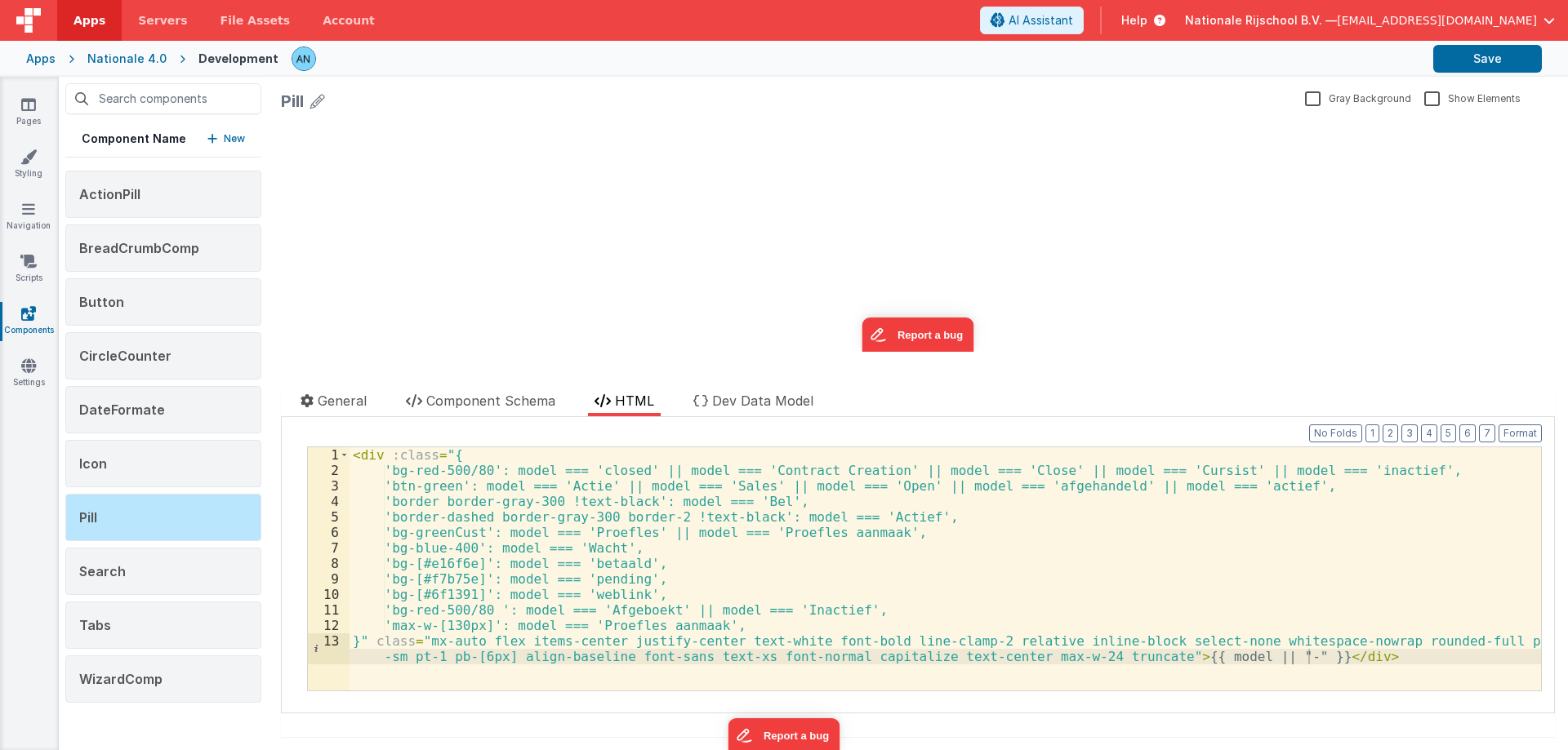
click at [568, 515] on div "< div :class = "{ 'bg-red-500/80': model === 'closed' || model === 'Contract Cr…" at bounding box center [945, 592] width 1191 height 290
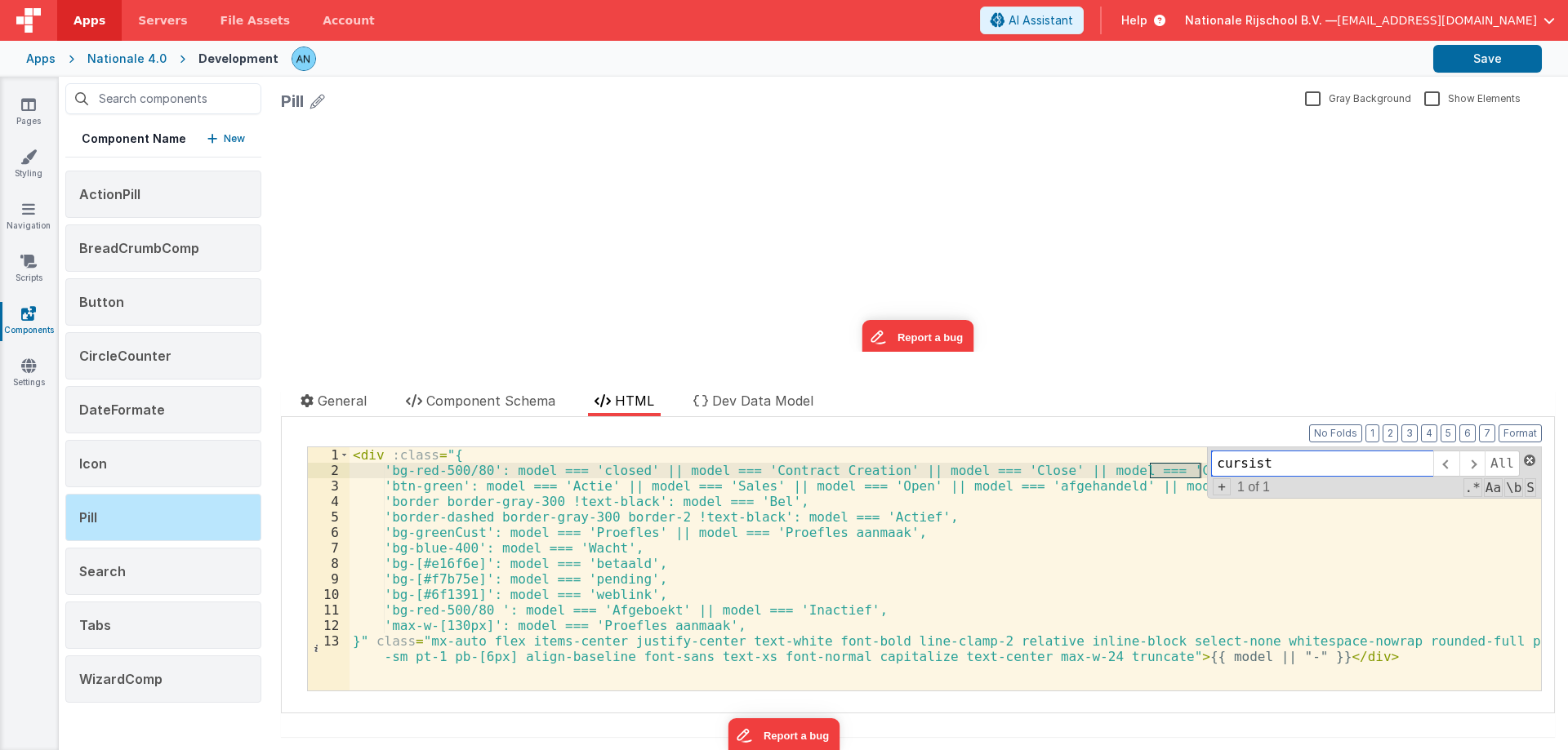
type input "cursist"
click at [1524, 463] on span at bounding box center [1529, 460] width 11 height 11
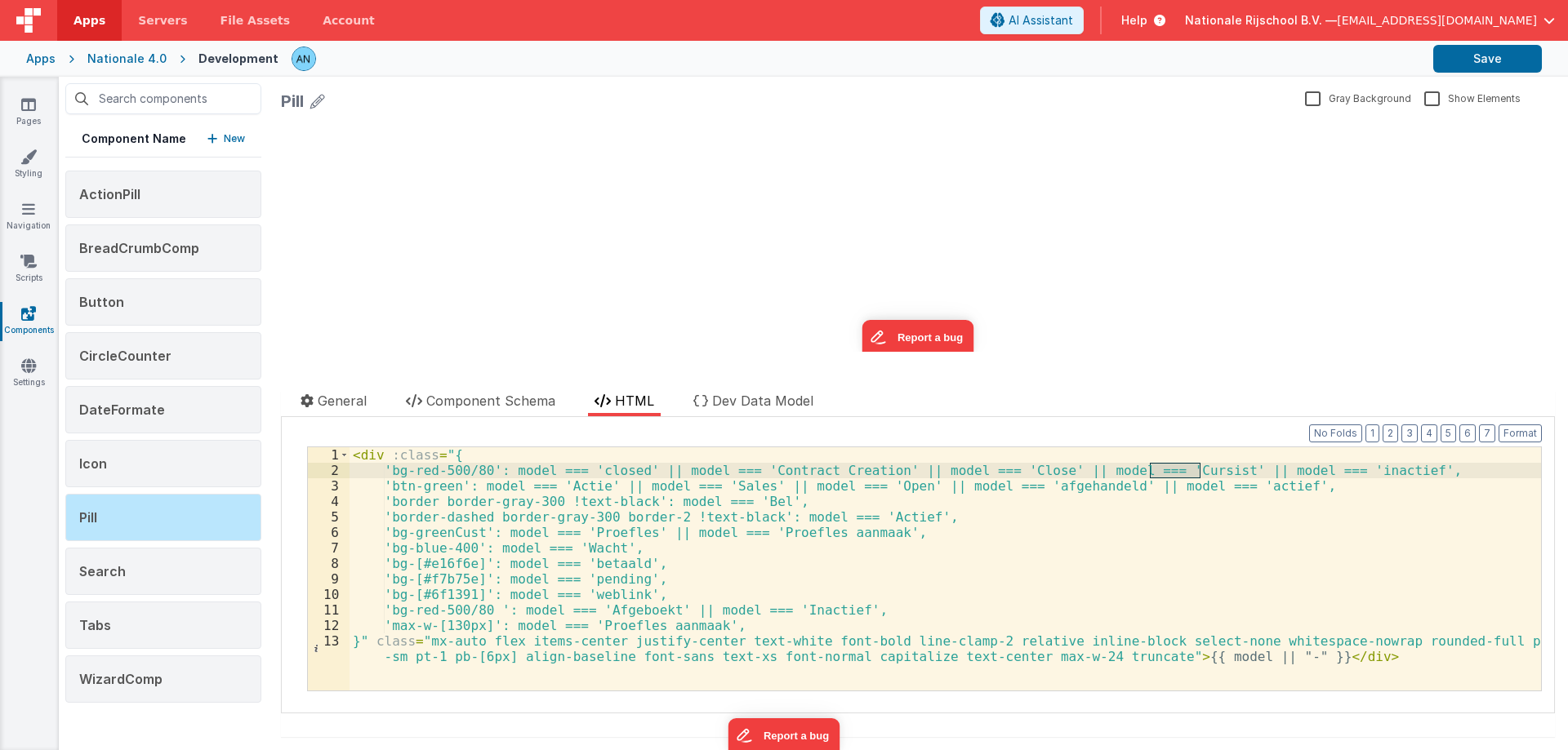
click at [1378, 470] on div "< div :class = "{ 'bg-red-500/80': model === 'closed' || model === 'Contract Cr…" at bounding box center [945, 592] width 1191 height 290
paste textarea
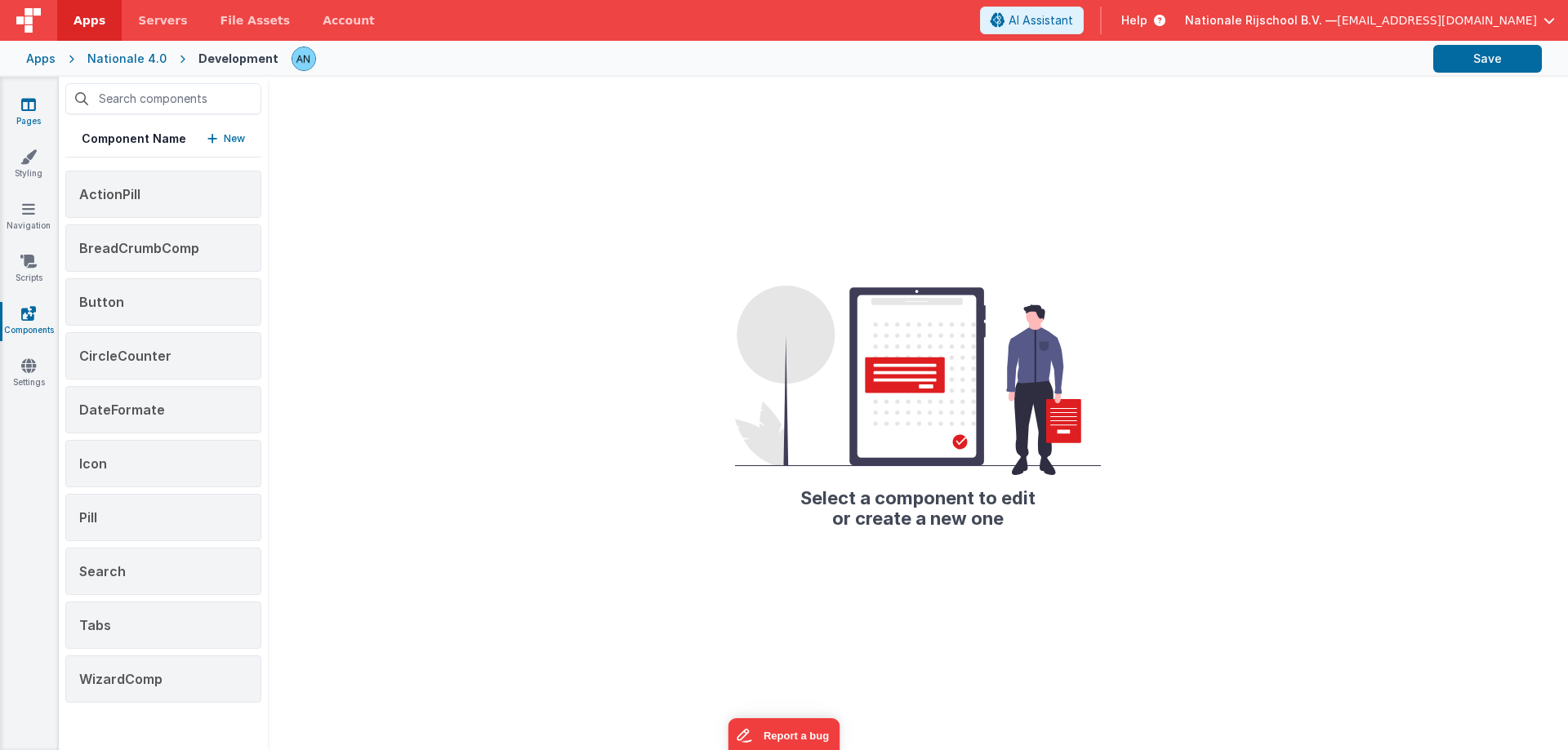
click at [31, 102] on icon at bounding box center [28, 104] width 15 height 17
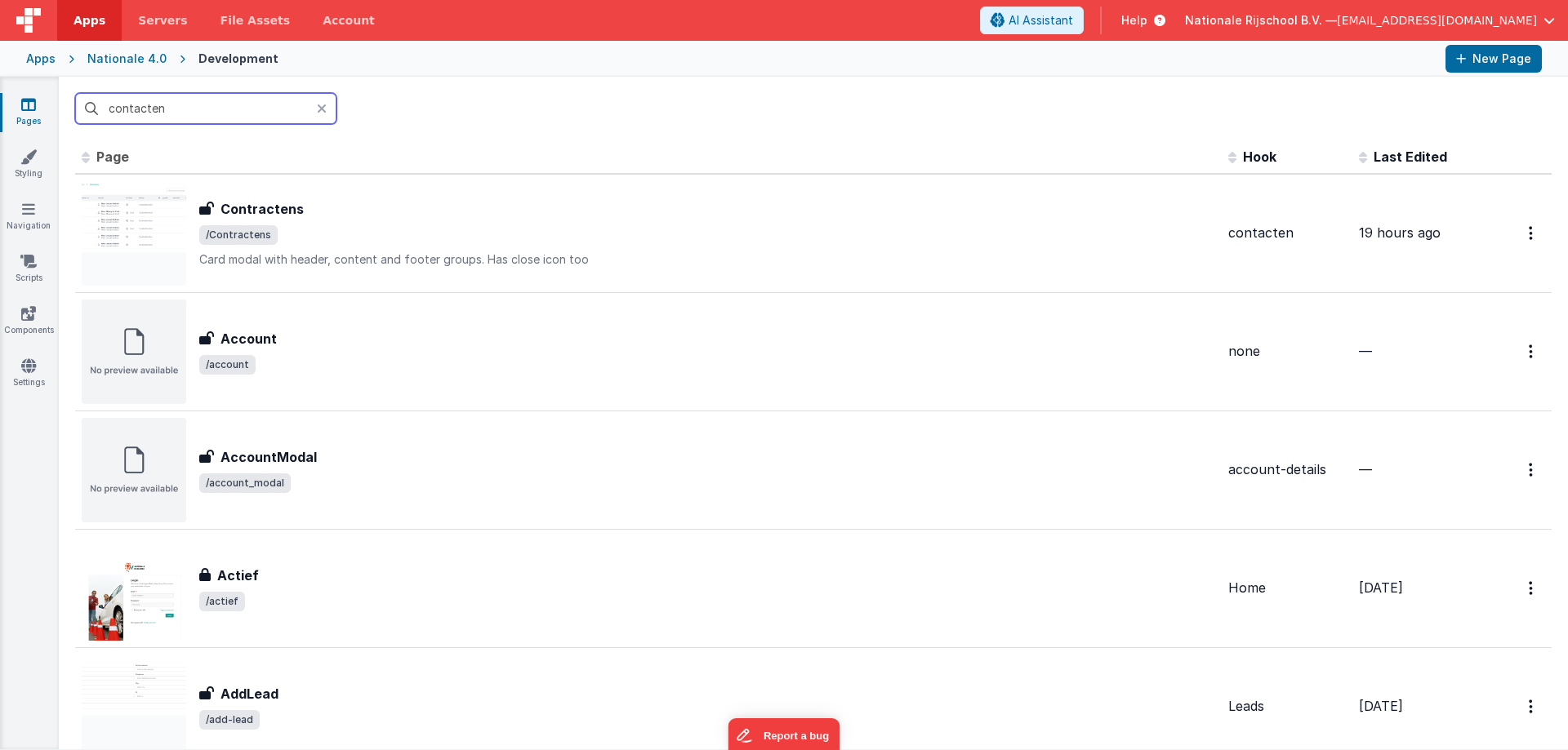
click at [186, 112] on input "contacten" at bounding box center [206, 108] width 261 height 31
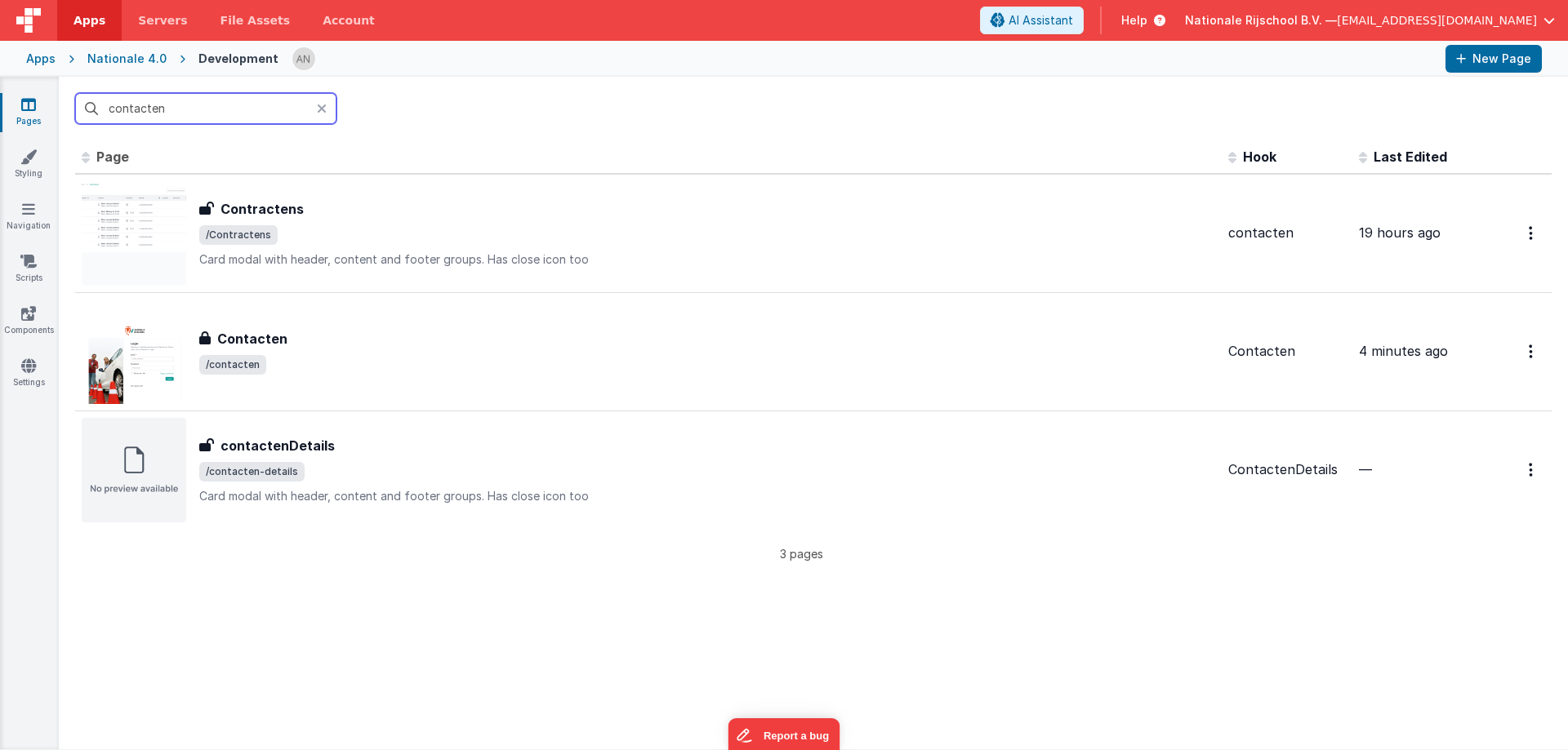
click at [131, 108] on input "contacten" at bounding box center [206, 108] width 261 height 31
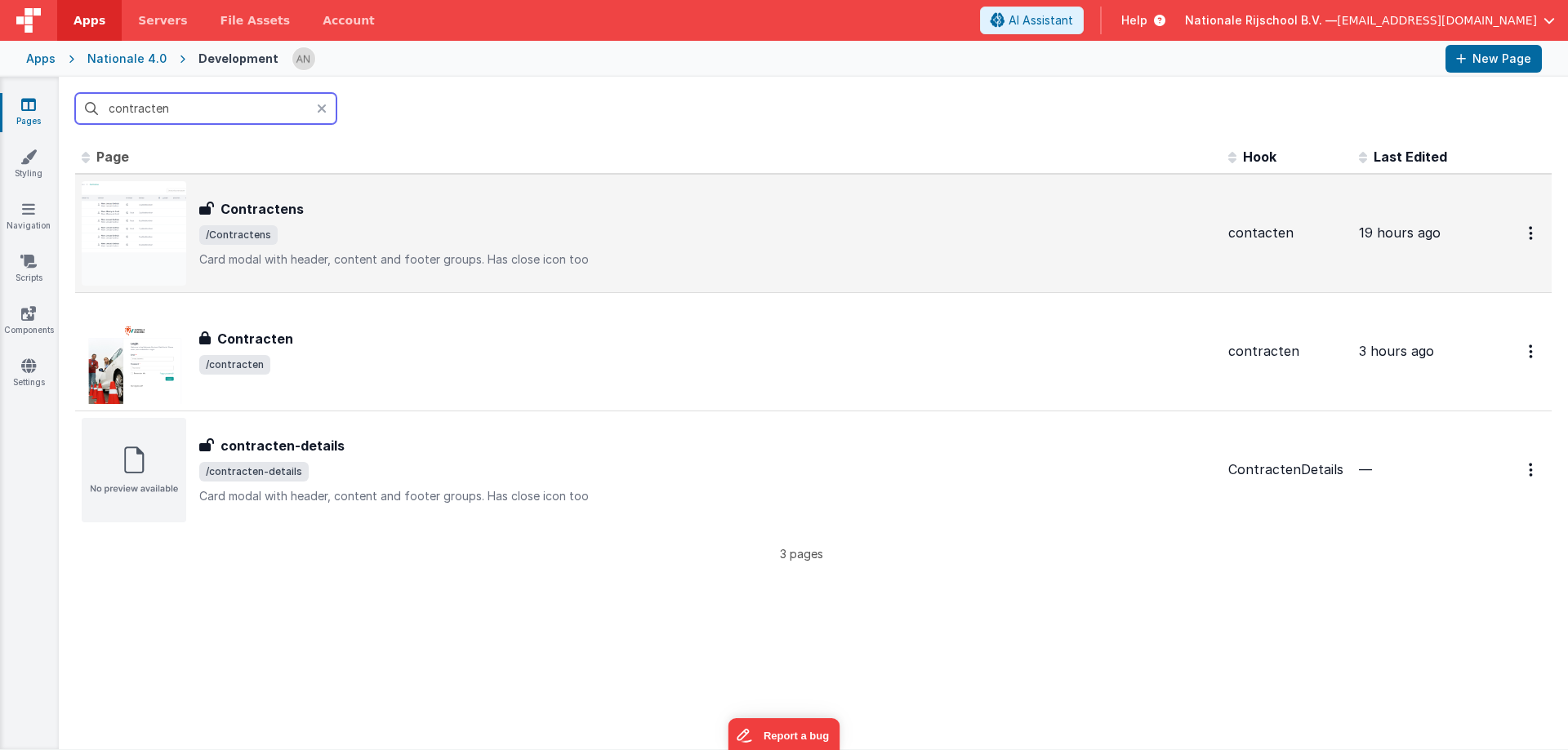
type input "contracten"
click at [300, 194] on div "Contractens Contractens /Contractens Card modal with header, content and footer…" at bounding box center [648, 233] width 1133 height 104
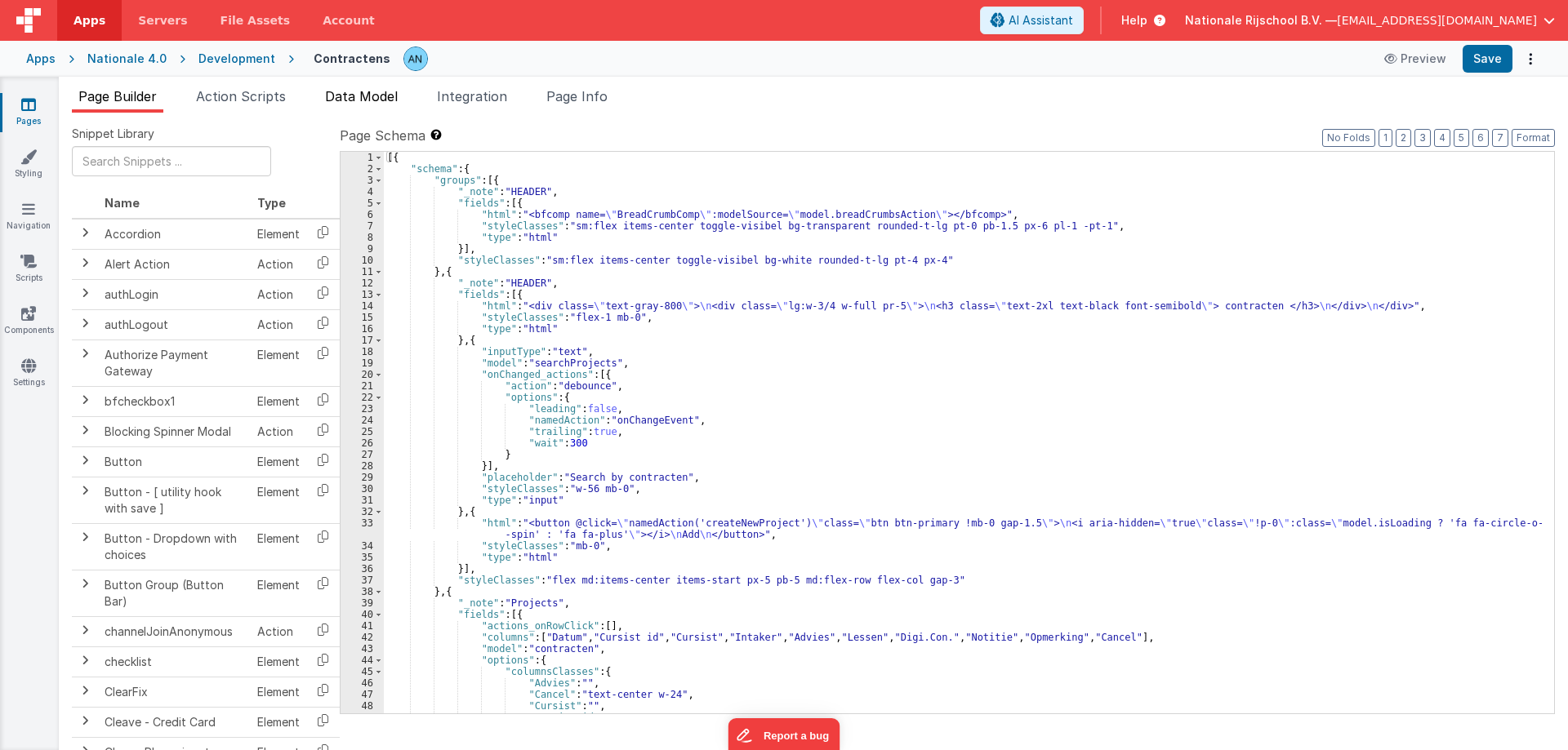
click at [341, 91] on span "Data Model" at bounding box center [361, 96] width 73 height 17
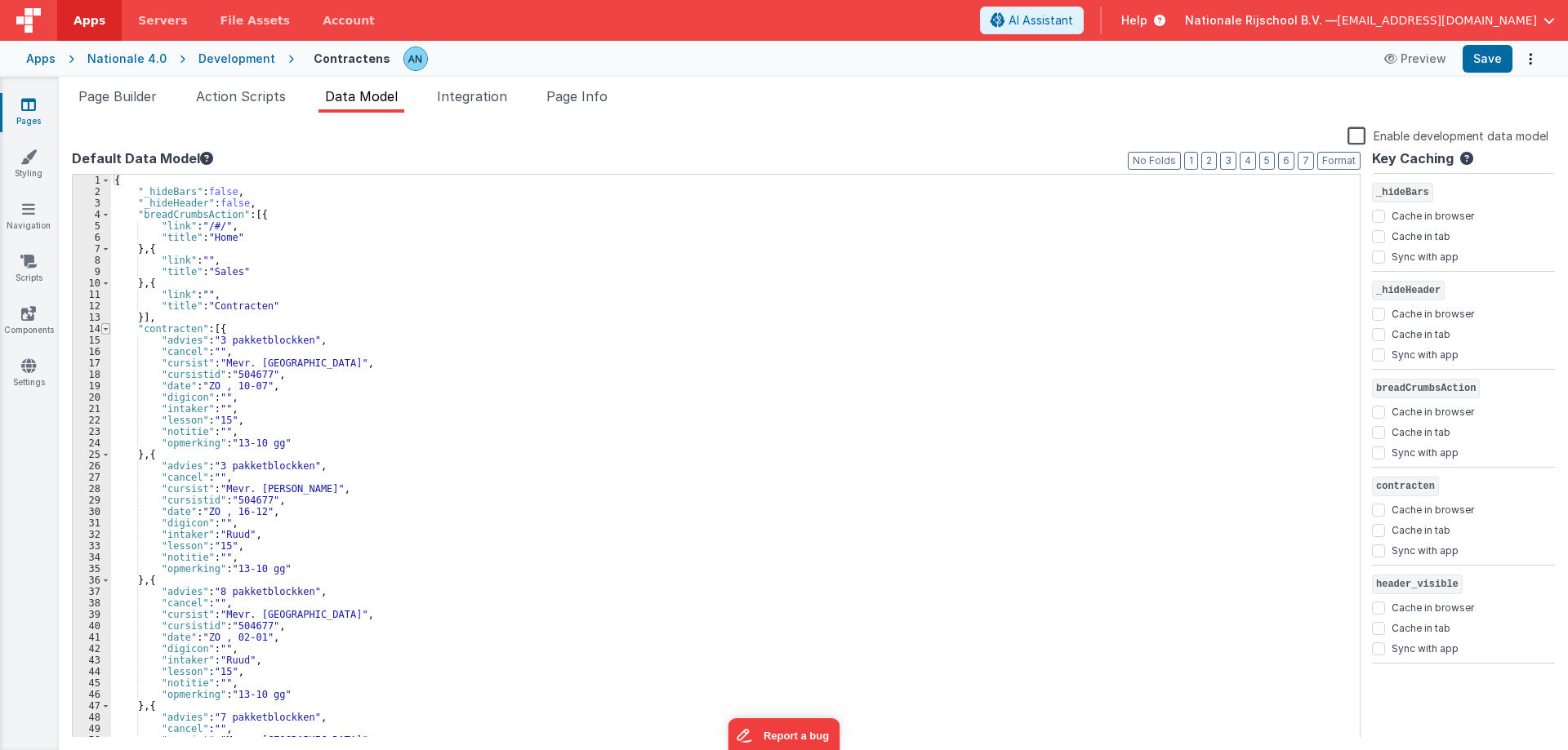
click at [103, 327] on span at bounding box center [106, 329] width 9 height 11
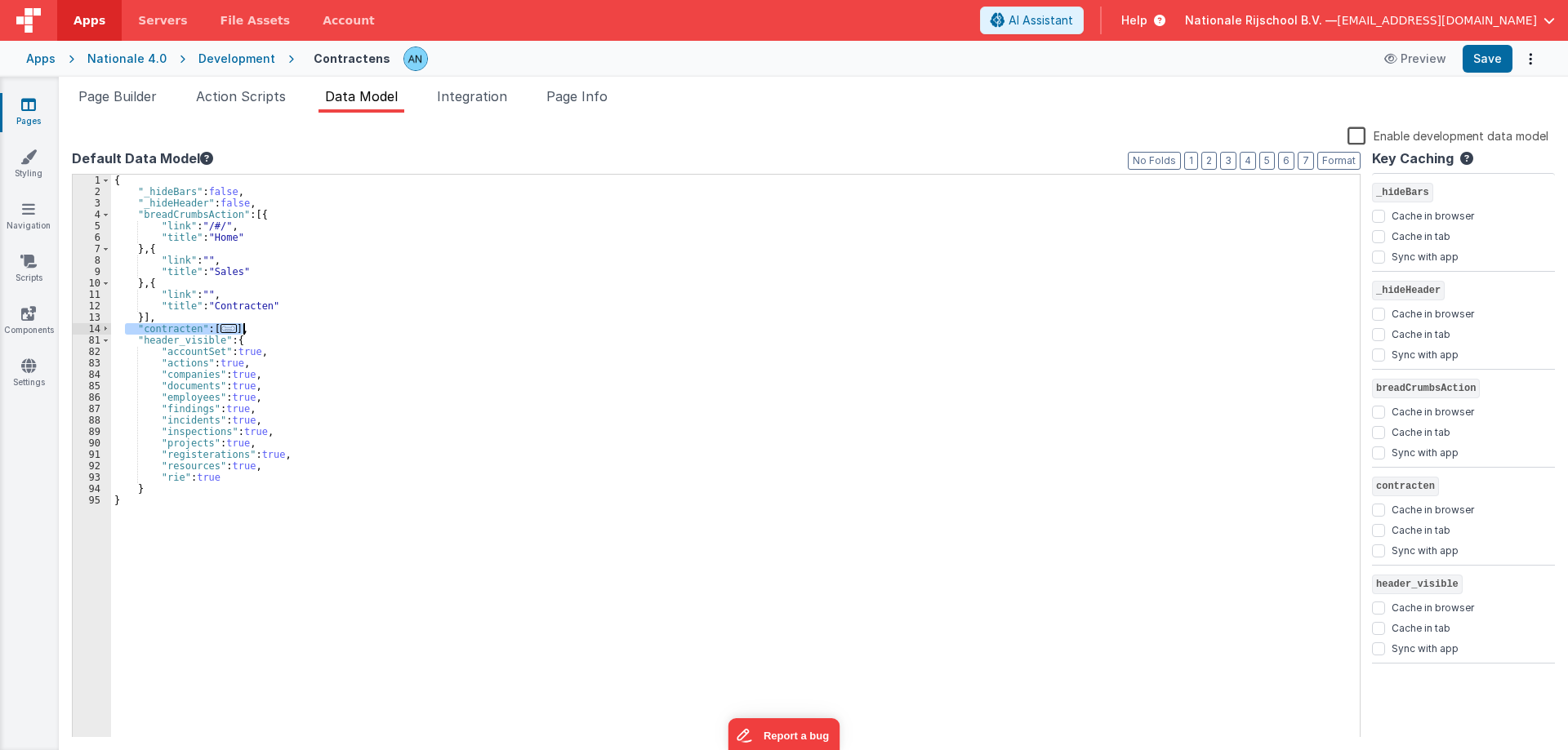
drag, startPoint x: 124, startPoint y: 330, endPoint x: 248, endPoint y: 329, distance: 124.0
click at [248, 329] on div "{ "_hideBars" : false , "_hideHeader" : false , "breadCrumbsAction" : [{ "link"…" at bounding box center [735, 467] width 1249 height 586
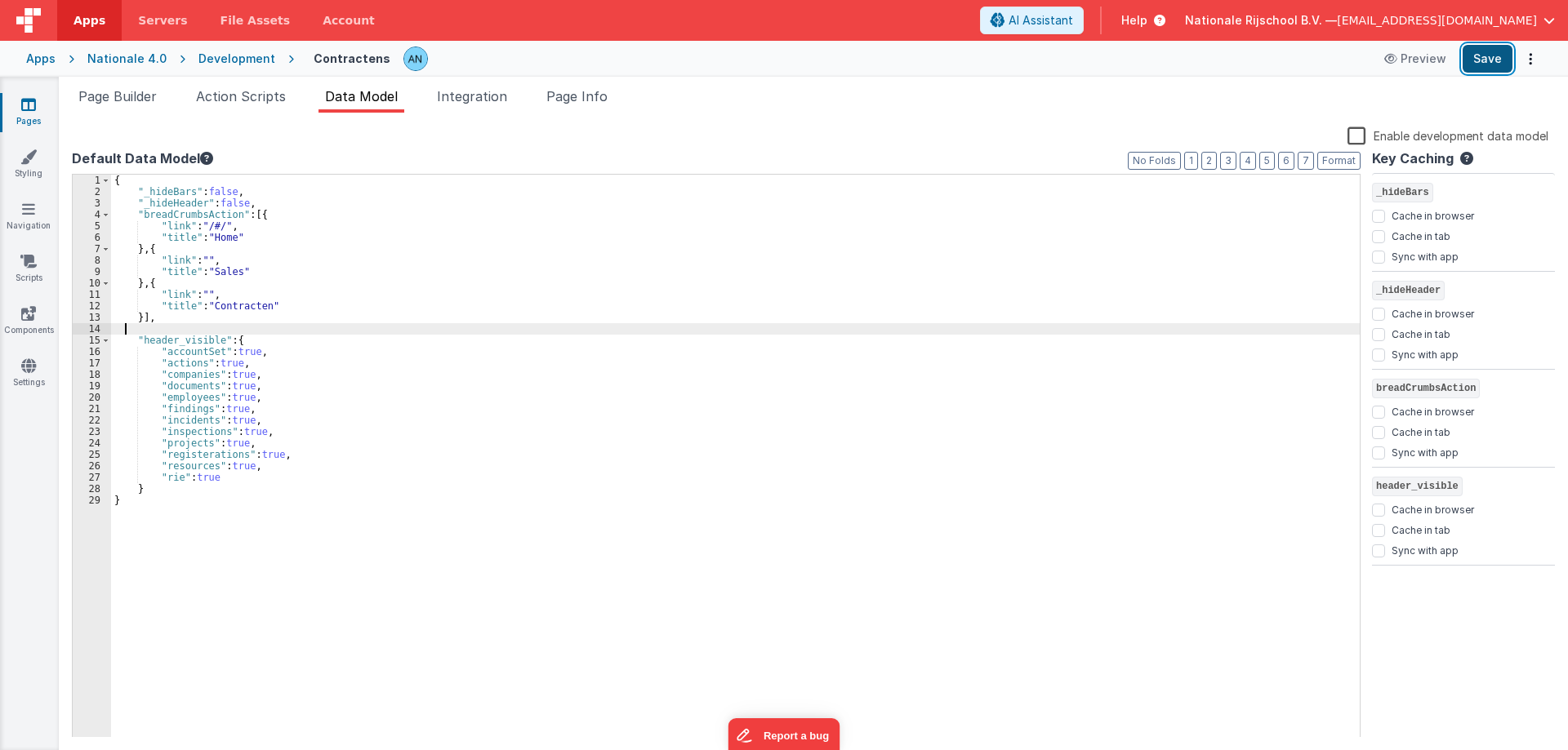
click at [1488, 56] on button "Save" at bounding box center [1487, 59] width 50 height 28
click at [557, 416] on div "{ "_hideBars" : false , "_hideHeader" : false , "breadCrumbsAction" : [{ "link"…" at bounding box center [735, 467] width 1249 height 586
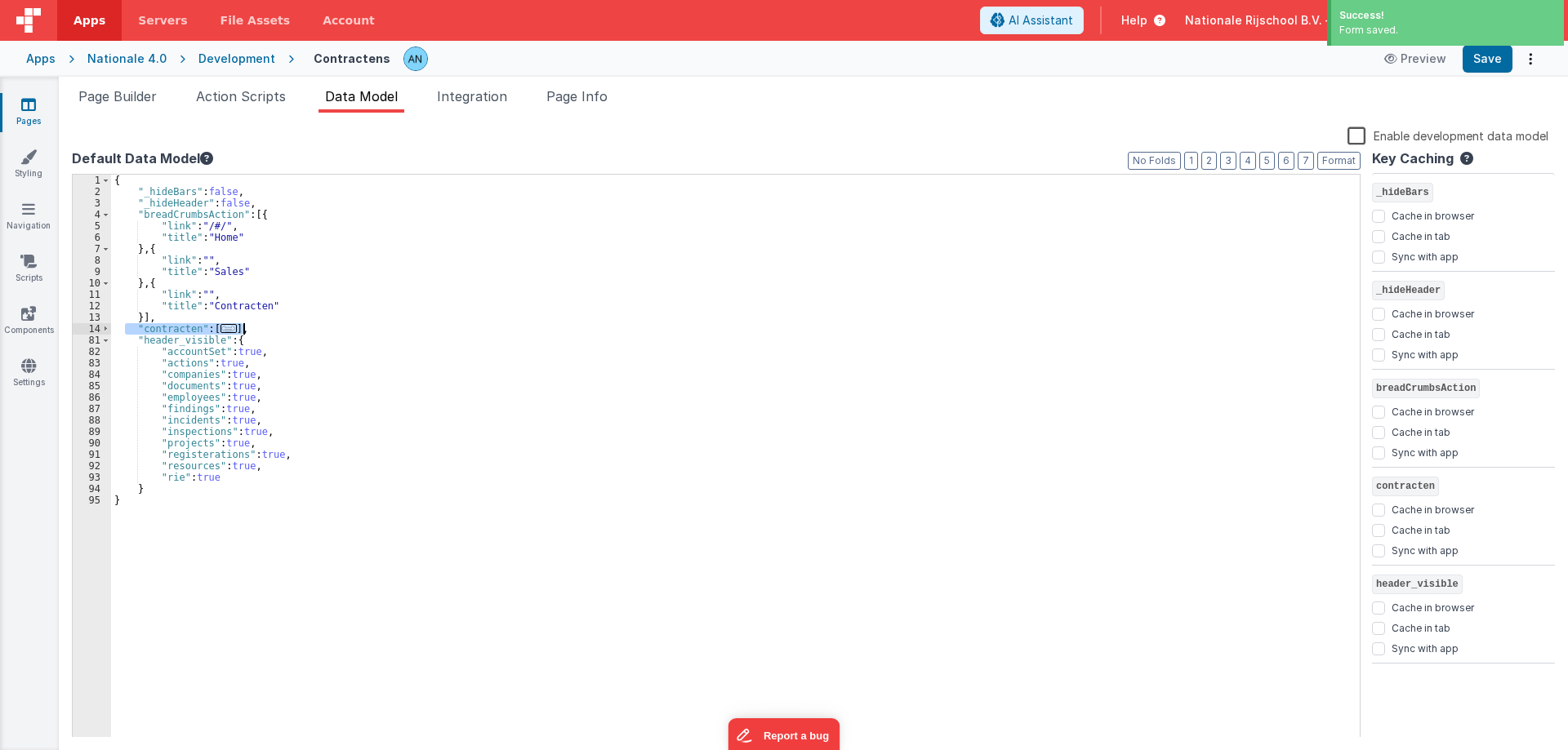
click at [249, 60] on div "Development" at bounding box center [237, 59] width 77 height 17
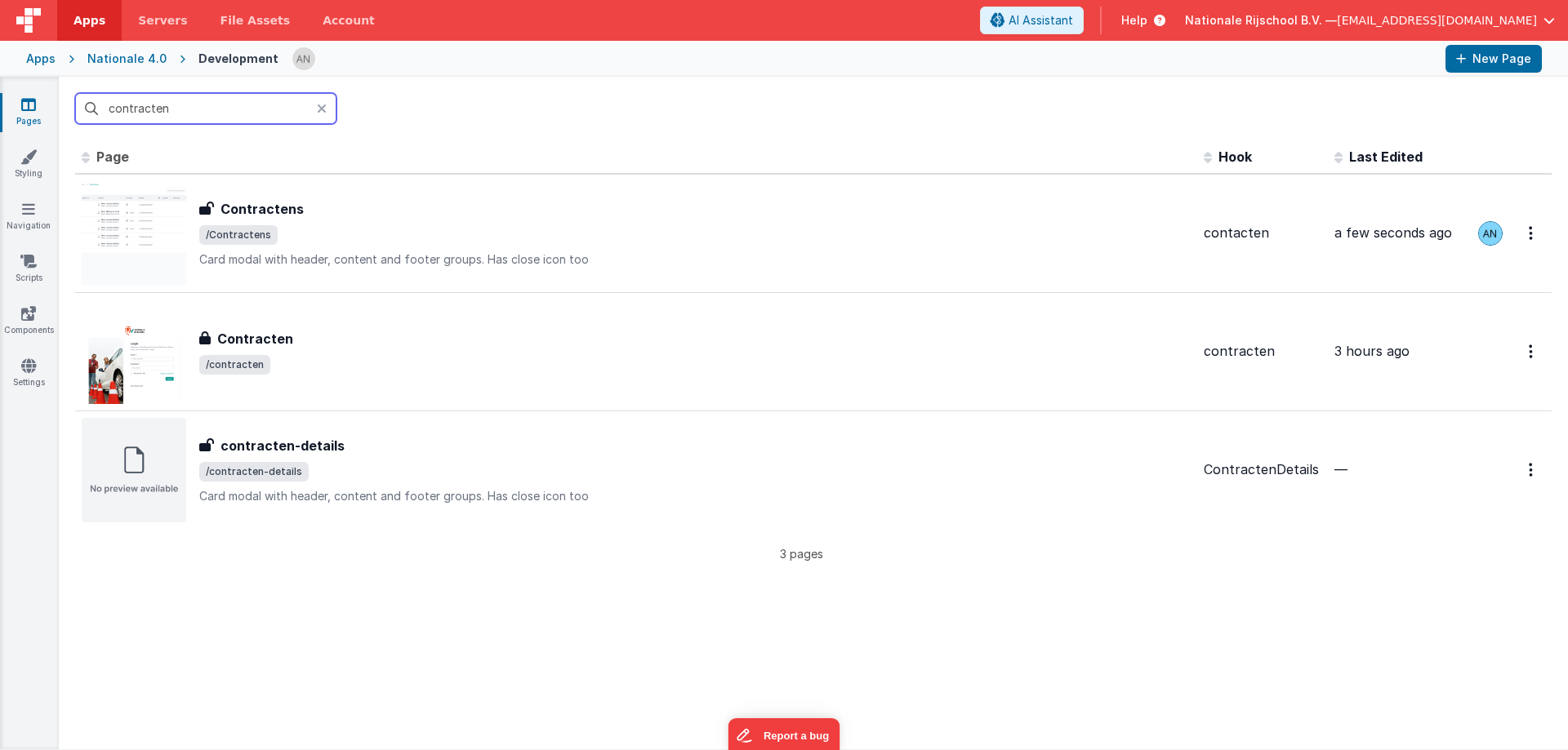
click at [188, 110] on input "contracten" at bounding box center [206, 108] width 261 height 31
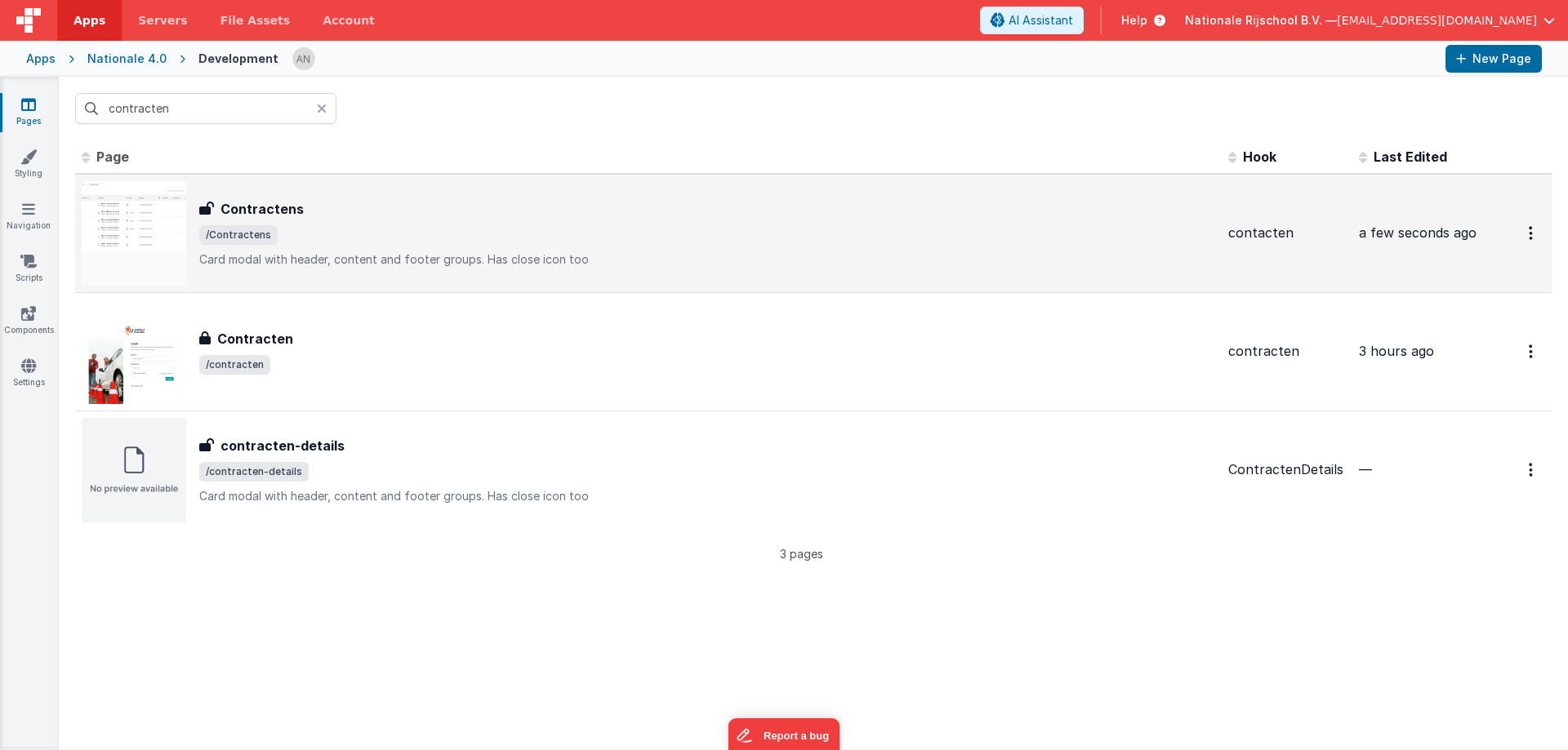
click at [355, 234] on span "/Contractens" at bounding box center [706, 235] width 1016 height 19
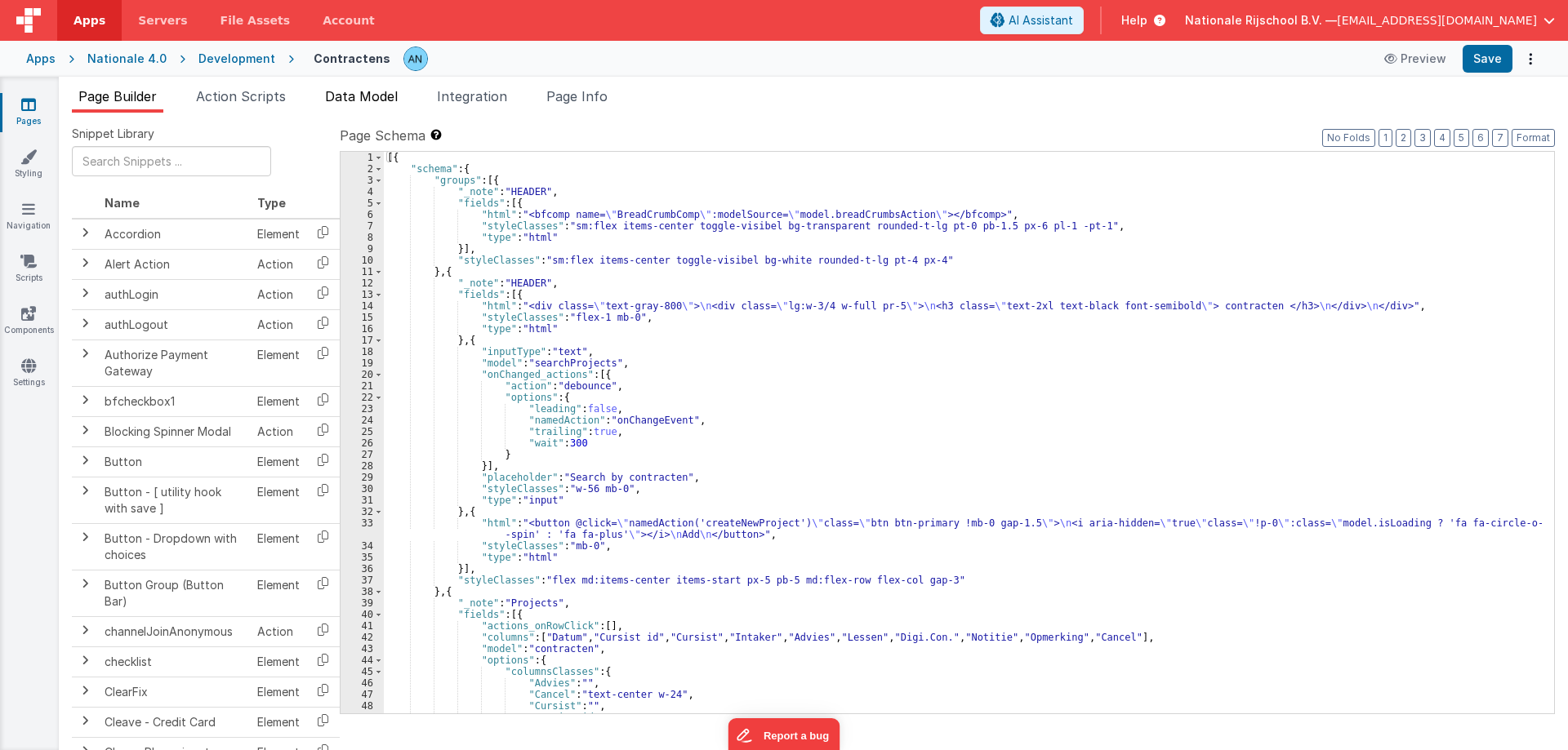
click at [333, 92] on span "Data Model" at bounding box center [361, 96] width 73 height 17
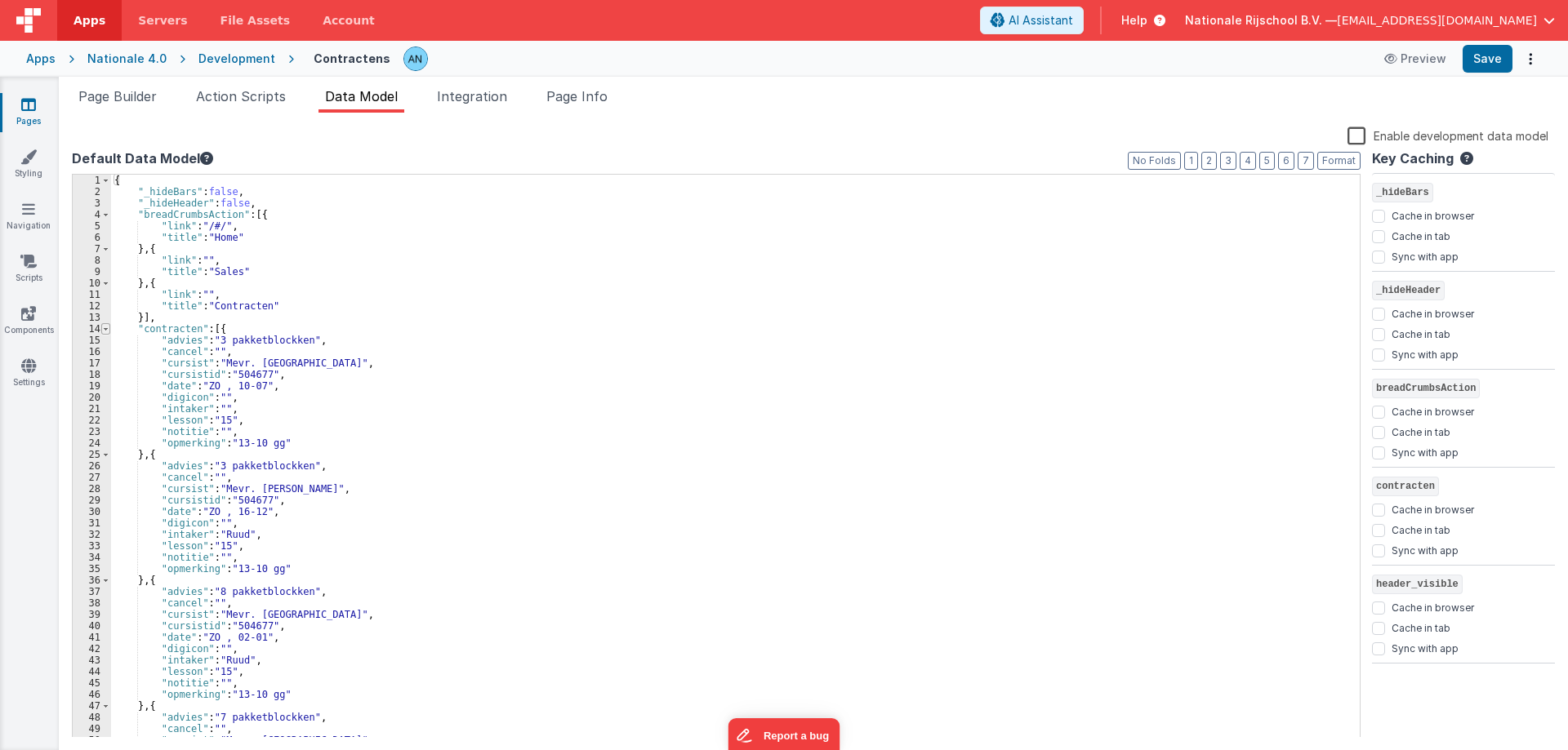
click at [104, 329] on span at bounding box center [106, 329] width 9 height 11
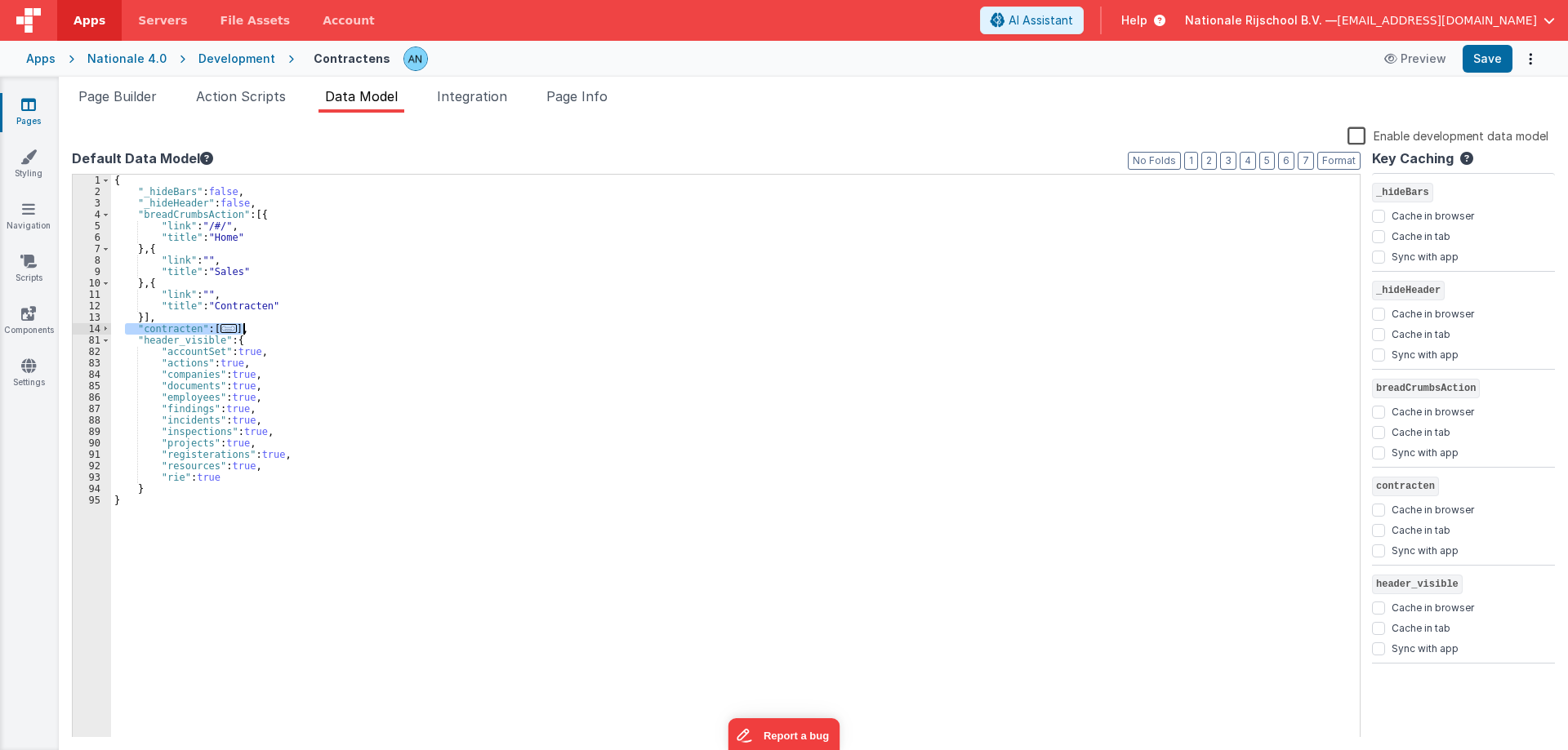
drag, startPoint x: 125, startPoint y: 329, endPoint x: 265, endPoint y: 329, distance: 140.0
click at [265, 329] on div "{ "_hideBars" : false , "_hideHeader" : false , "breadCrumbsAction" : [{ "link"…" at bounding box center [735, 467] width 1249 height 586
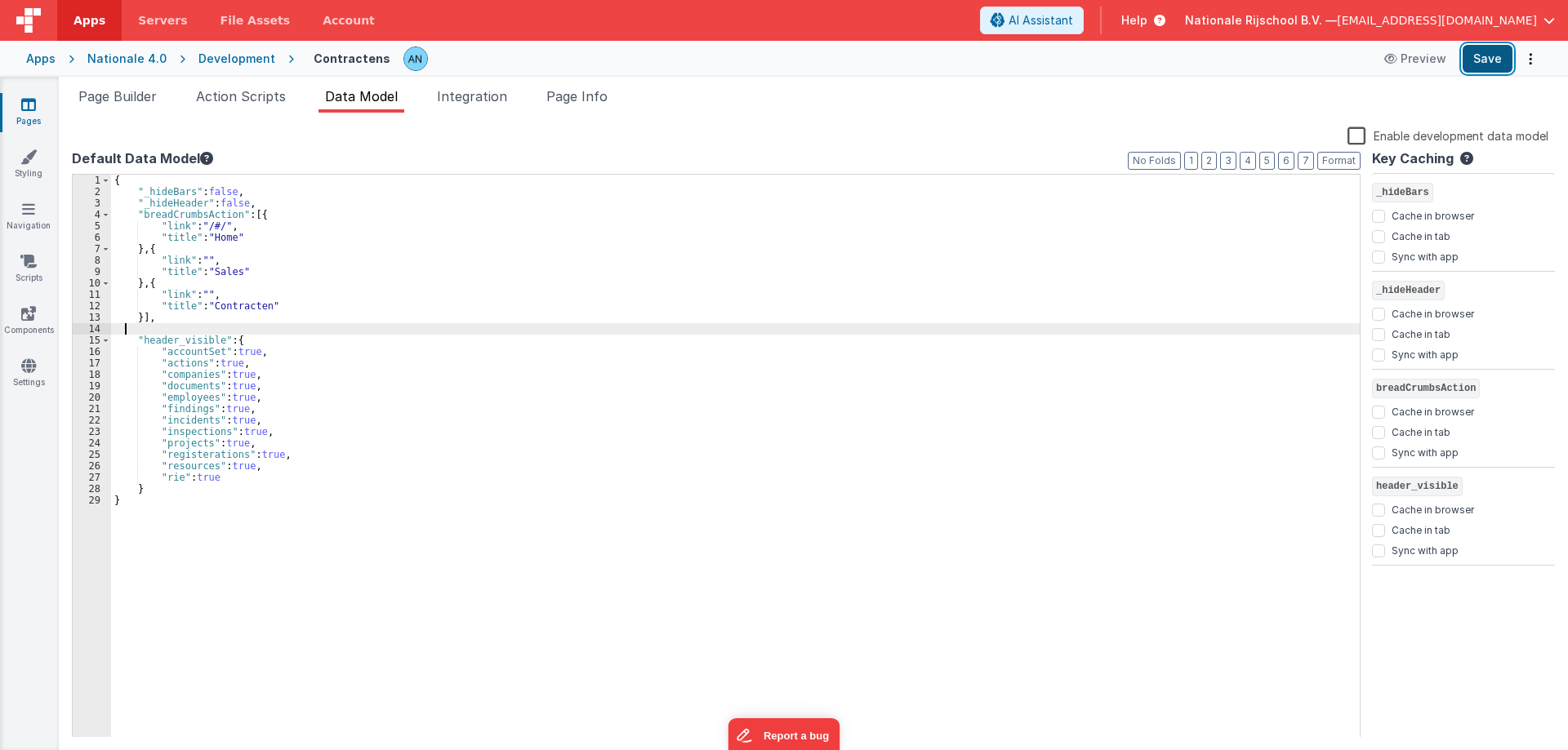
click at [1493, 51] on button "Save" at bounding box center [1487, 59] width 50 height 28
click at [1500, 51] on button "Save" at bounding box center [1487, 59] width 50 height 28
click at [1353, 157] on button "Format" at bounding box center [1338, 160] width 43 height 18
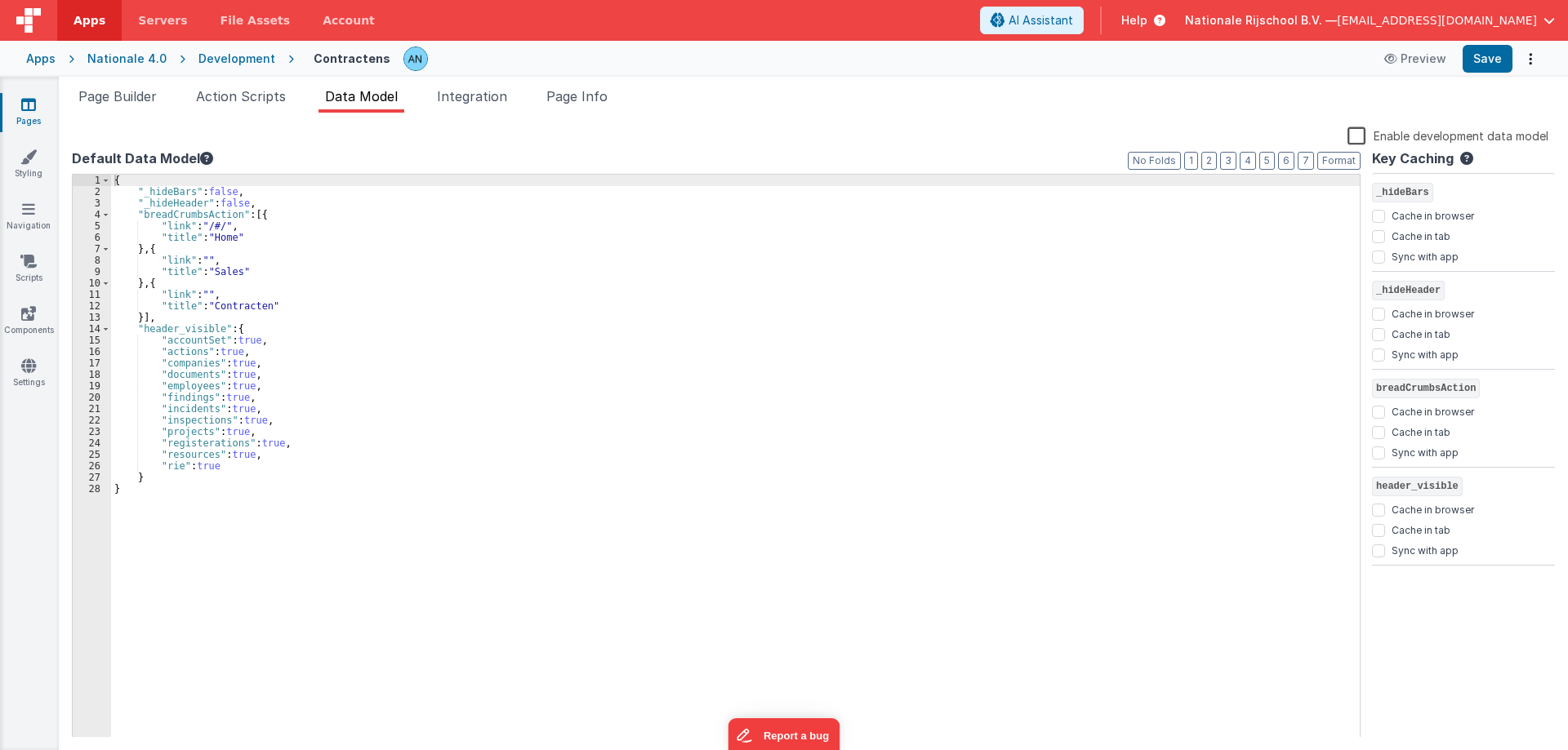
click at [500, 270] on div "{ "_hideBars" : false , "_hideHeader" : false , "breadCrumbsAction" : [{ "link"…" at bounding box center [735, 467] width 1249 height 586
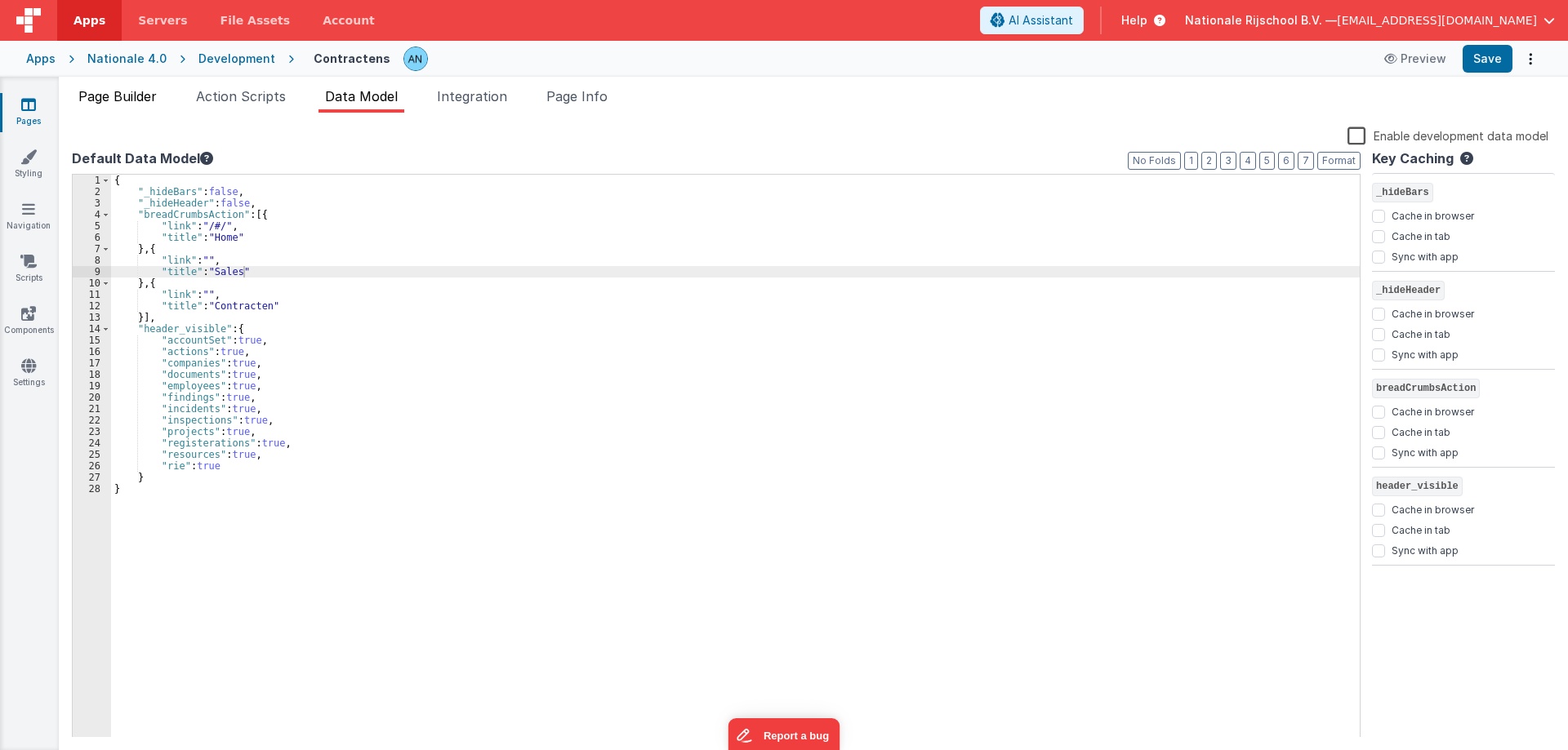
click at [136, 103] on span "Page Builder" at bounding box center [117, 96] width 78 height 17
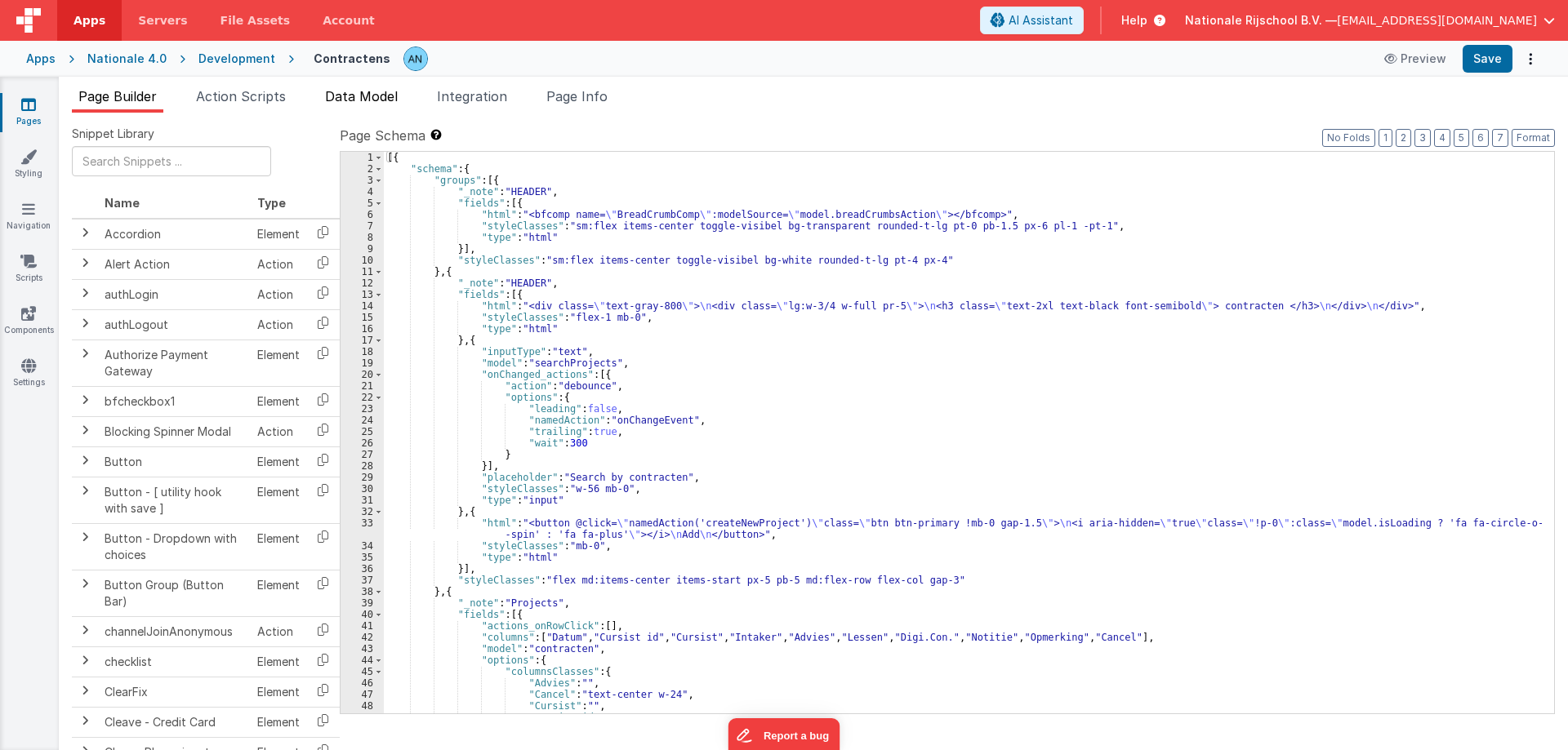
click at [381, 96] on span "Data Model" at bounding box center [361, 96] width 73 height 17
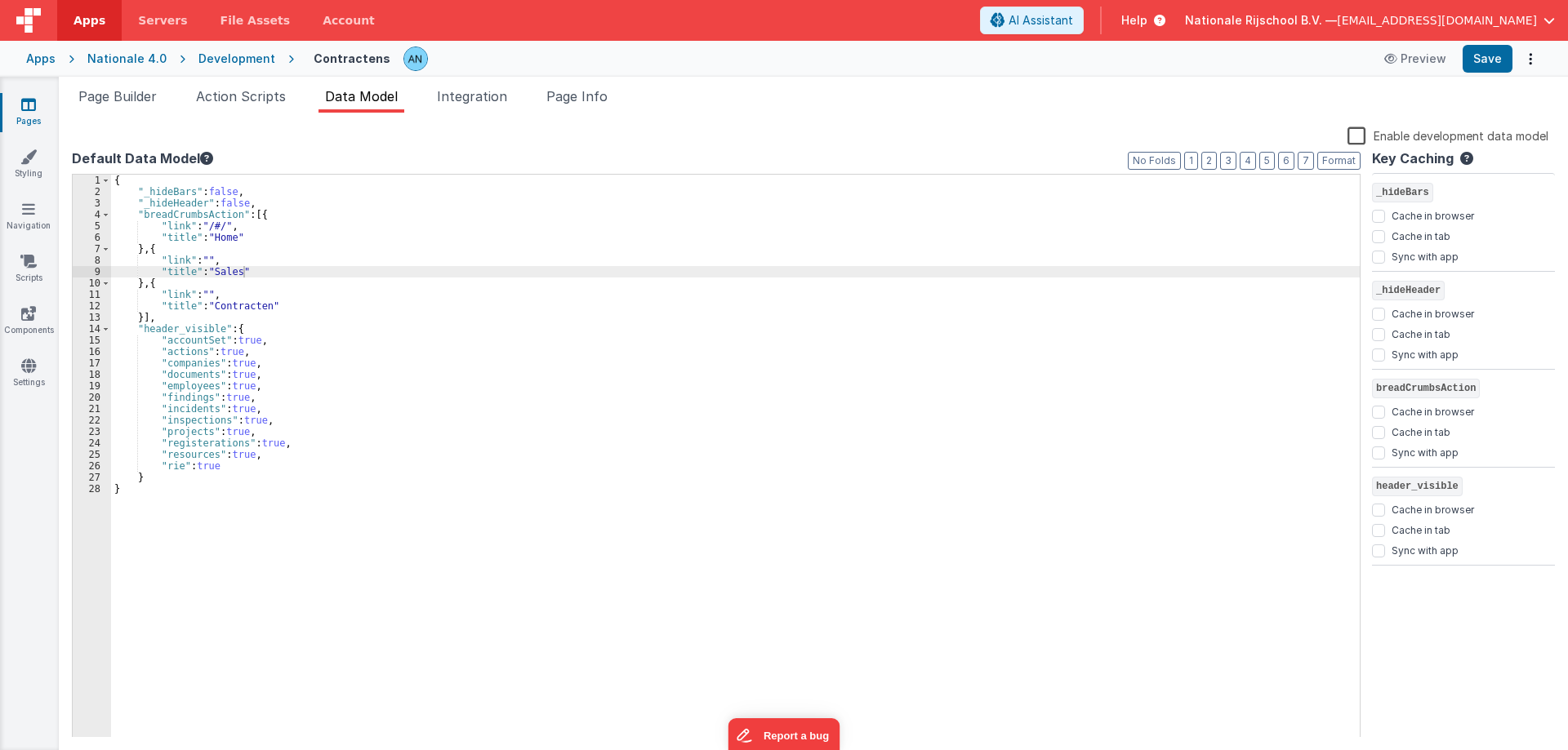
click at [394, 242] on div "{ "_hideBars" : false , "_hideHeader" : false , "breadCrumbsAction" : [{ "link"…" at bounding box center [735, 467] width 1249 height 586
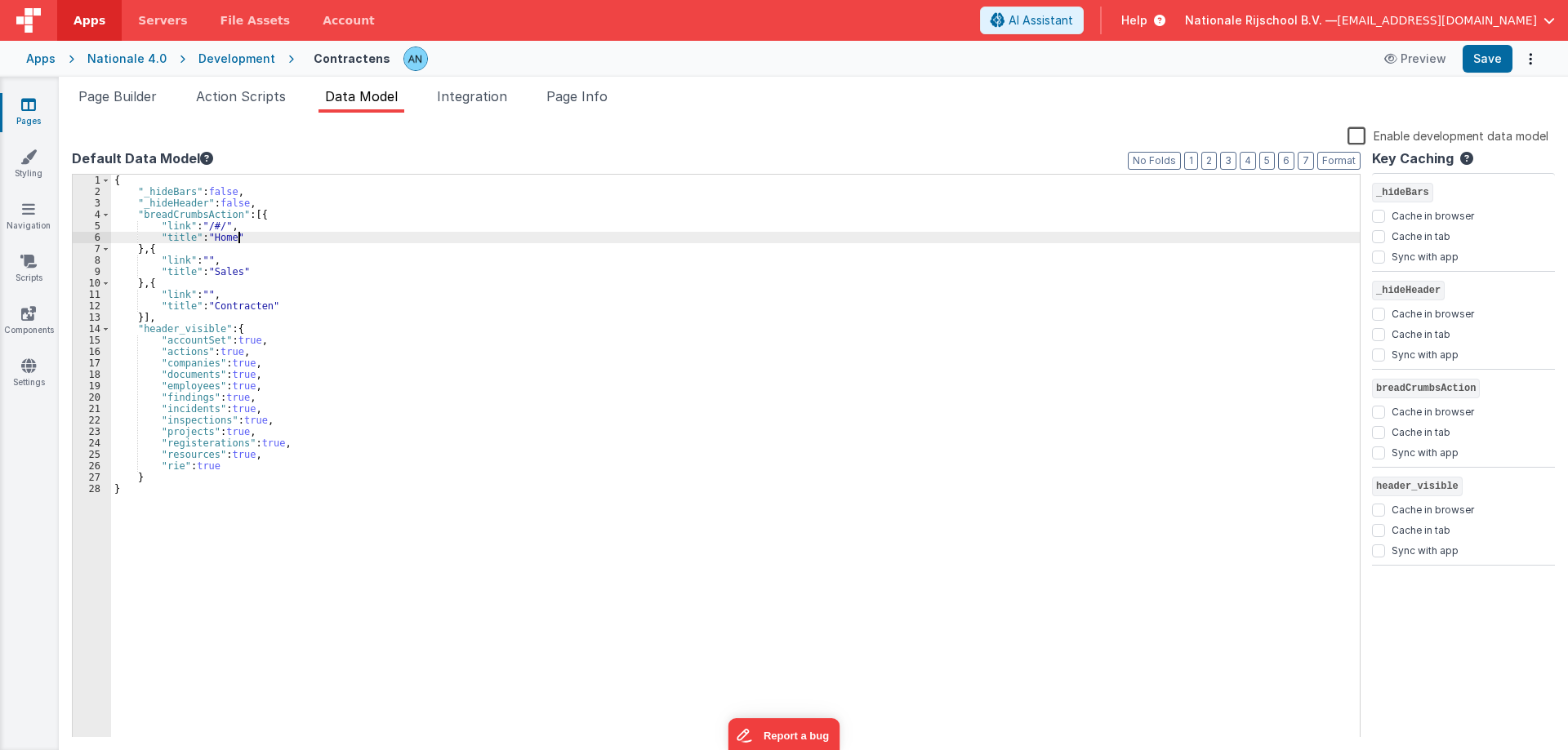
click at [379, 262] on div "{ "_hideBars" : false , "_hideHeader" : false , "breadCrumbsAction" : [{ "link"…" at bounding box center [735, 467] width 1249 height 586
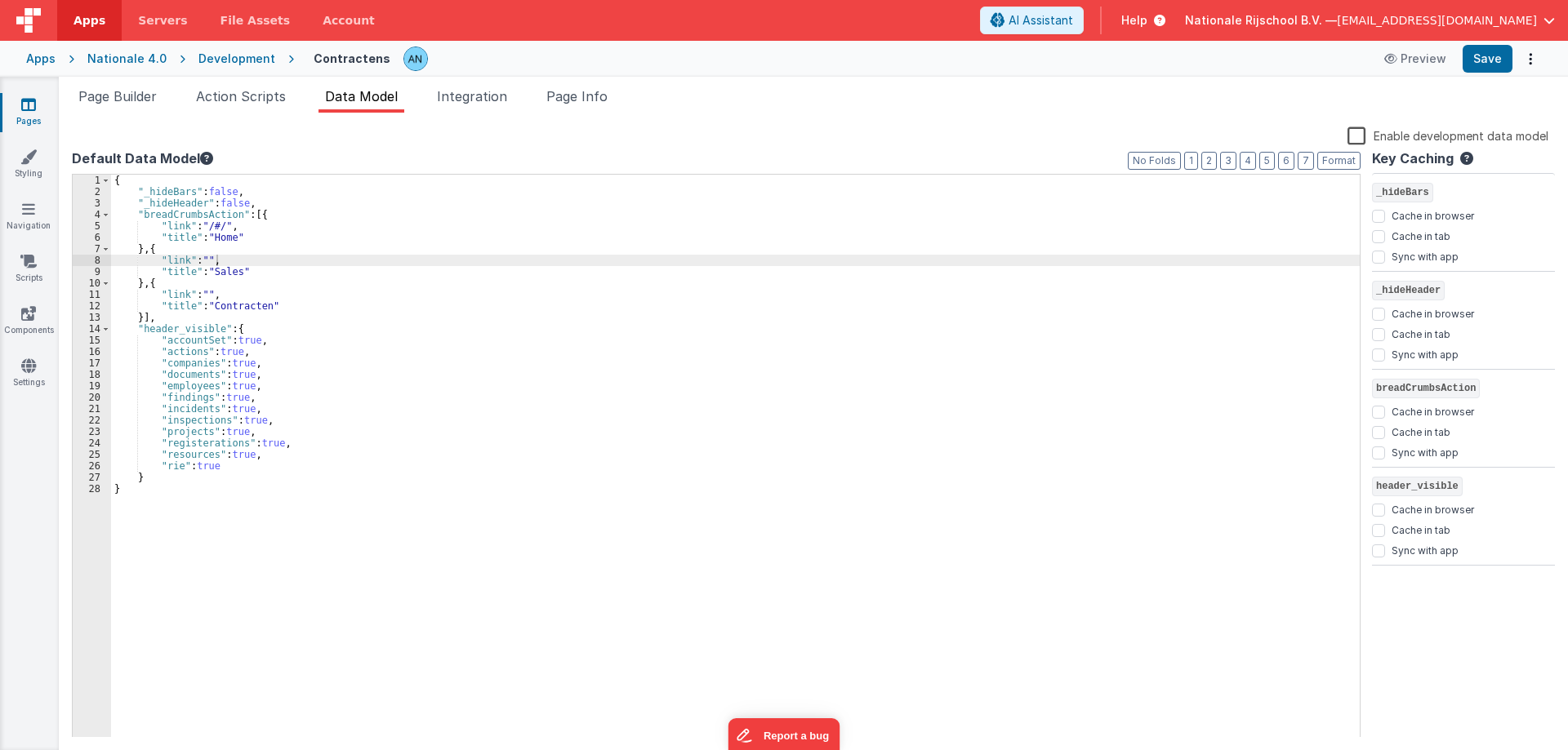
click at [219, 59] on div "Development" at bounding box center [237, 59] width 77 height 17
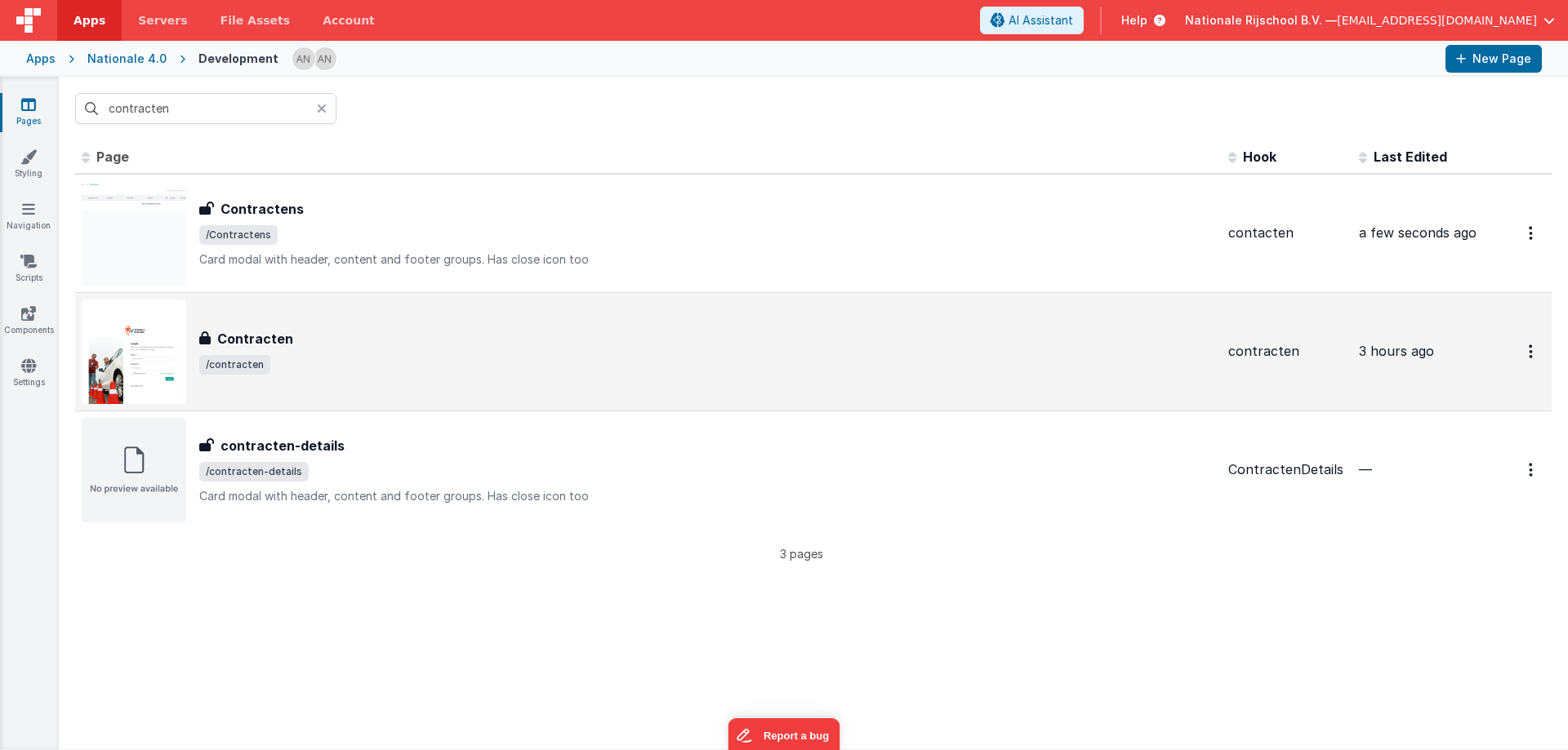
click at [237, 318] on div "Contracten Contracten /contracten" at bounding box center [648, 351] width 1133 height 104
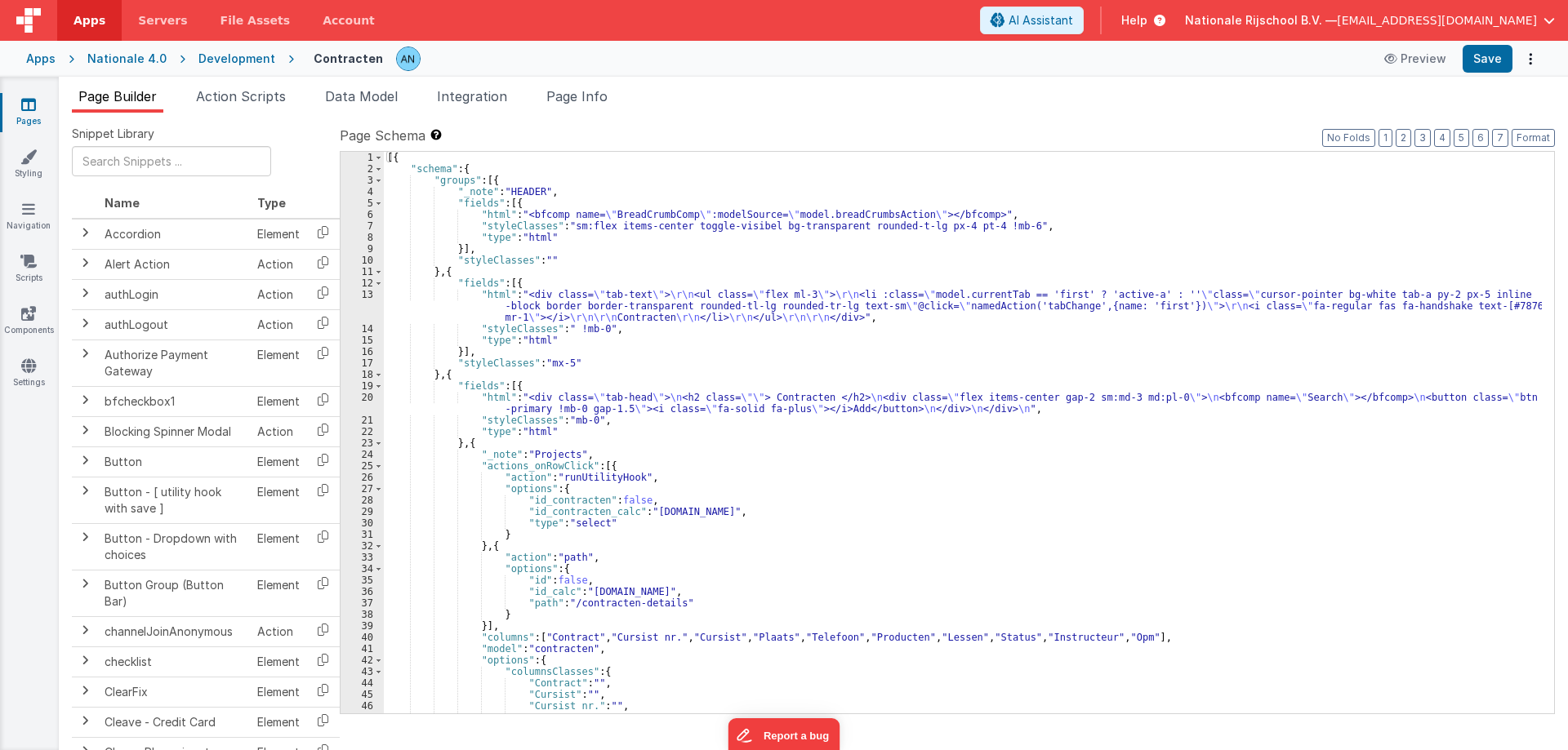
click at [335, 69] on div "Contracten Preview Save" at bounding box center [918, 59] width 1248 height 28
click at [339, 89] on span "Data Model" at bounding box center [361, 96] width 73 height 17
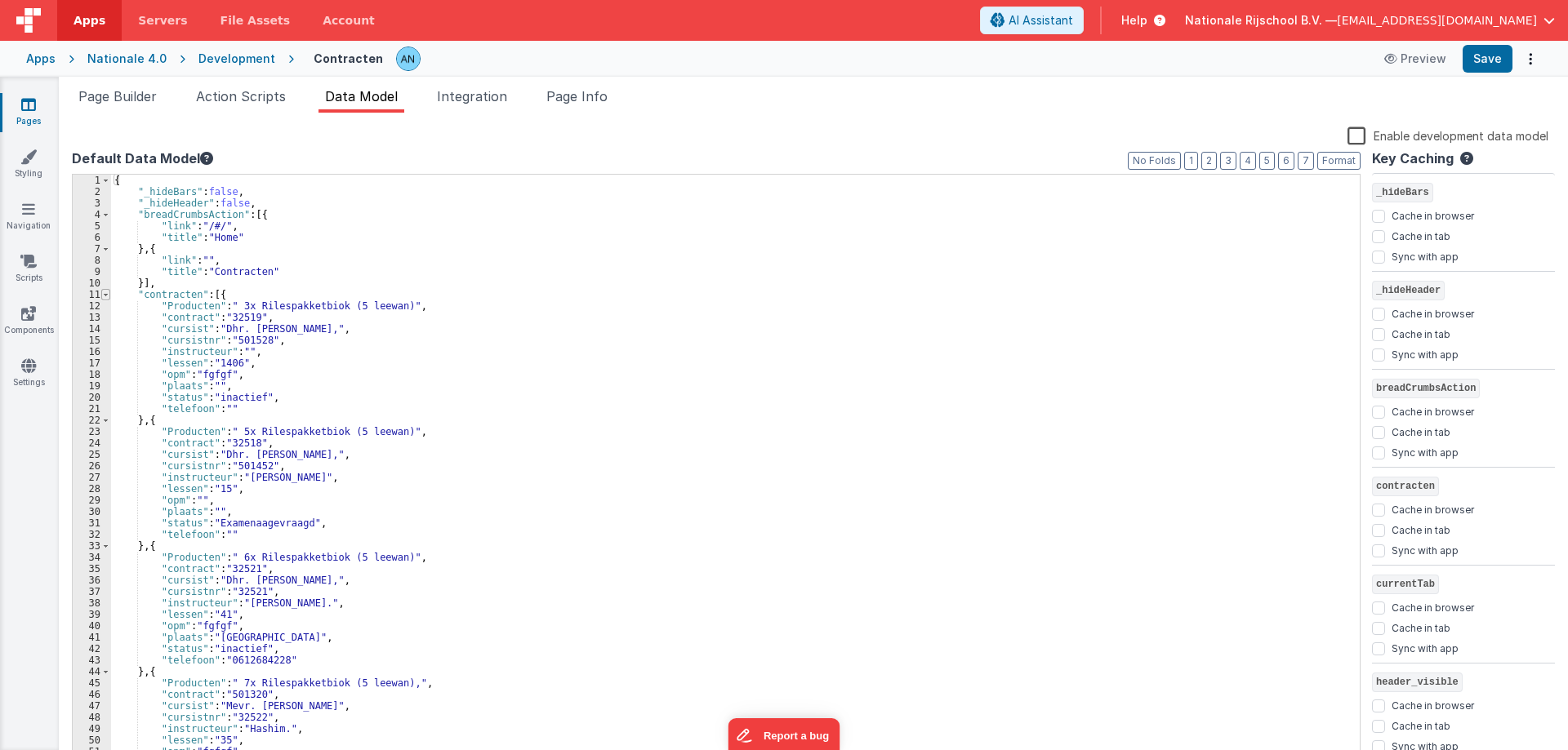
click at [106, 297] on span at bounding box center [106, 294] width 9 height 11
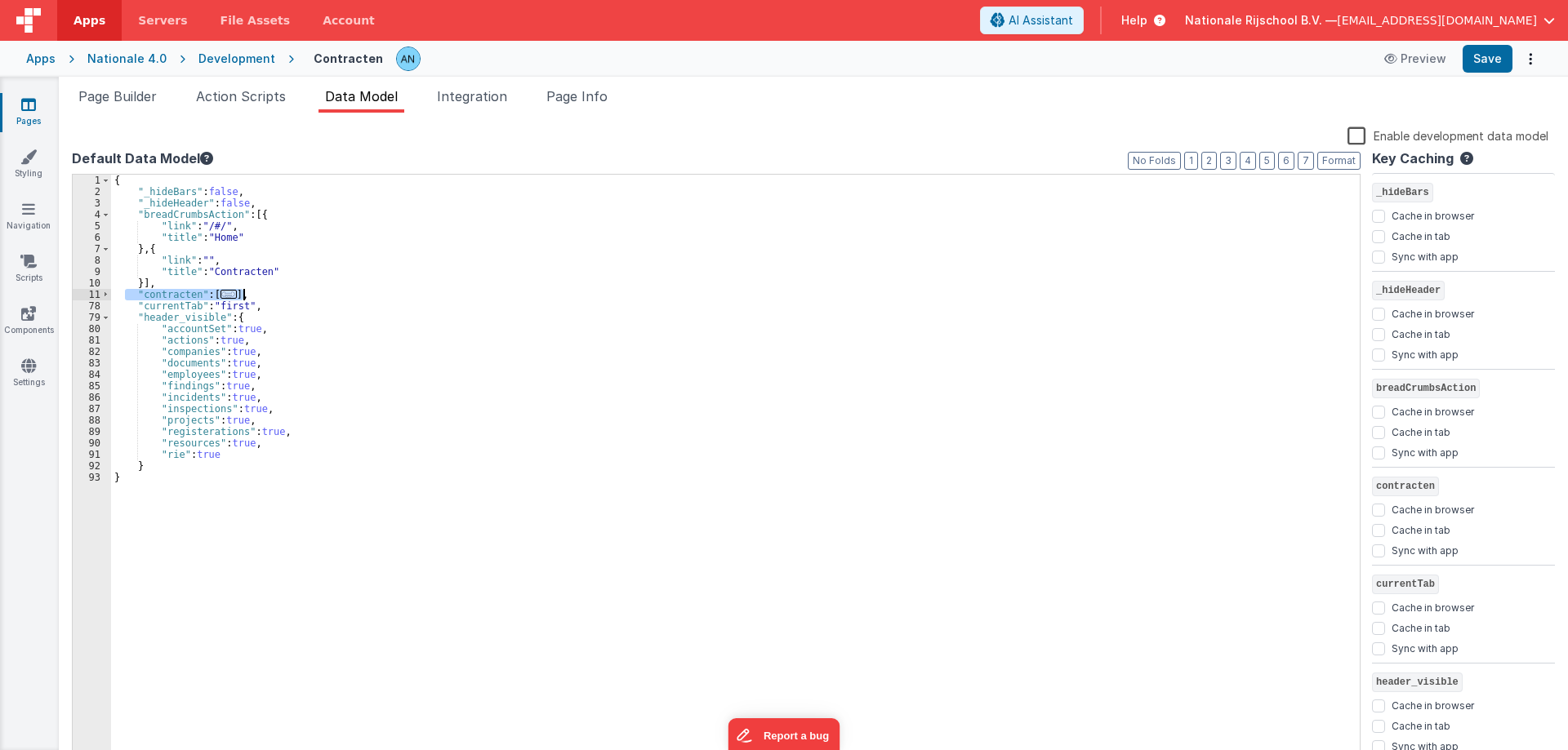
drag, startPoint x: 124, startPoint y: 294, endPoint x: 275, endPoint y: 295, distance: 151.0
click at [275, 295] on div "{ "_hideBars" : false , "_hideHeader" : false , "breadCrumbsAction" : [{ "link"…" at bounding box center [735, 480] width 1249 height 612
click at [1479, 58] on button "Save" at bounding box center [1487, 59] width 50 height 28
click at [248, 98] on span "Action Scripts" at bounding box center [241, 96] width 89 height 17
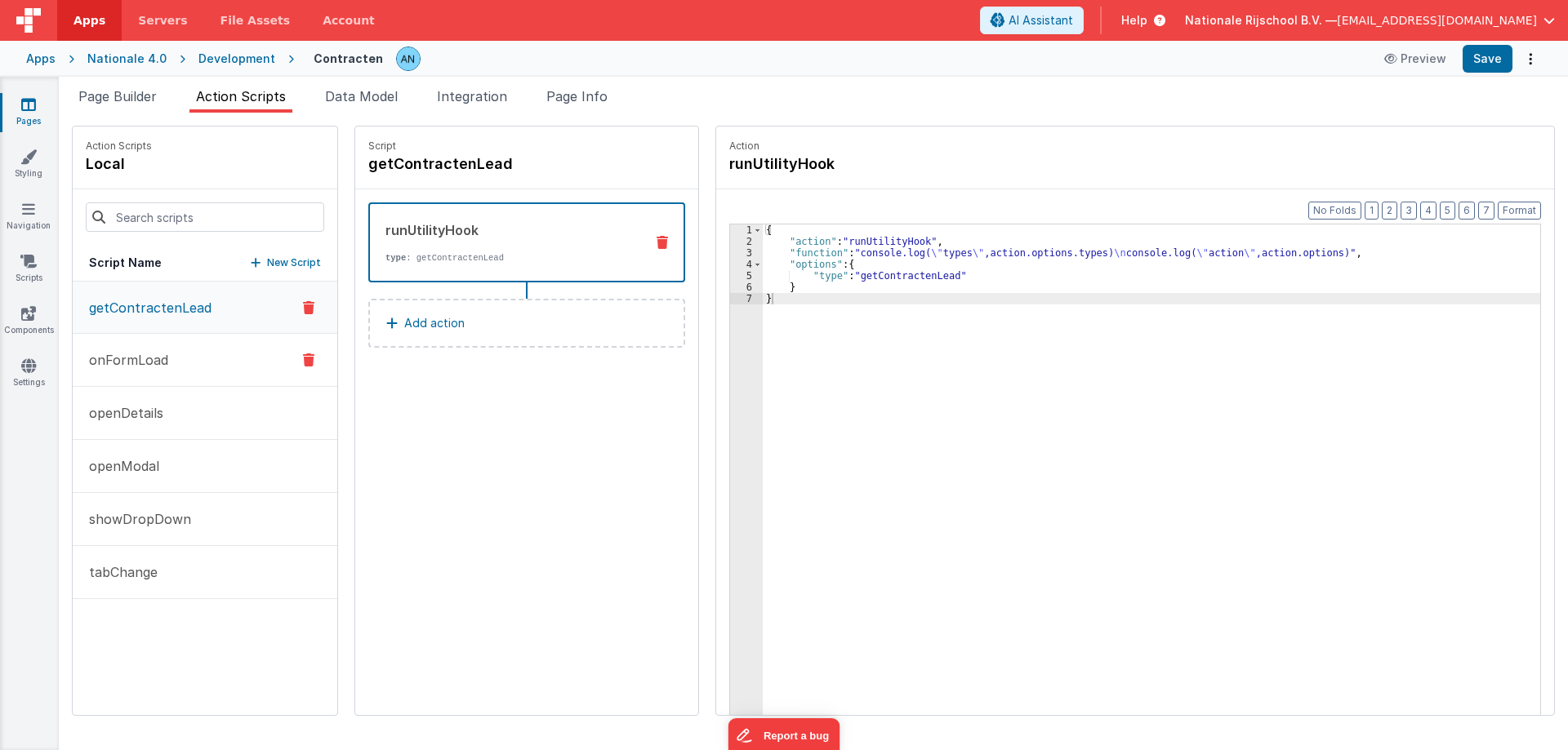
click at [124, 364] on p "onFormLoad" at bounding box center [124, 360] width 89 height 19
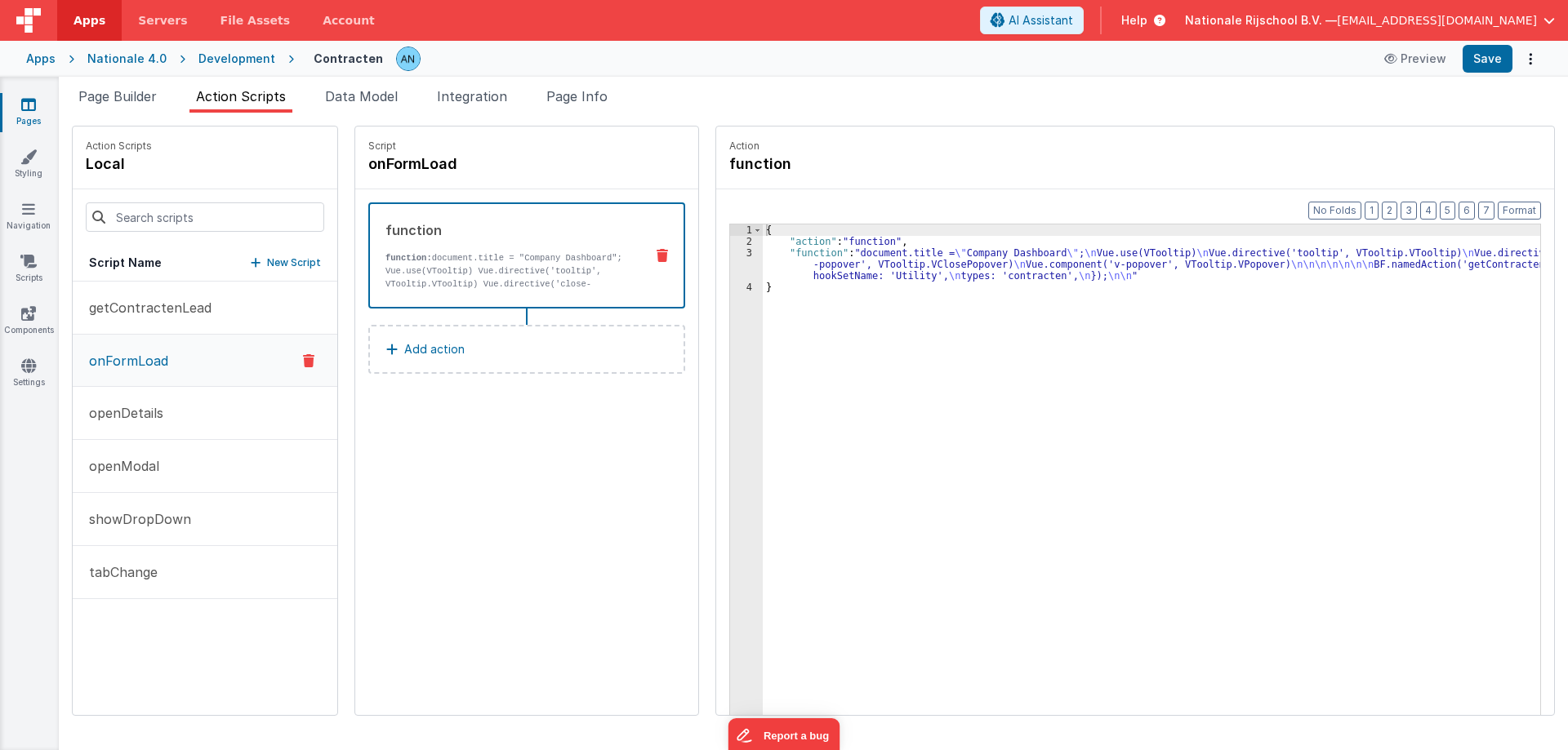
click at [818, 262] on div "{ "action" : "function" , "function" : "document.title = \" Company Dashboard \…" at bounding box center [1159, 506] width 793 height 564
click at [730, 256] on div "3" at bounding box center [746, 264] width 32 height 34
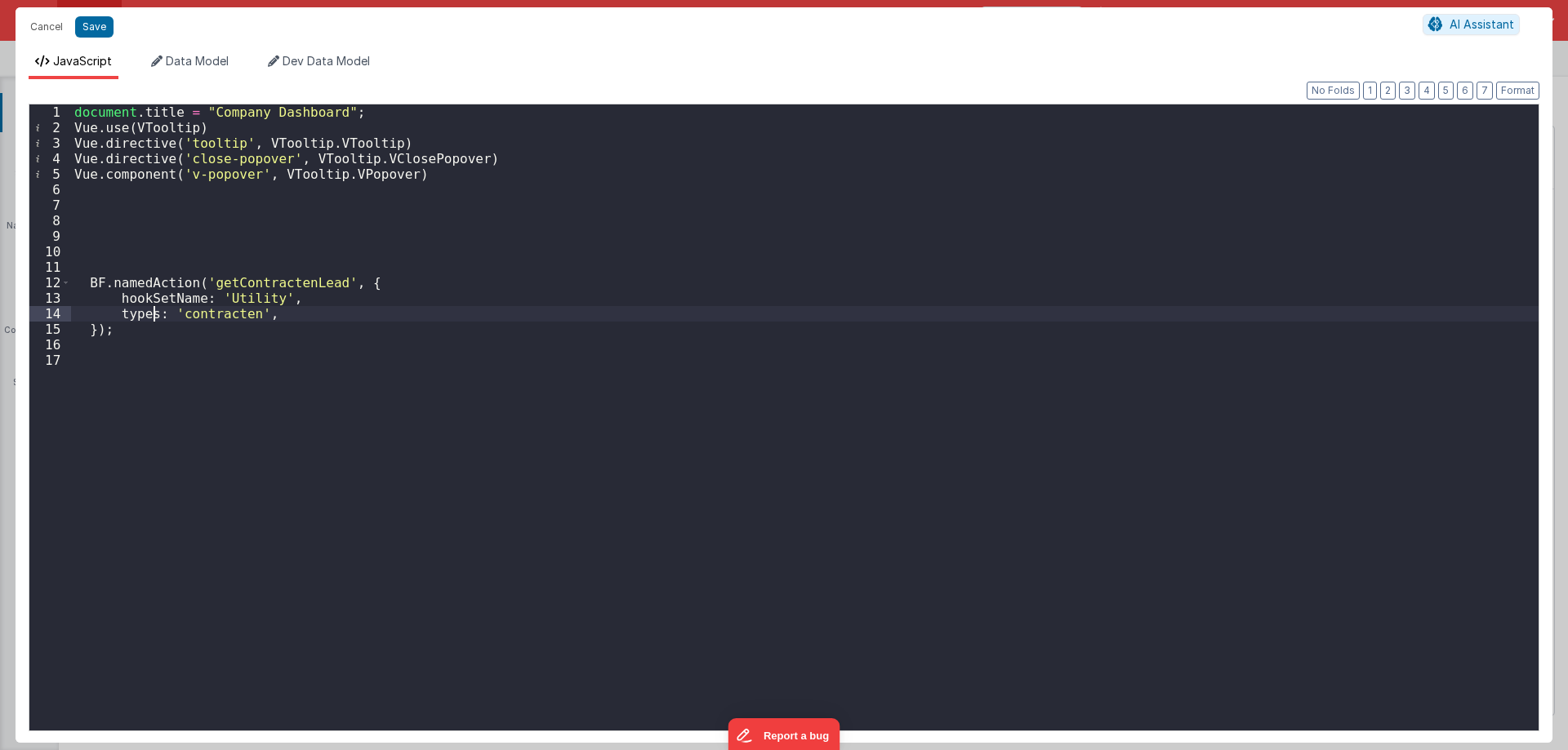
click at [152, 316] on div "document . title = "Company Dashboard" ; Vue . use ( VTooltip ) Vue . directive…" at bounding box center [805, 433] width 1467 height 657
click at [151, 394] on div "document . title = "Company Dashboard" ; Vue . use ( VTooltip ) Vue . directive…" at bounding box center [805, 433] width 1467 height 657
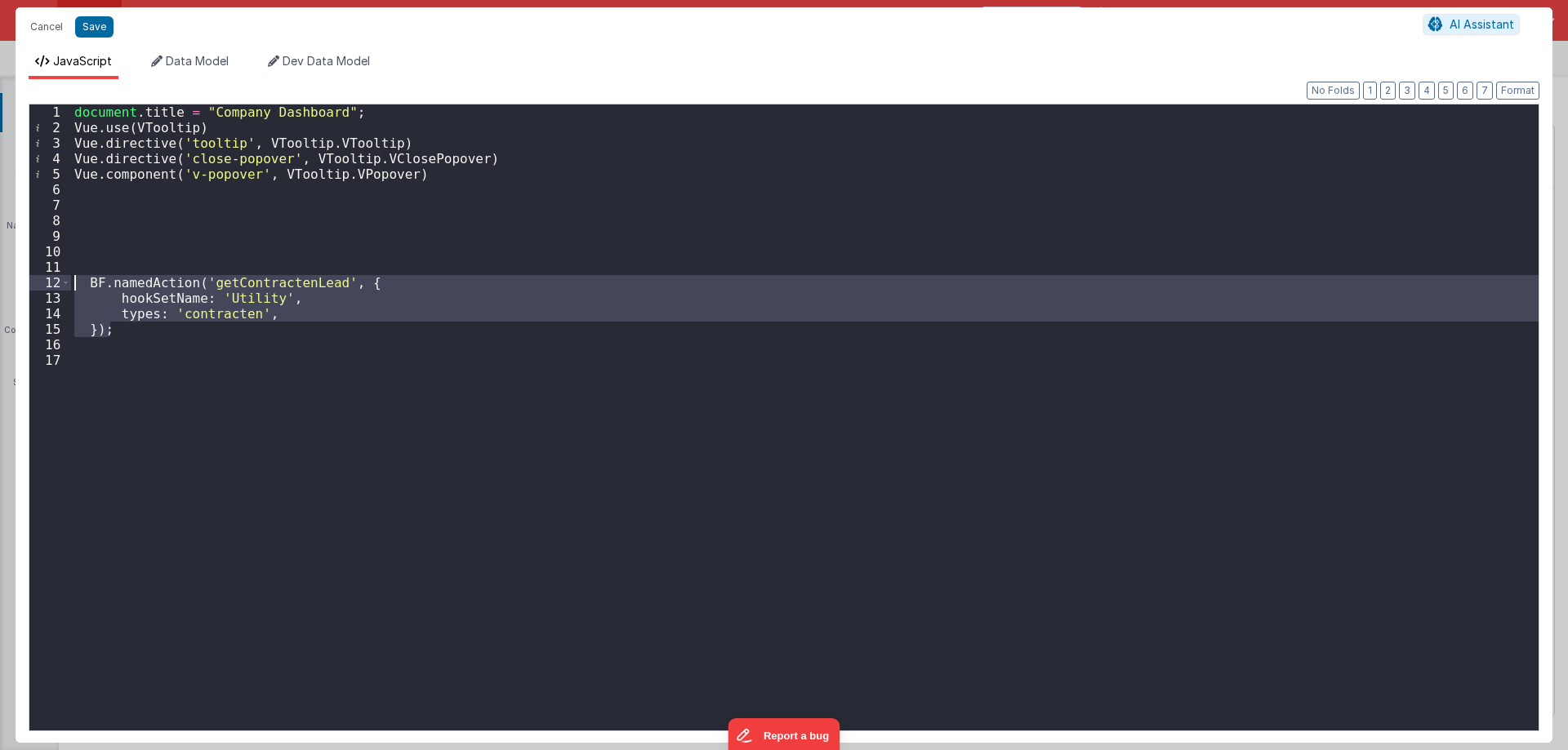
drag, startPoint x: 121, startPoint y: 331, endPoint x: 73, endPoint y: 287, distance: 65.1
click at [73, 287] on div "document . title = "Company Dashboard" ; Vue . use ( VTooltip ) Vue . directive…" at bounding box center [805, 433] width 1467 height 657
click at [114, 343] on div "document . title = "Company Dashboard" ; Vue . use ( VTooltip ) Vue . directive…" at bounding box center [805, 433] width 1467 height 657
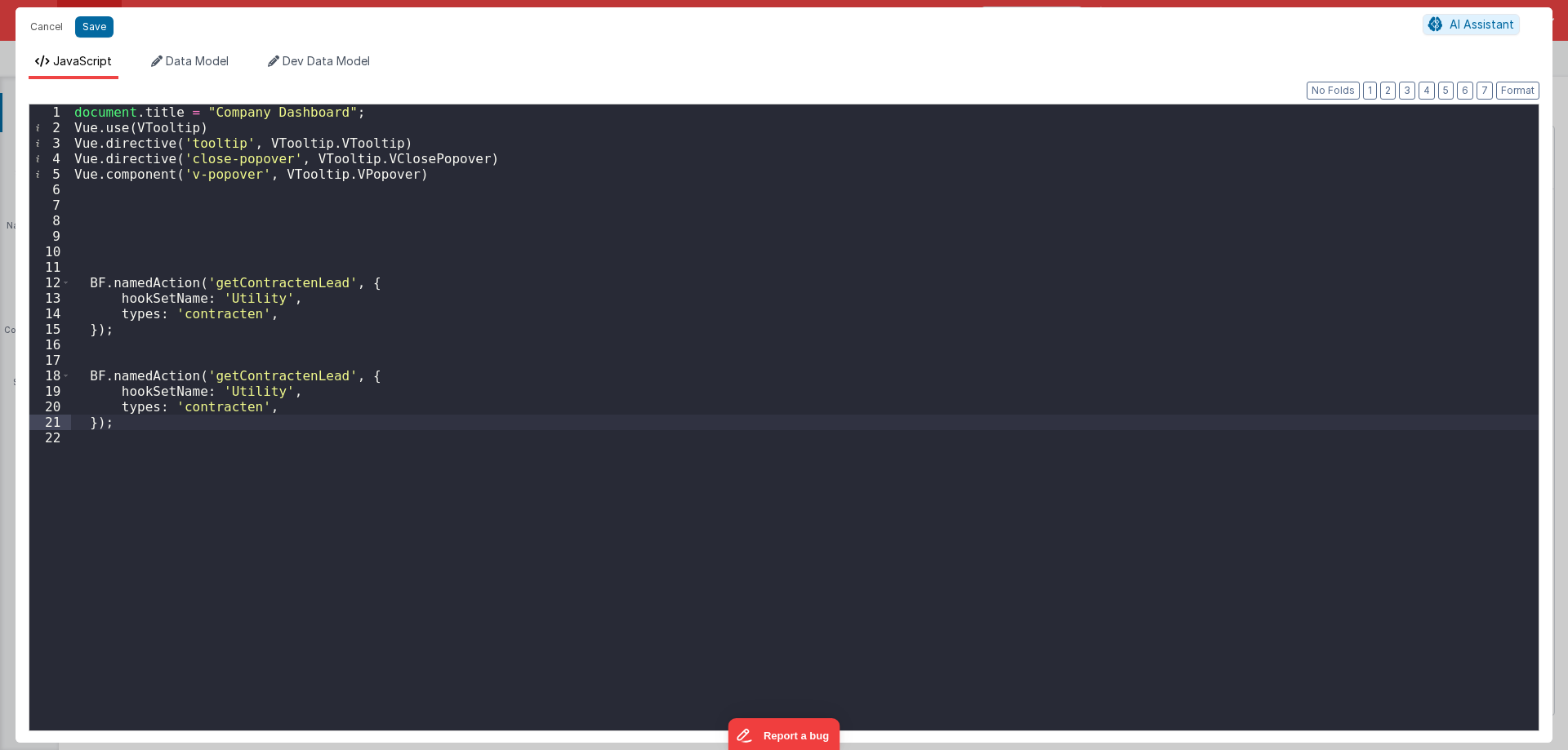
click at [300, 392] on div "document . title = "Company Dashboard" ; Vue . use ( VTooltip ) Vue . directive…" at bounding box center [805, 433] width 1467 height 657
click at [199, 425] on div "document . title = "Company Dashboard" ; Vue . use ( VTooltip ) Vue . directive…" at bounding box center [805, 433] width 1467 height 657
click at [209, 407] on div "document . title = "Company Dashboard" ; Vue . use ( VTooltip ) Vue . directive…" at bounding box center [805, 433] width 1467 height 657
click at [150, 424] on div "document . title = "Company Dashboard" ; Vue . use ( VTooltip ) Vue . directive…" at bounding box center [805, 433] width 1467 height 657
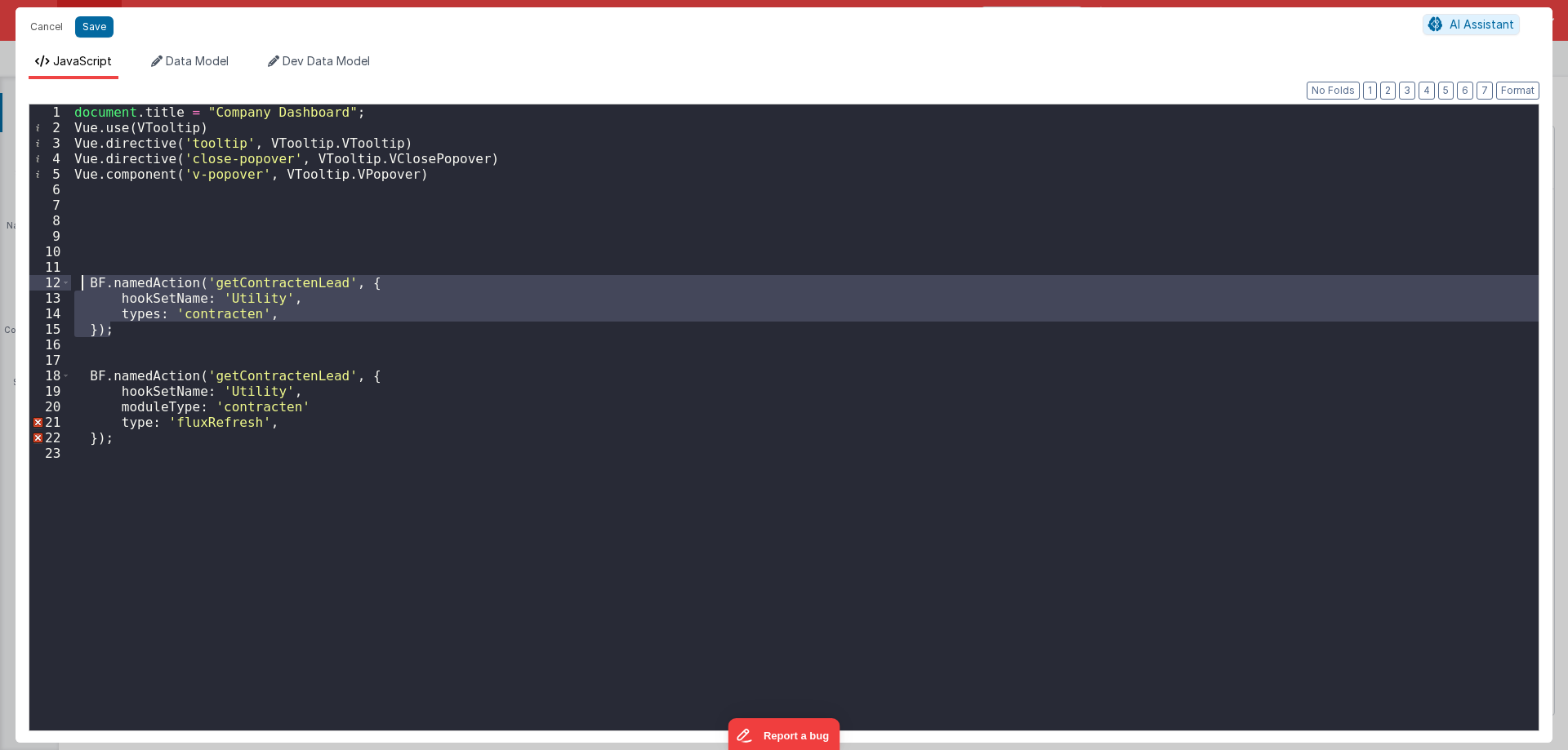
drag, startPoint x: 89, startPoint y: 309, endPoint x: 77, endPoint y: 289, distance: 23.3
click at [78, 289] on div "document . title = "Company Dashboard" ; Vue . use ( VTooltip ) Vue . directive…" at bounding box center [805, 433] width 1467 height 657
click at [301, 403] on div "document . title = "Company Dashboard" ; Vue . use ( VTooltip ) Vue . directive…" at bounding box center [805, 433] width 1467 height 657
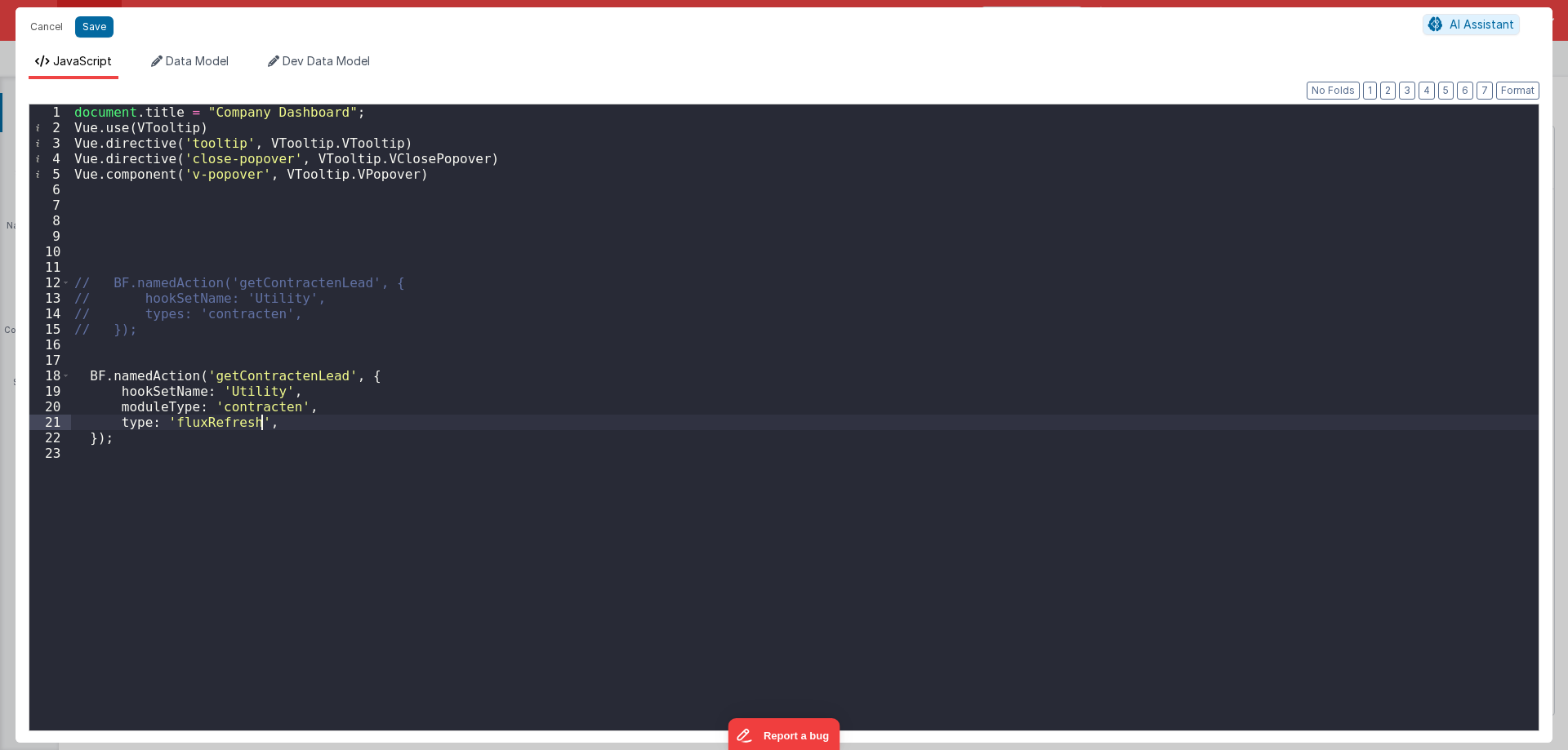
click at [272, 428] on div "document . title = "Company Dashboard" ; Vue . use ( VTooltip ) Vue . directive…" at bounding box center [805, 433] width 1467 height 657
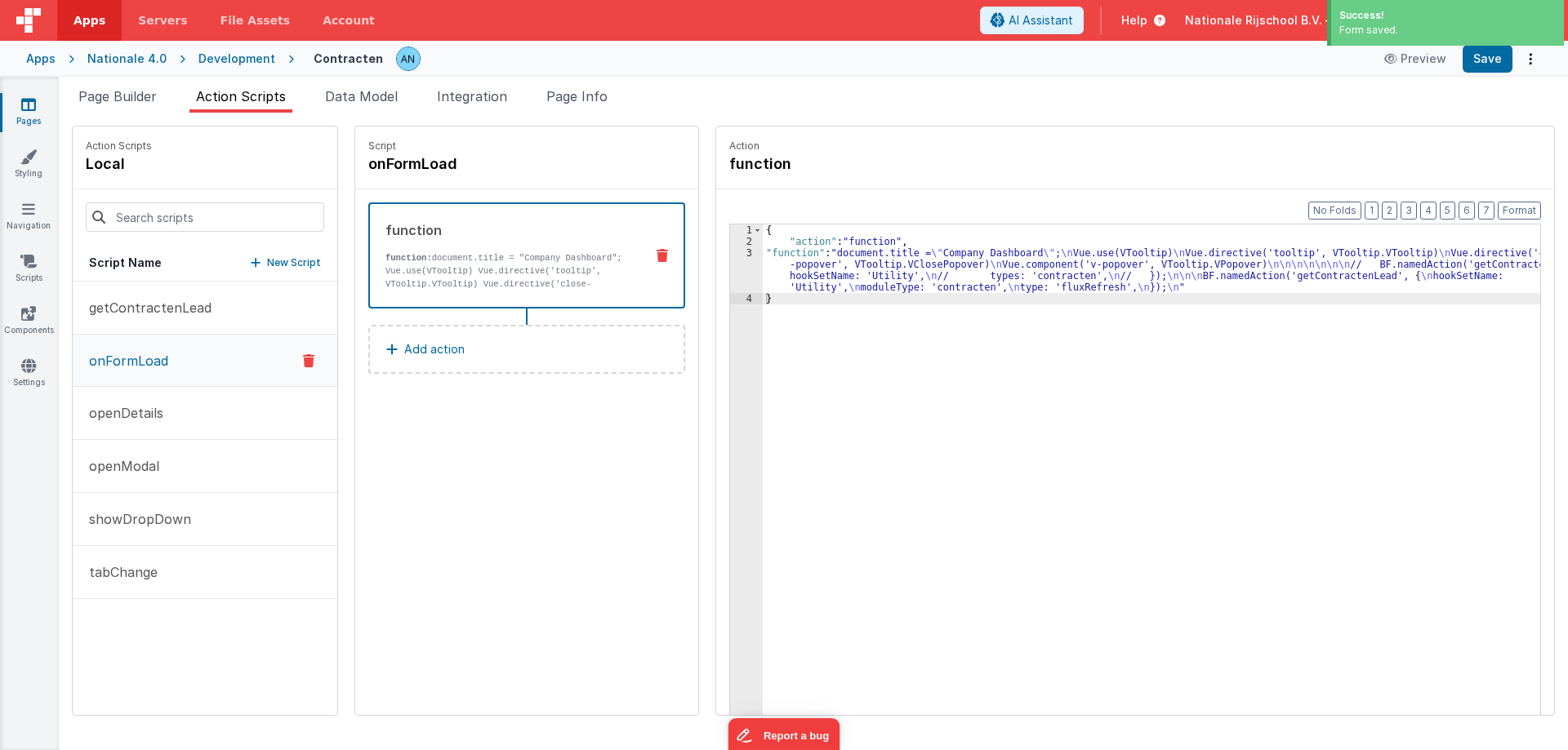
click at [730, 273] on div "3" at bounding box center [746, 270] width 32 height 46
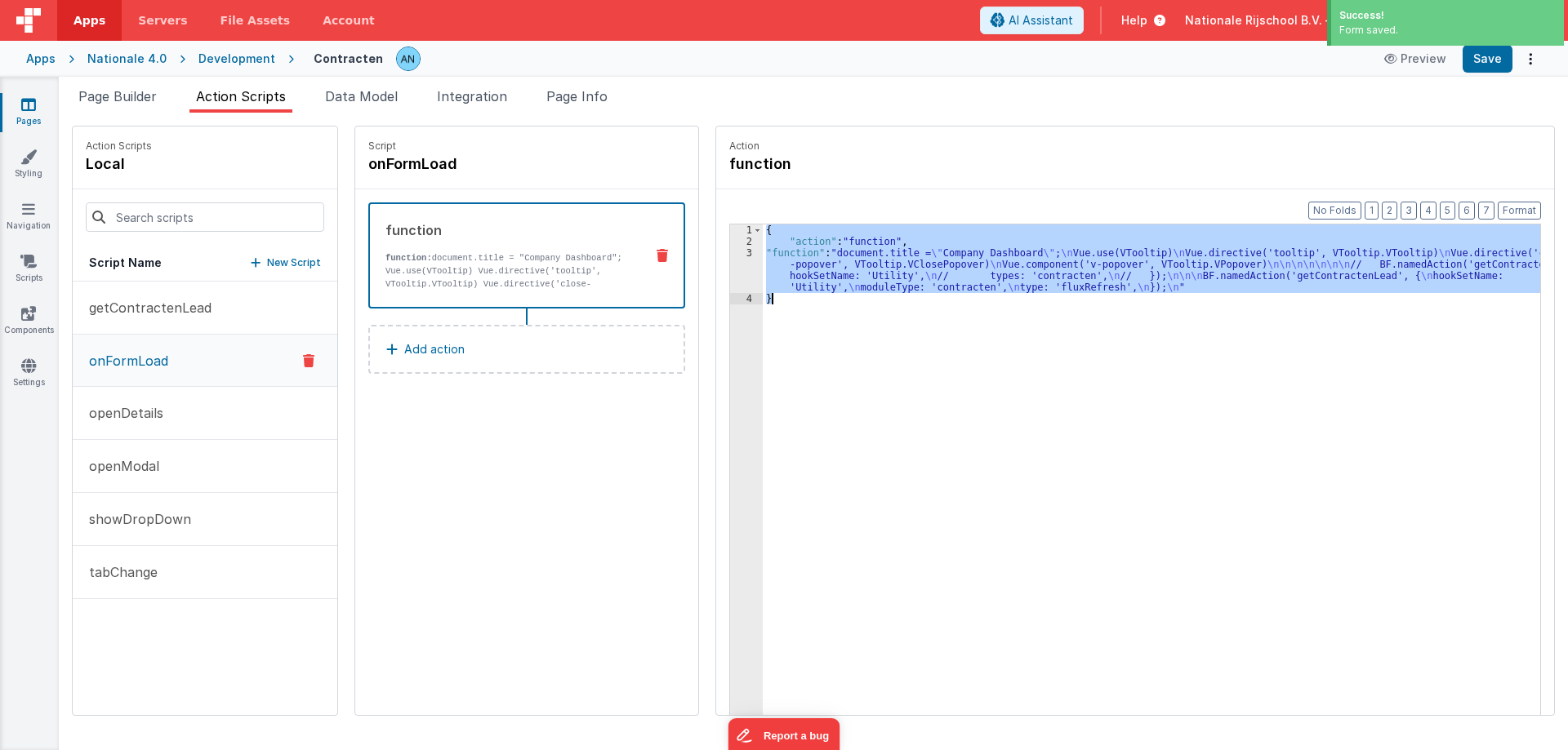
click at [730, 272] on div "3" at bounding box center [746, 270] width 32 height 46
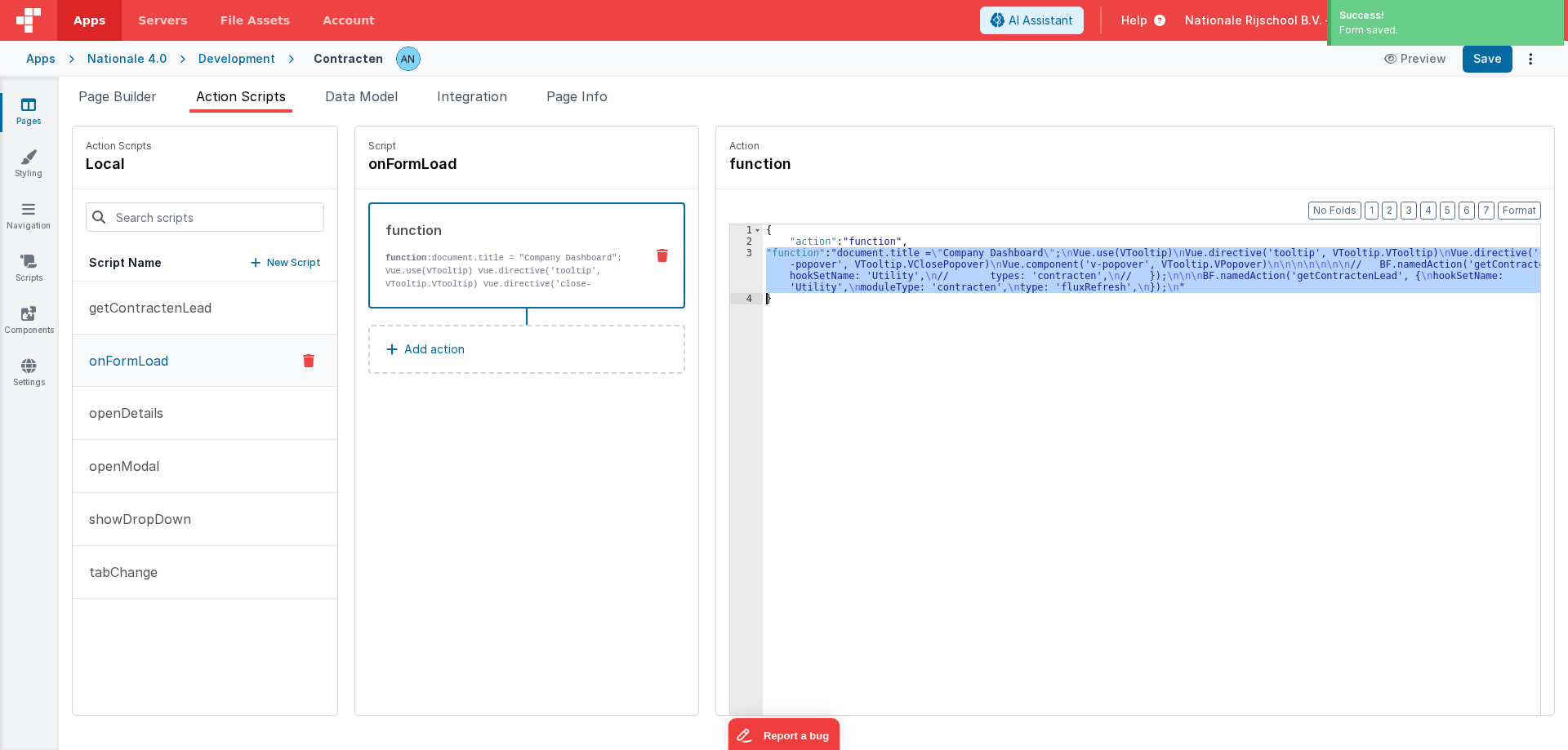
click at [730, 272] on div "3" at bounding box center [746, 270] width 32 height 46
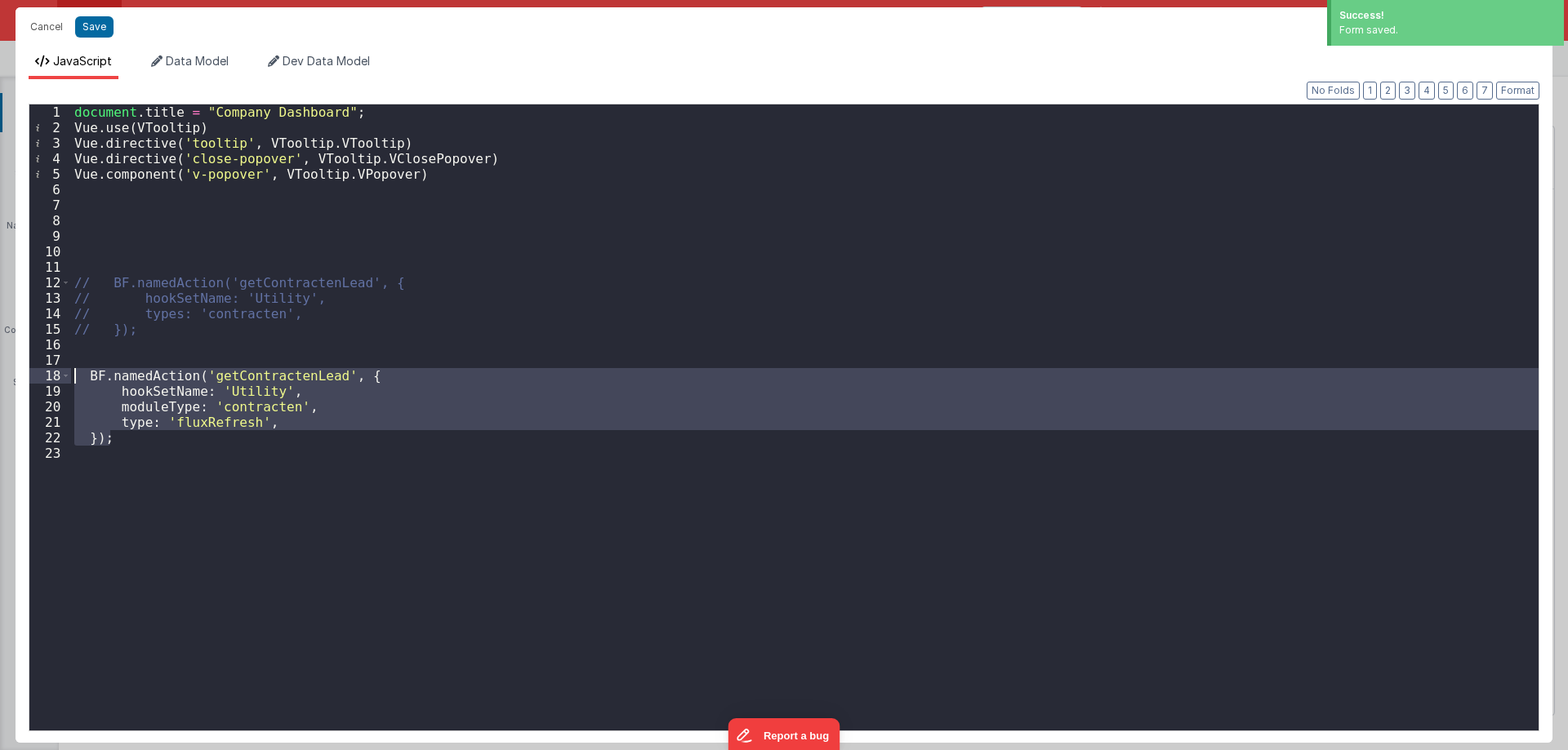
drag, startPoint x: 137, startPoint y: 435, endPoint x: 40, endPoint y: 372, distance: 115.7
click at [40, 372] on div "1 2 3 4 5 6 7 8 9 10 11 12 13 14 15 16 17 18 19 20 21 22 23 document . title = …" at bounding box center [784, 417] width 1511 height 627
click at [87, 25] on button "Save" at bounding box center [95, 27] width 39 height 21
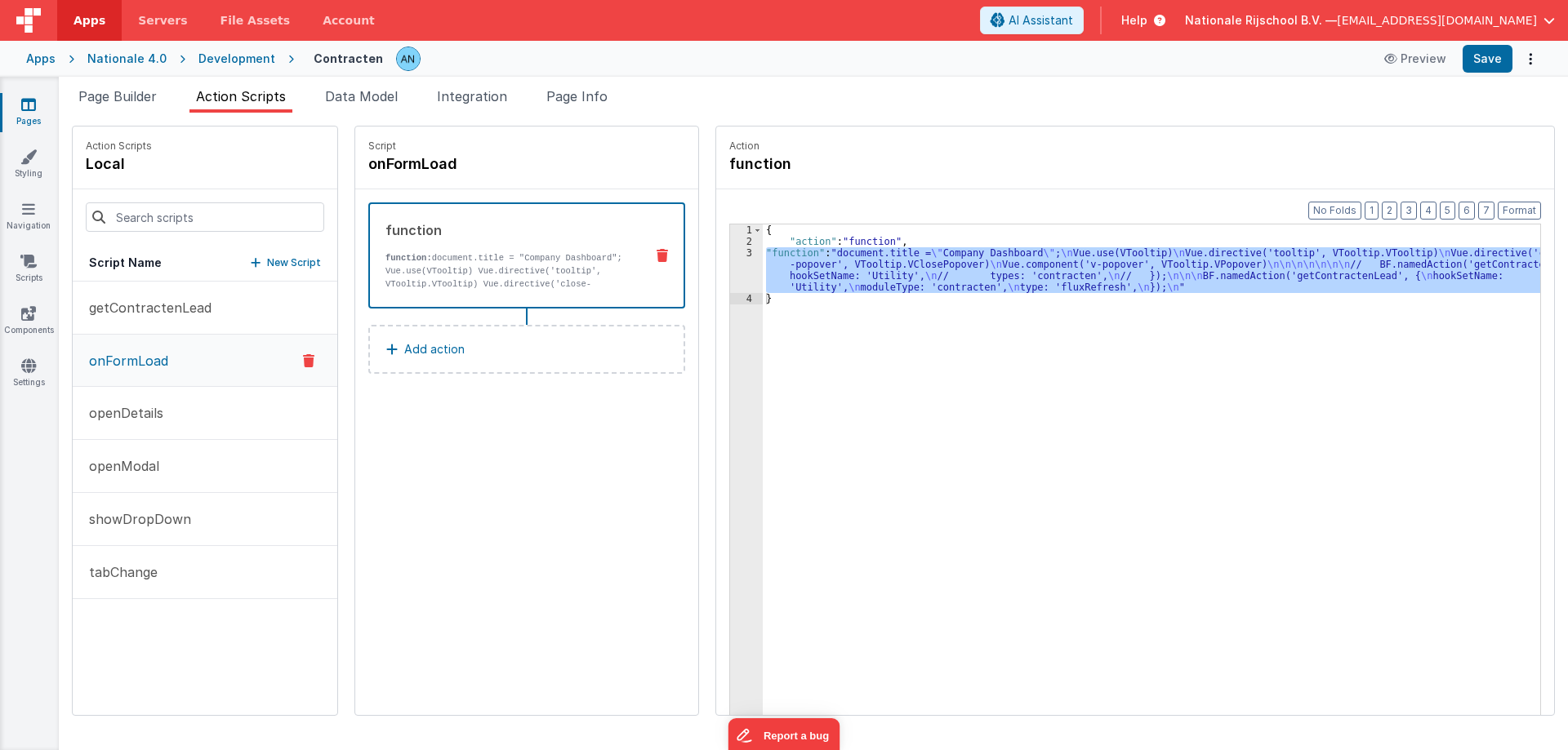
drag, startPoint x: 138, startPoint y: 555, endPoint x: 410, endPoint y: 479, distance: 282.4
click at [138, 555] on button "tabChange" at bounding box center [205, 572] width 265 height 53
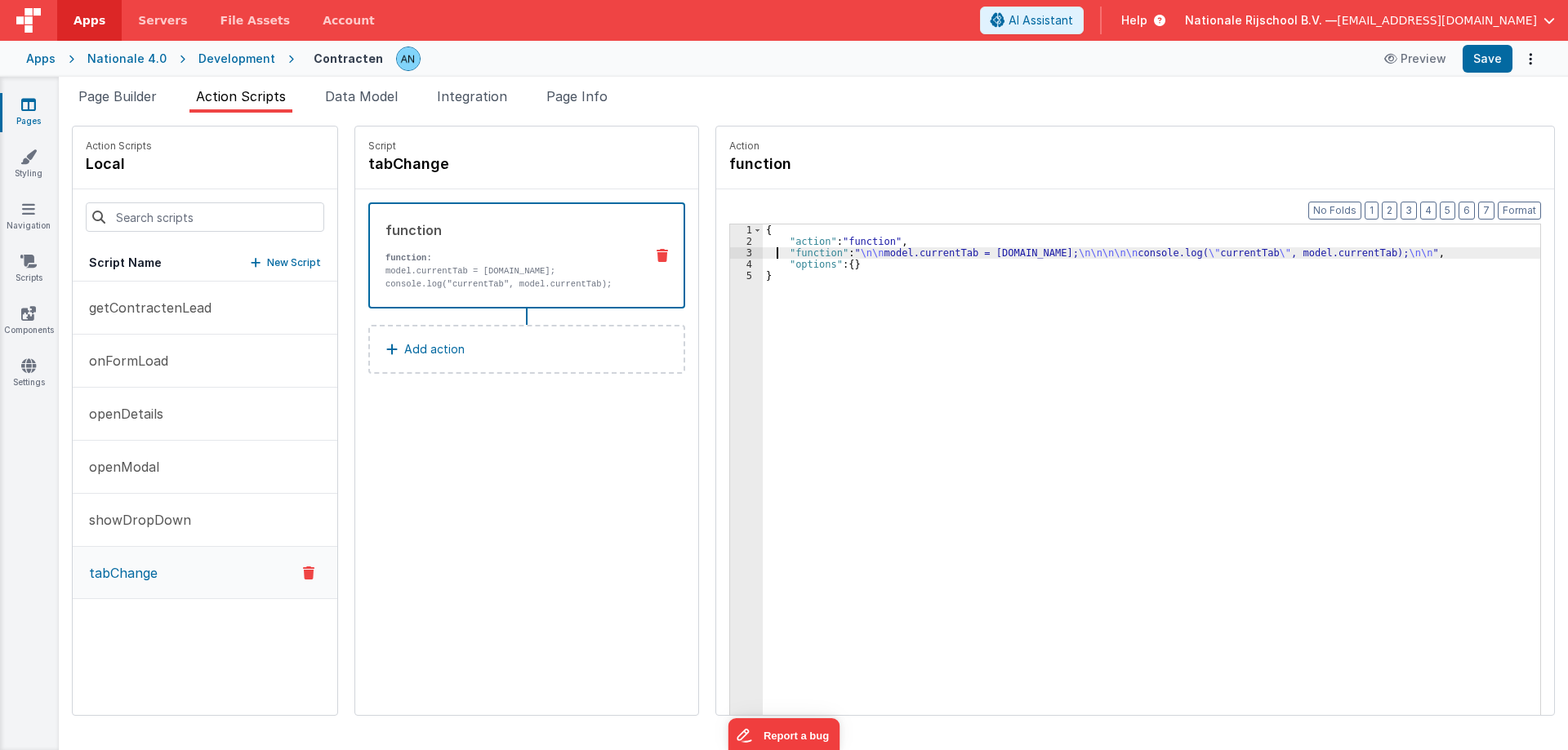
click at [763, 251] on div "{ "action" : "function" , "function" : " \n\n model.currentTab = action.options…" at bounding box center [1159, 506] width 793 height 564
click at [732, 253] on div "3" at bounding box center [746, 252] width 32 height 11
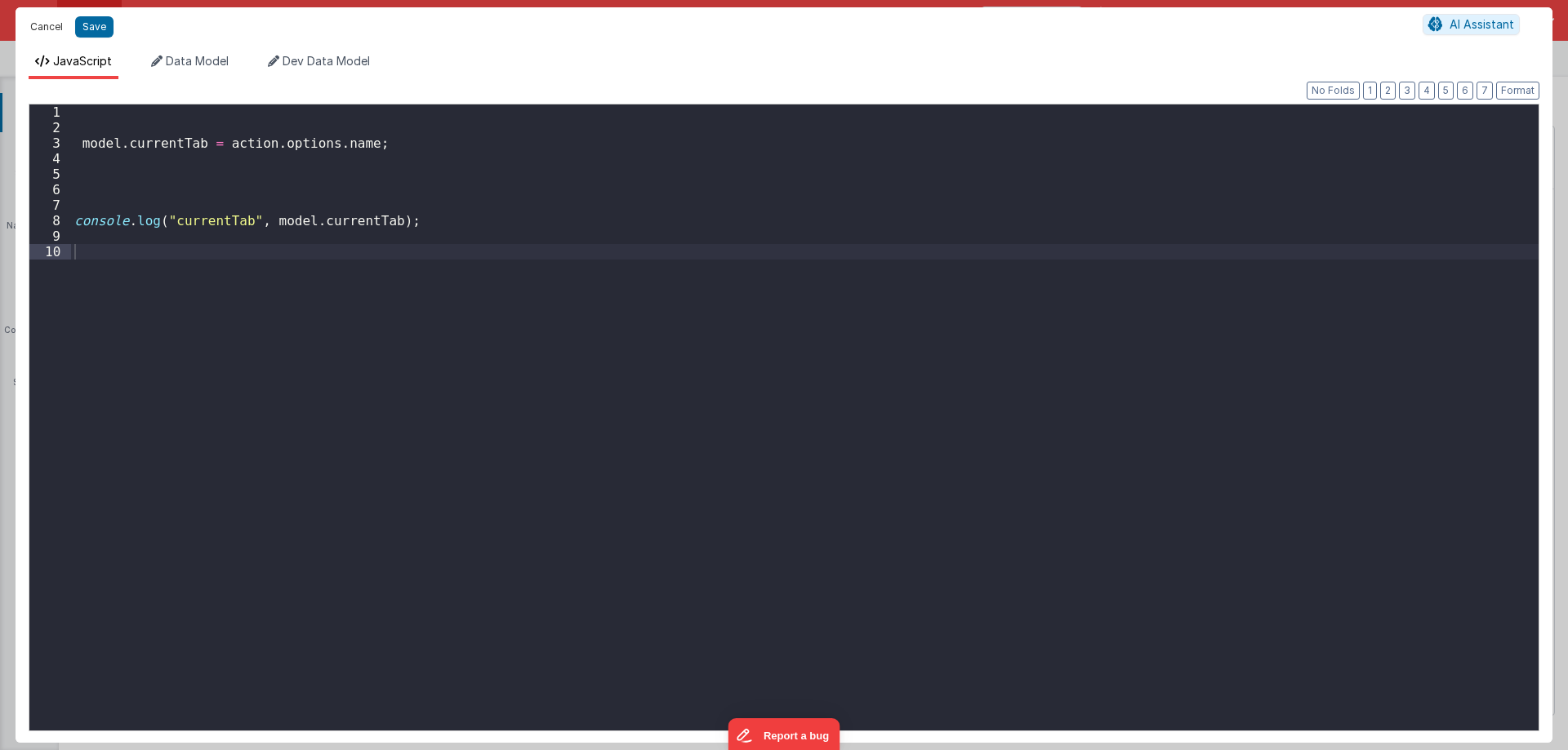
click at [49, 28] on button "Cancel" at bounding box center [46, 27] width 49 height 23
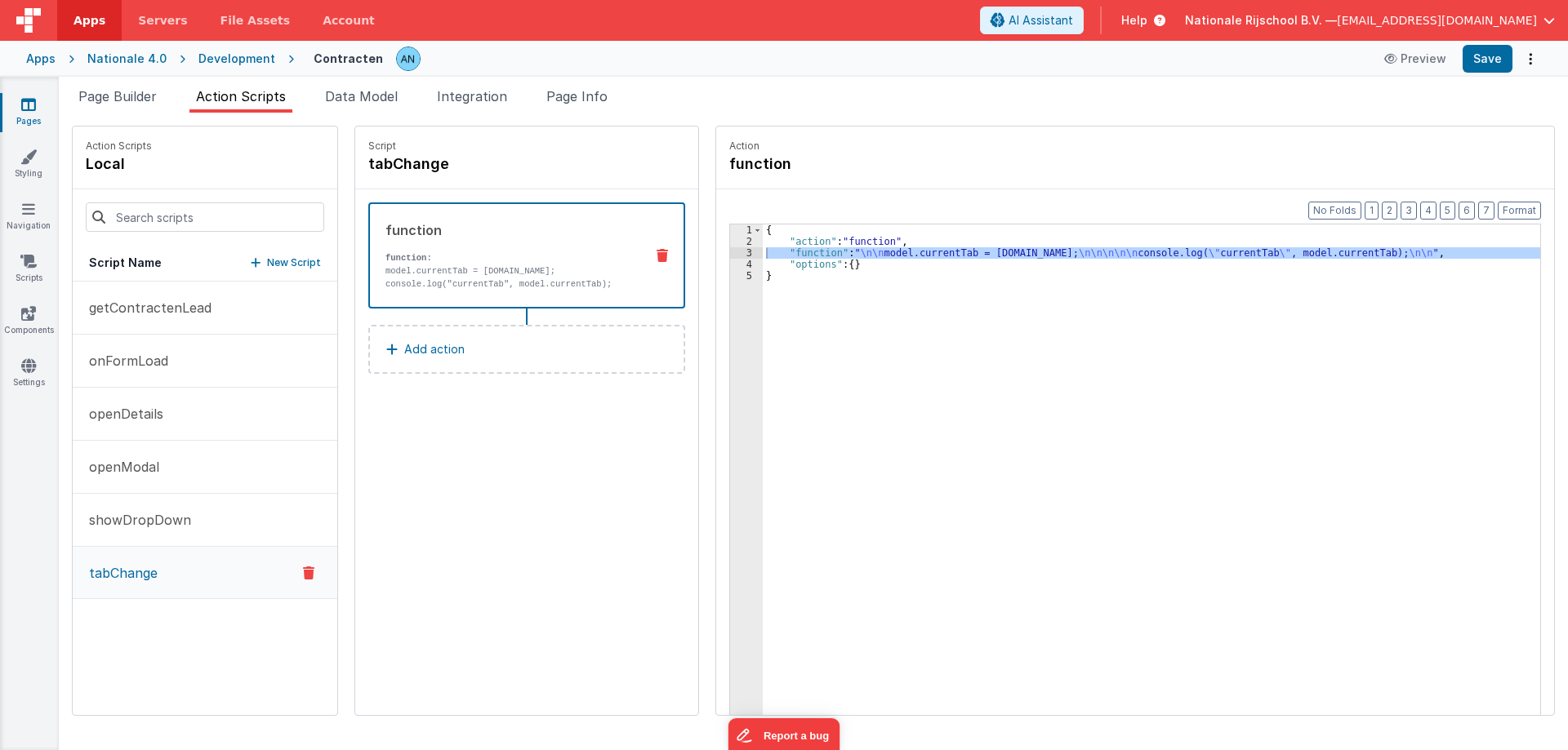
click at [731, 250] on div "3" at bounding box center [746, 252] width 32 height 11
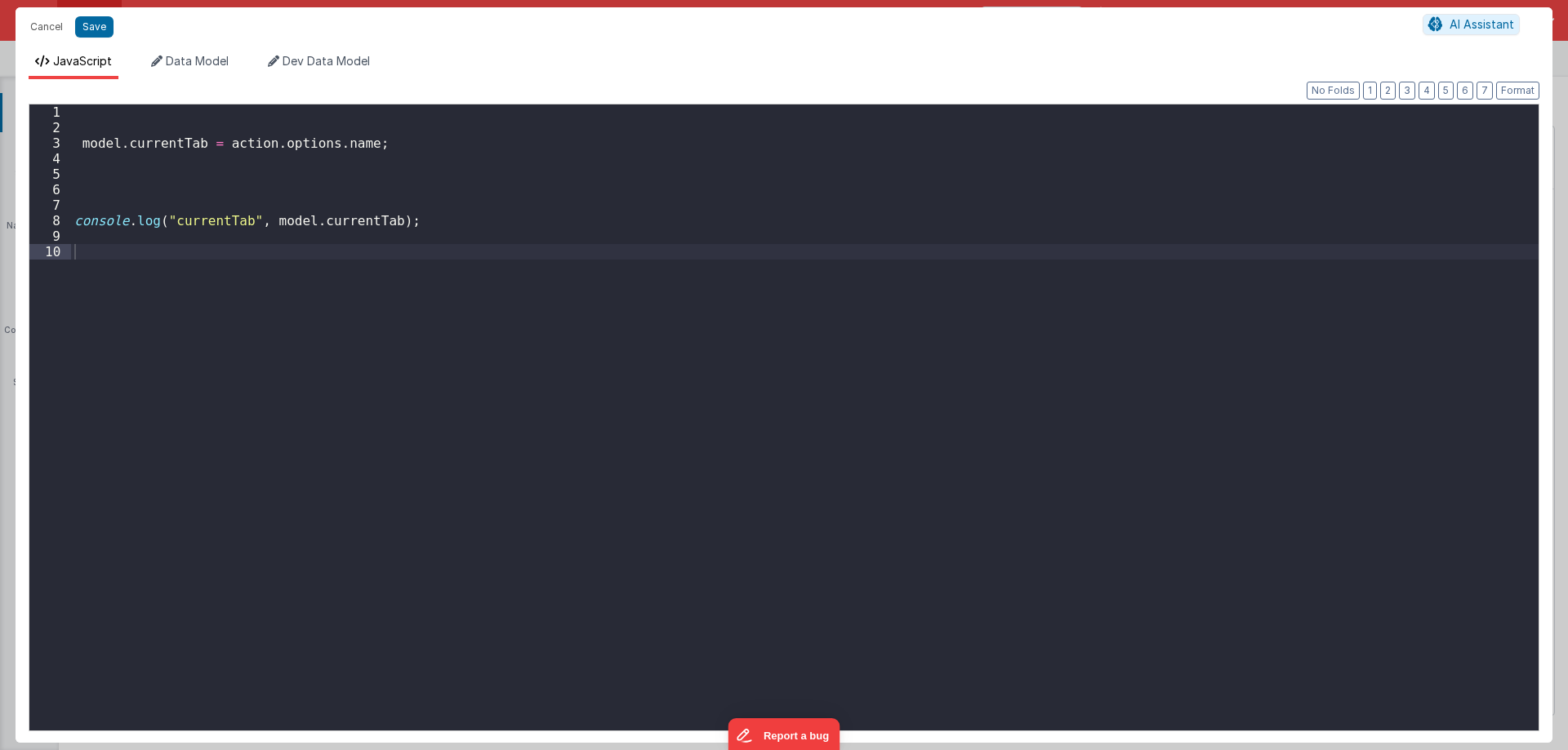
click at [221, 264] on div "model . currentTab = action . options . name ; console . log ( "currentTab" , m…" at bounding box center [805, 433] width 1467 height 657
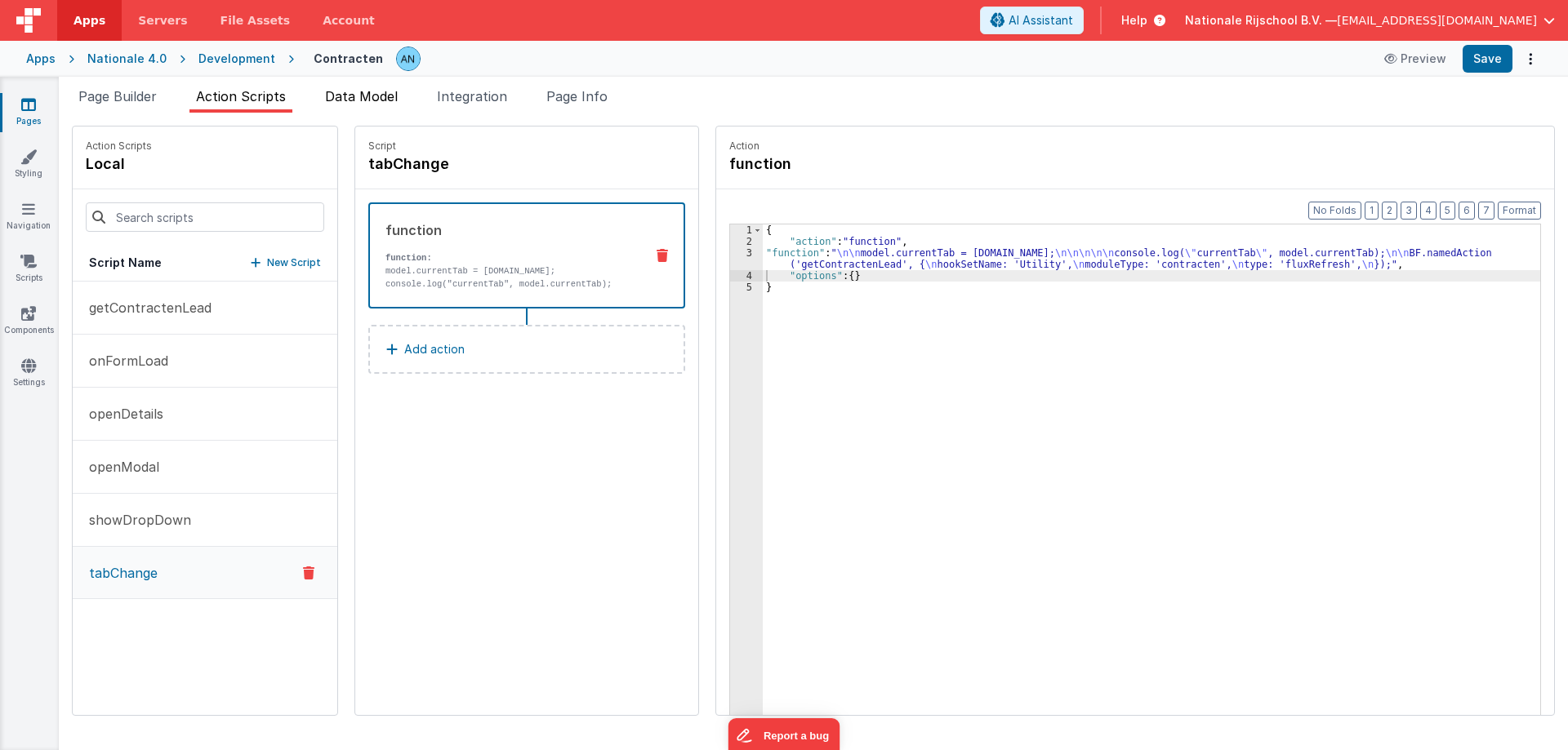
click at [375, 103] on span "Data Model" at bounding box center [361, 96] width 73 height 17
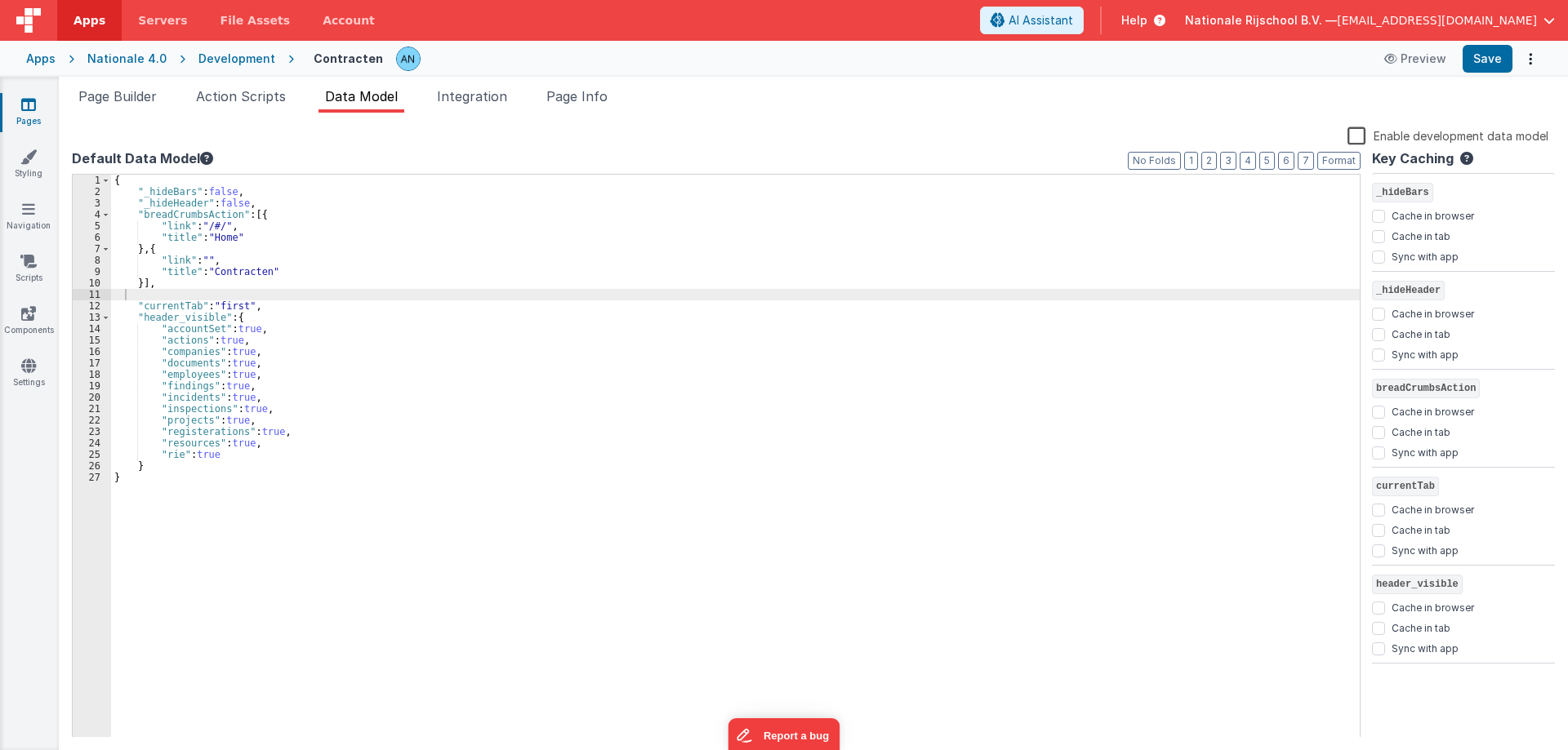
click at [162, 291] on div "{ "_hideBars" : false , "_hideHeader" : false , "breadCrumbsAction" : [{ "link"…" at bounding box center [735, 467] width 1249 height 586
paste textarea
click at [1380, 745] on input "Sync with app" at bounding box center [1378, 746] width 13 height 13
click at [1473, 60] on button "Save" at bounding box center [1487, 59] width 50 height 28
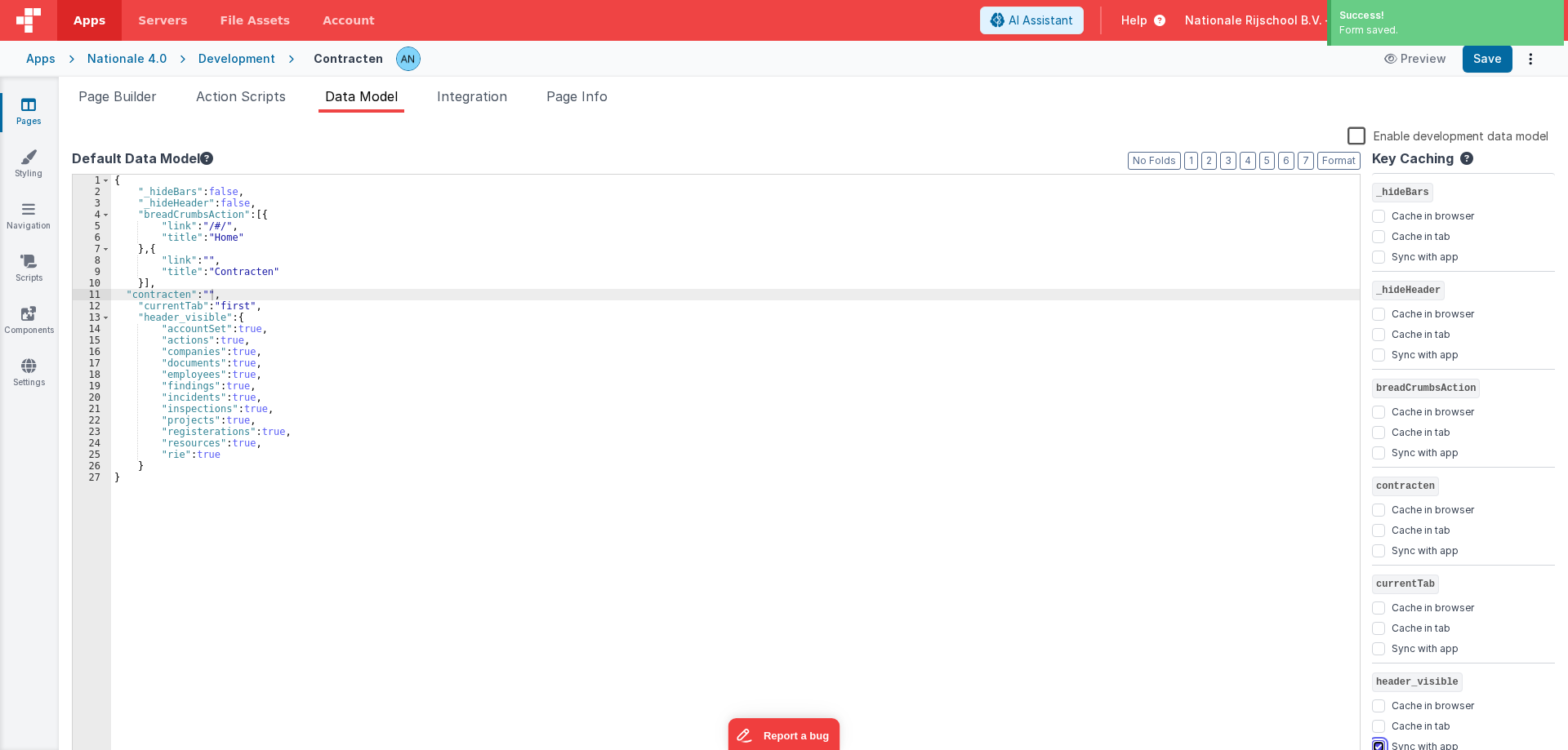
click at [1379, 743] on input "Sync with app" at bounding box center [1378, 746] width 13 height 13
checkbox input "false"
click at [1380, 553] on input "Sync with app" at bounding box center [1378, 550] width 13 height 13
checkbox input "true"
click at [1477, 61] on button "Save" at bounding box center [1487, 59] width 50 height 28
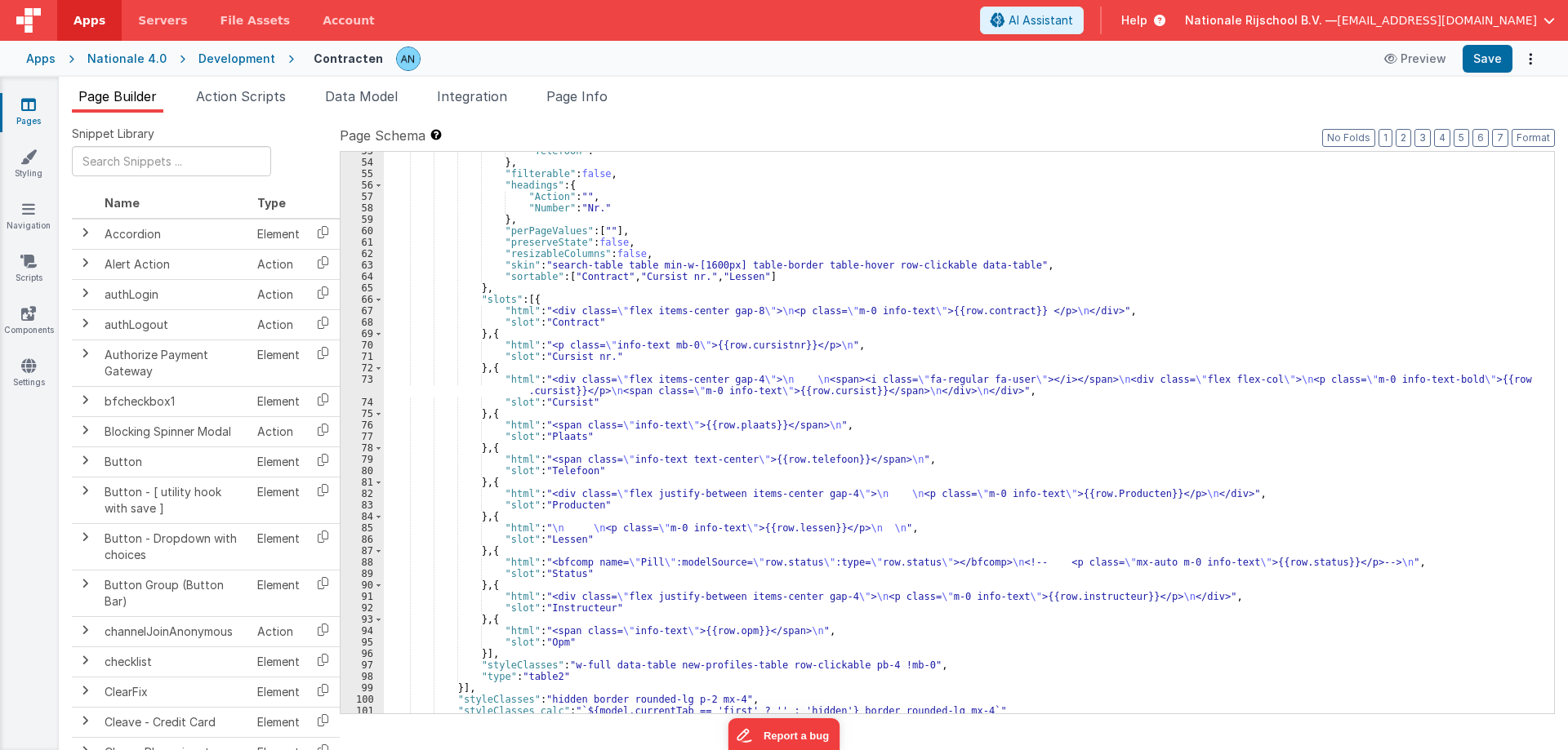
scroll to position [635, 0]
click at [746, 343] on div ""Telefoon" : "" } , "filterable" : false , "headings" : { "Action" : "" , "Numb…" at bounding box center [962, 437] width 1158 height 584
click at [848, 392] on div ""Telefoon" : "" } , "filterable" : false , "headings" : { "Action" : "" , "Numb…" at bounding box center [962, 437] width 1158 height 584
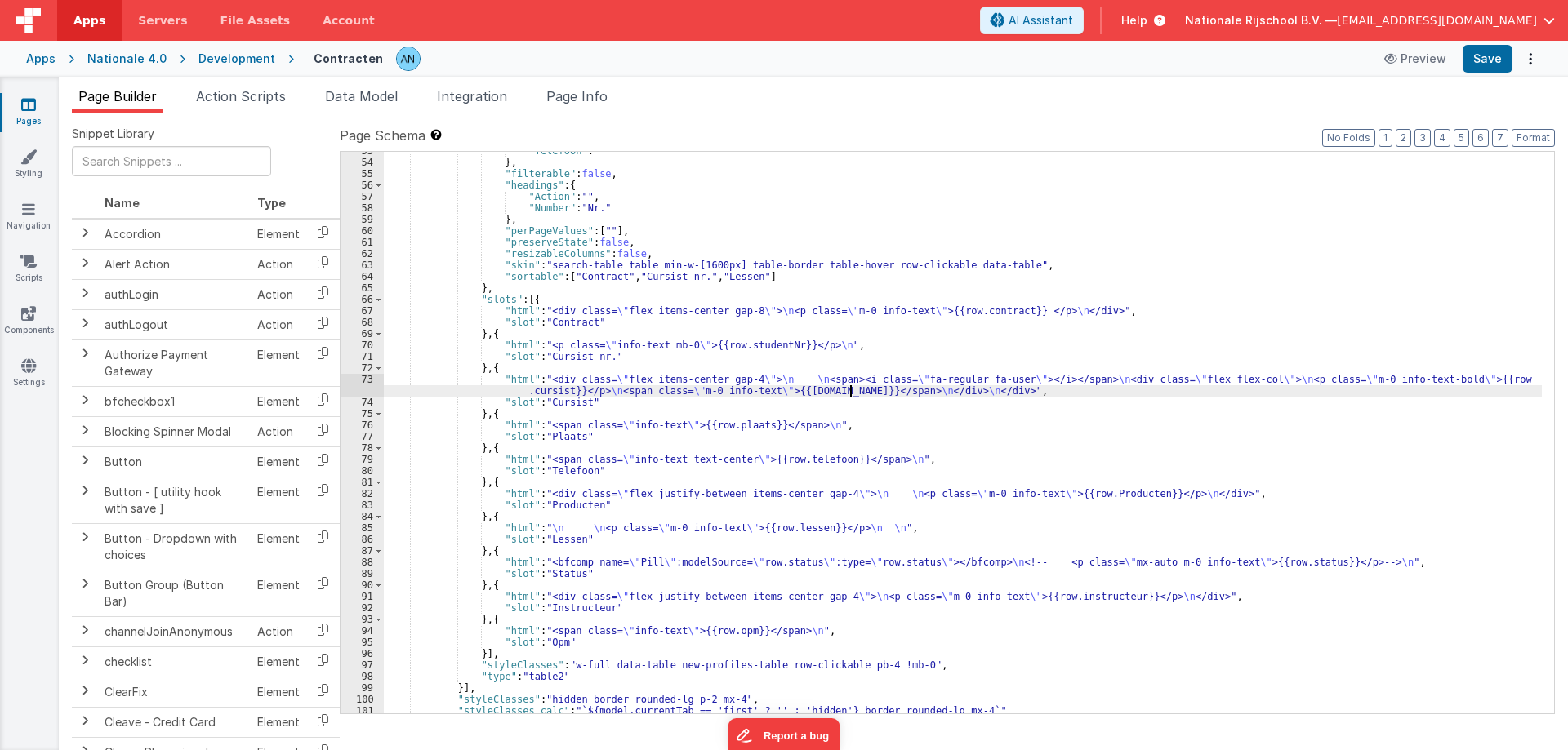
click at [545, 388] on div ""Telefoon" : "" } , "filterable" : false , "headings" : { "Action" : "" , "Numb…" at bounding box center [962, 437] width 1158 height 584
click at [737, 424] on div ""Telefoon" : "" } , "filterable" : false , "headings" : { "Action" : "" , "Numb…" at bounding box center [962, 437] width 1158 height 584
click at [1090, 496] on div ""Telefoon" : "" } , "filterable" : false , "headings" : { "Action" : "" , "Numb…" at bounding box center [962, 437] width 1158 height 584
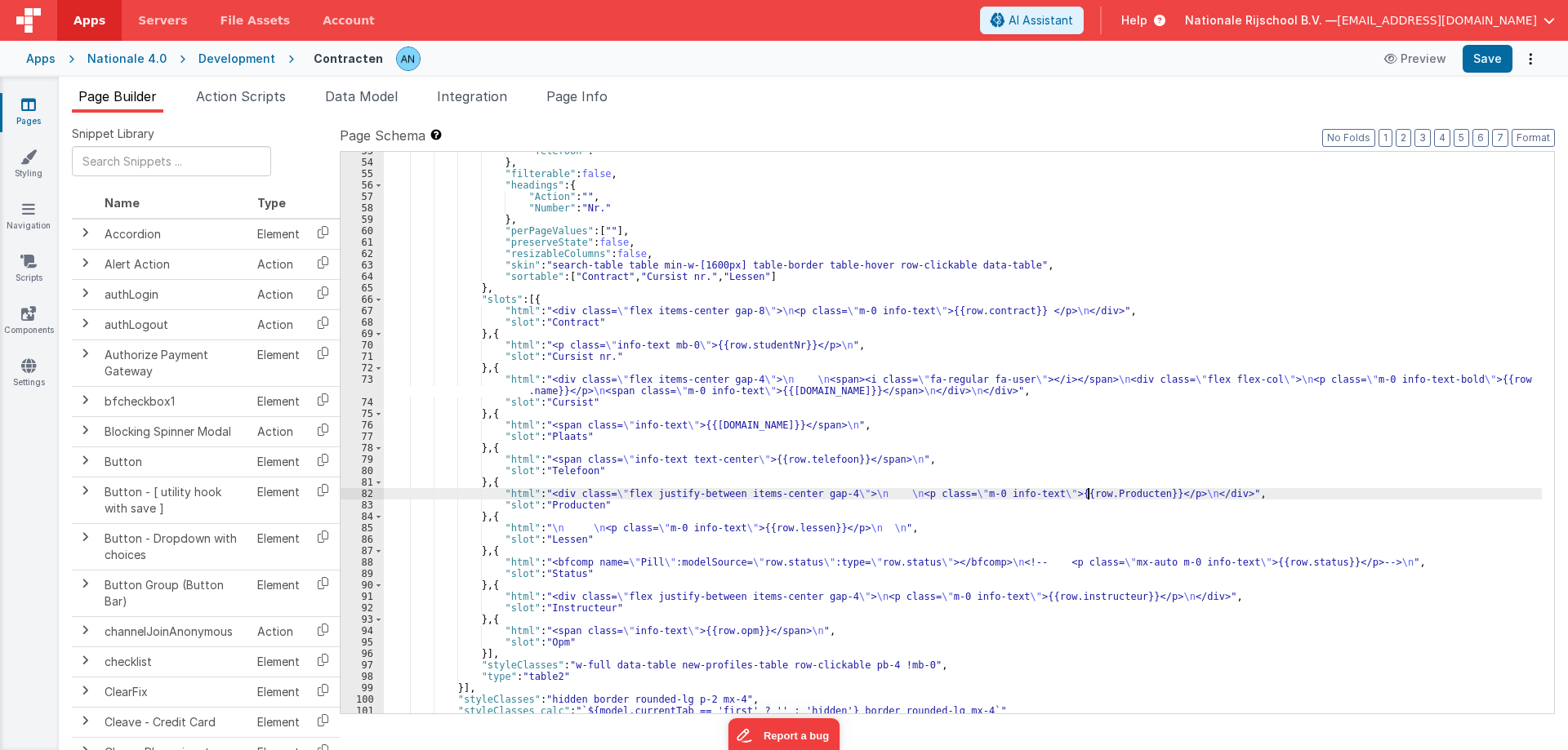
click at [1090, 496] on div ""Telefoon" : "" } , "filterable" : false , "headings" : { "Action" : "" , "Numb…" at bounding box center [962, 437] width 1158 height 584
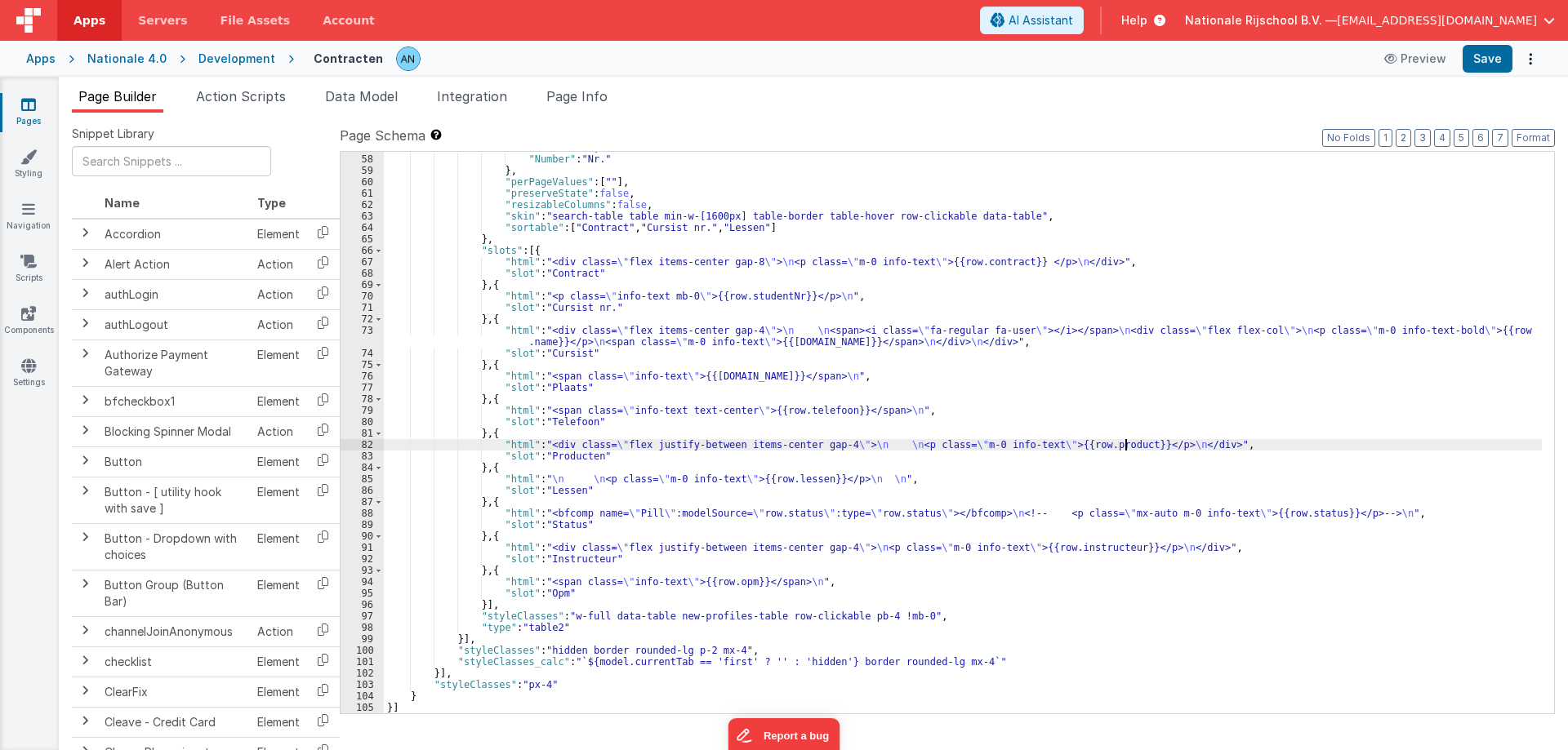
scroll to position [684, 0]
click at [723, 582] on div ""Action" : "" , "Number" : "Nr." } , "perPageValues" : [ "" ] , "preserveState"…" at bounding box center [962, 434] width 1158 height 584
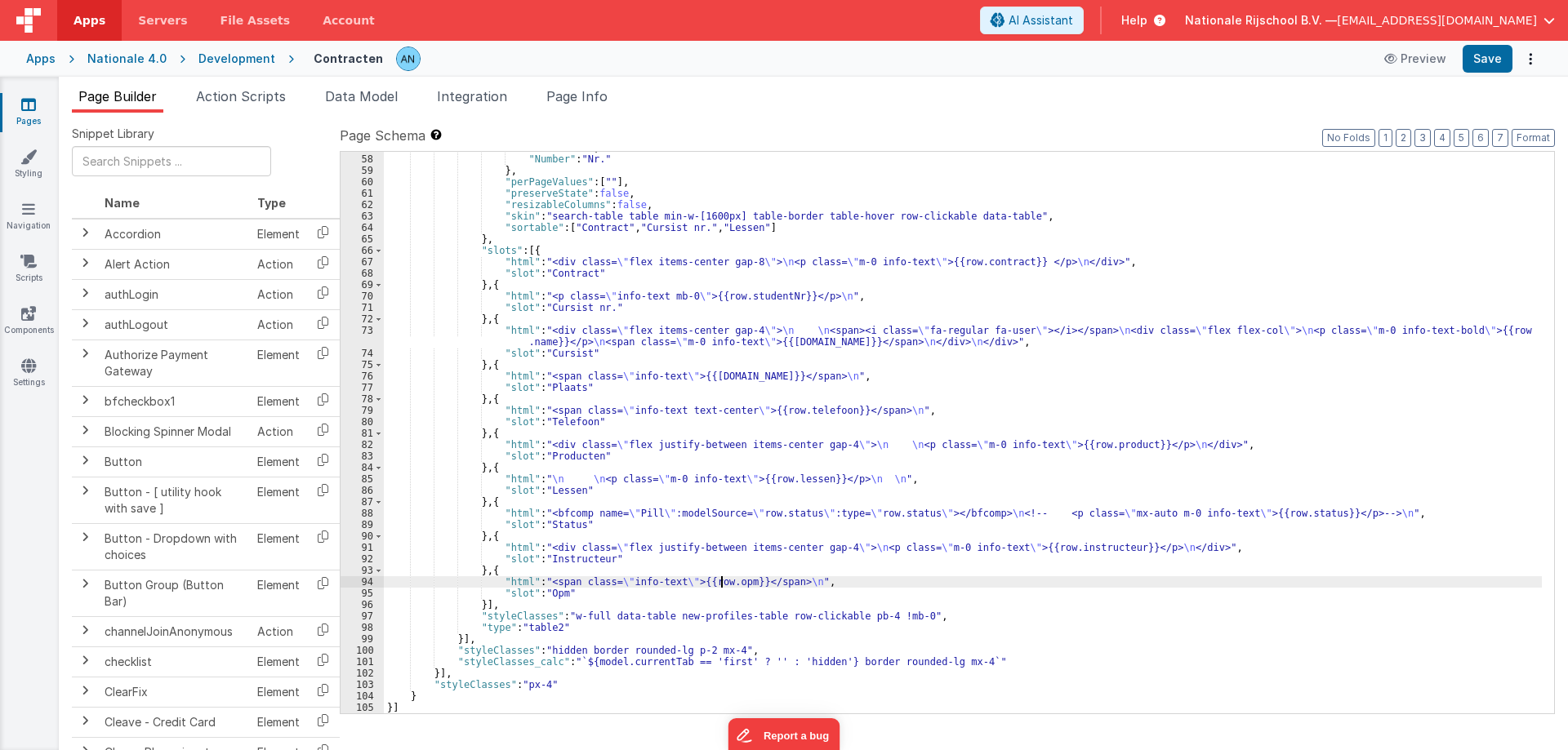
click at [723, 582] on div ""Action" : "" , "Number" : "Nr." } , "perPageValues" : [ "" ] , "preserveState"…" at bounding box center [962, 434] width 1158 height 584
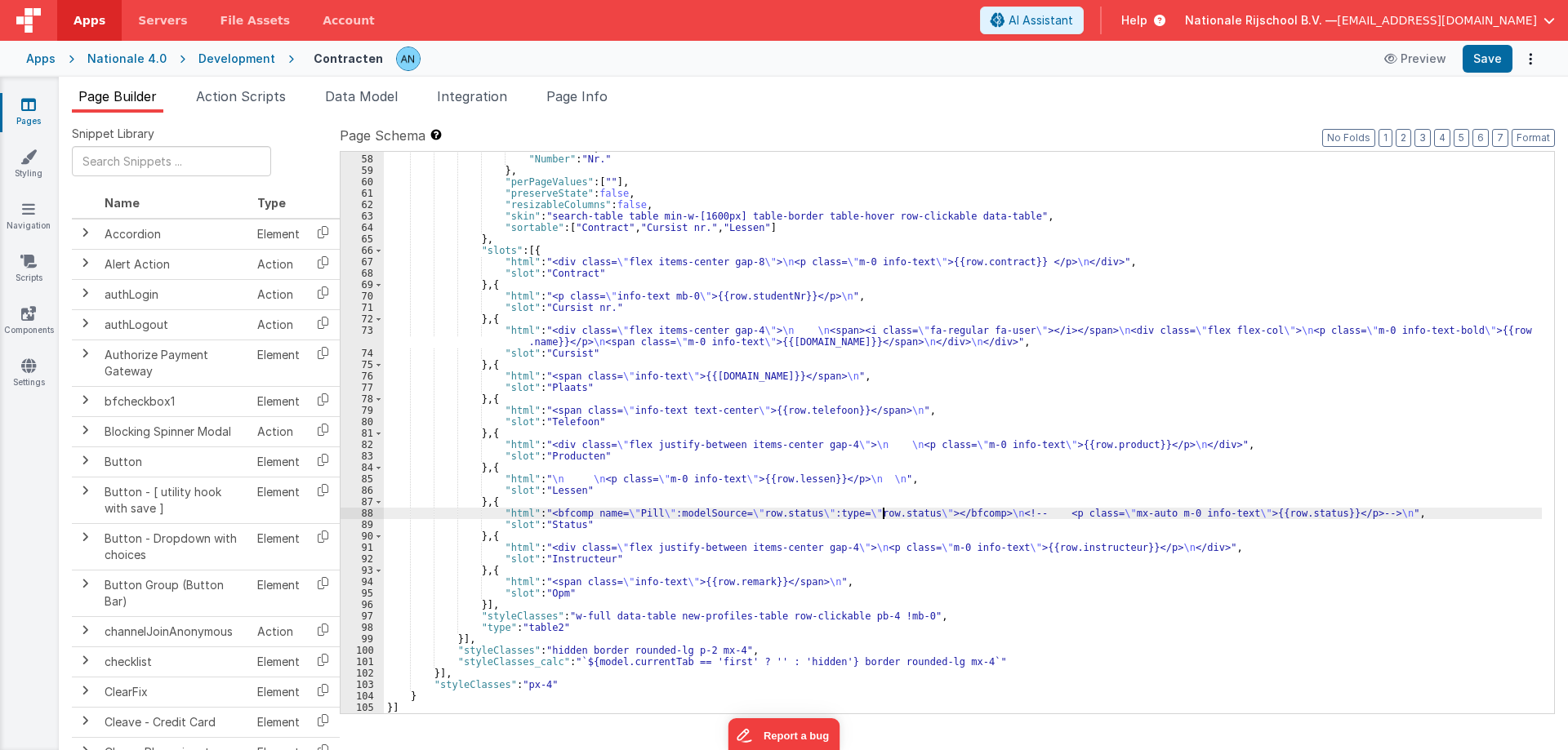
click at [883, 513] on div ""Action" : "" , "Number" : "Nr." } , "perPageValues" : [ "" ] , "preserveState"…" at bounding box center [962, 434] width 1158 height 584
click at [799, 411] on div ""Action" : "" , "Number" : "Nr." } , "perPageValues" : [ "" ] , "preserveState"…" at bounding box center [962, 434] width 1158 height 584
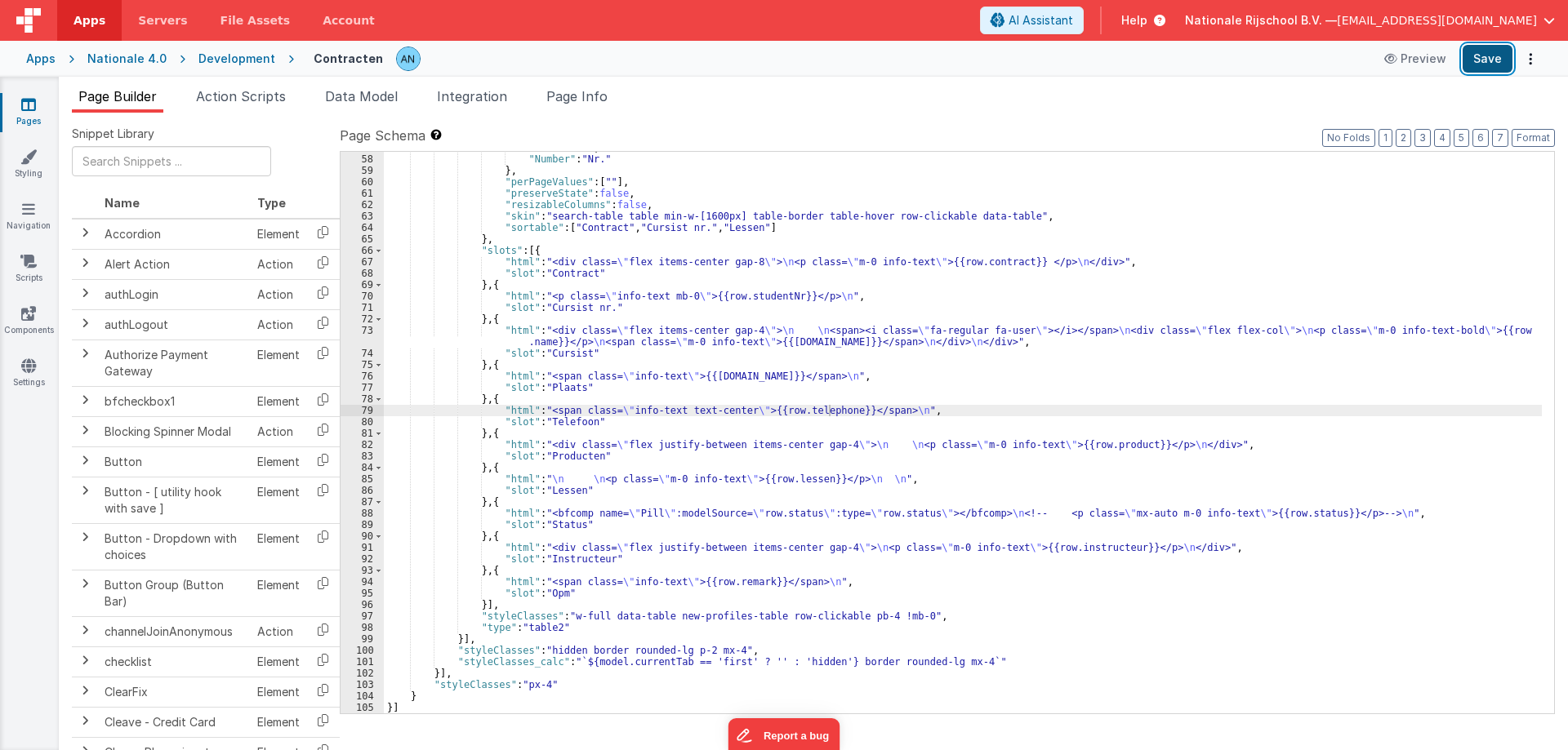
click at [1473, 55] on button "Save" at bounding box center [1487, 59] width 50 height 28
click at [1491, 60] on button "Save" at bounding box center [1487, 59] width 50 height 28
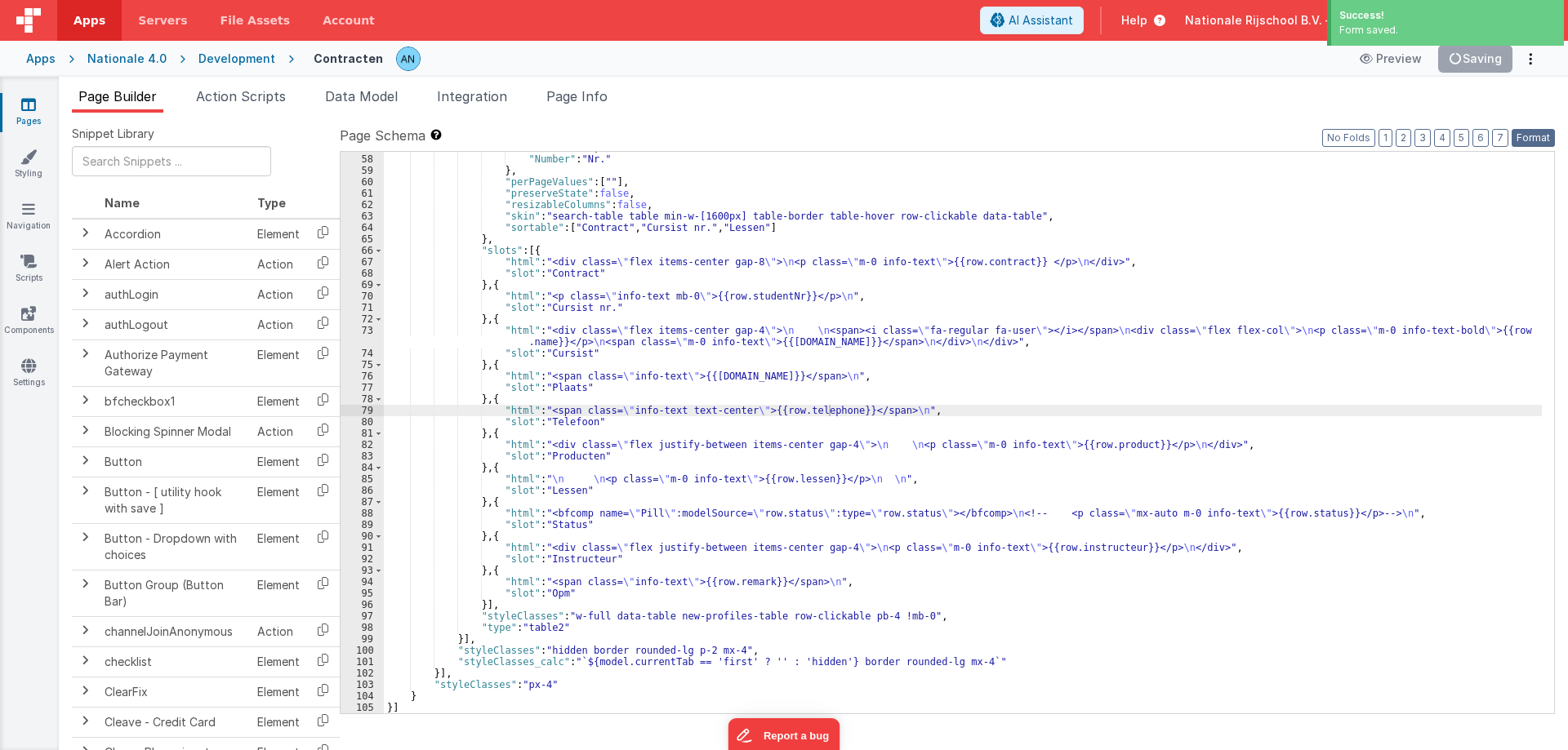
click at [1536, 137] on button "Format" at bounding box center [1533, 138] width 43 height 18
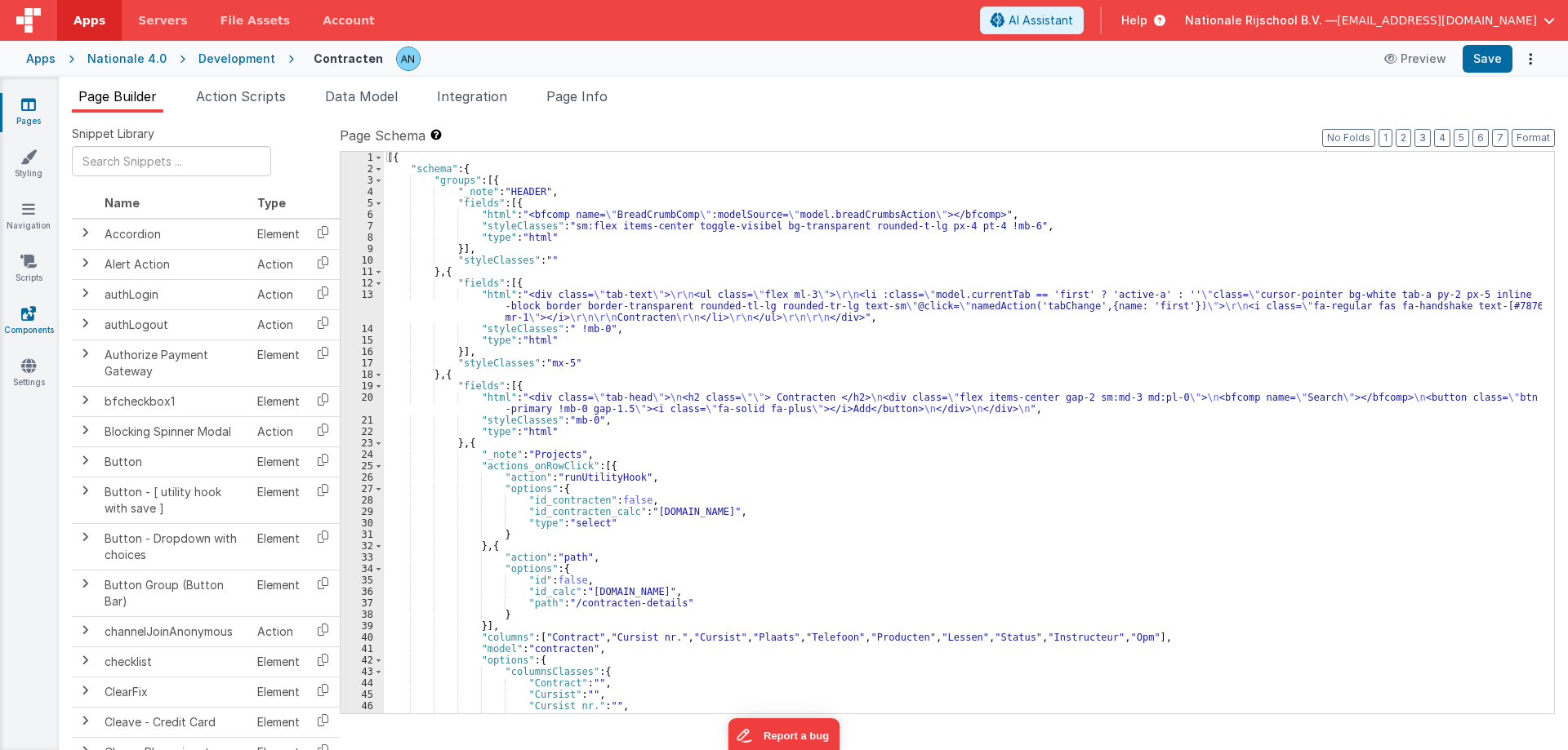
click at [35, 309] on icon at bounding box center [28, 313] width 15 height 17
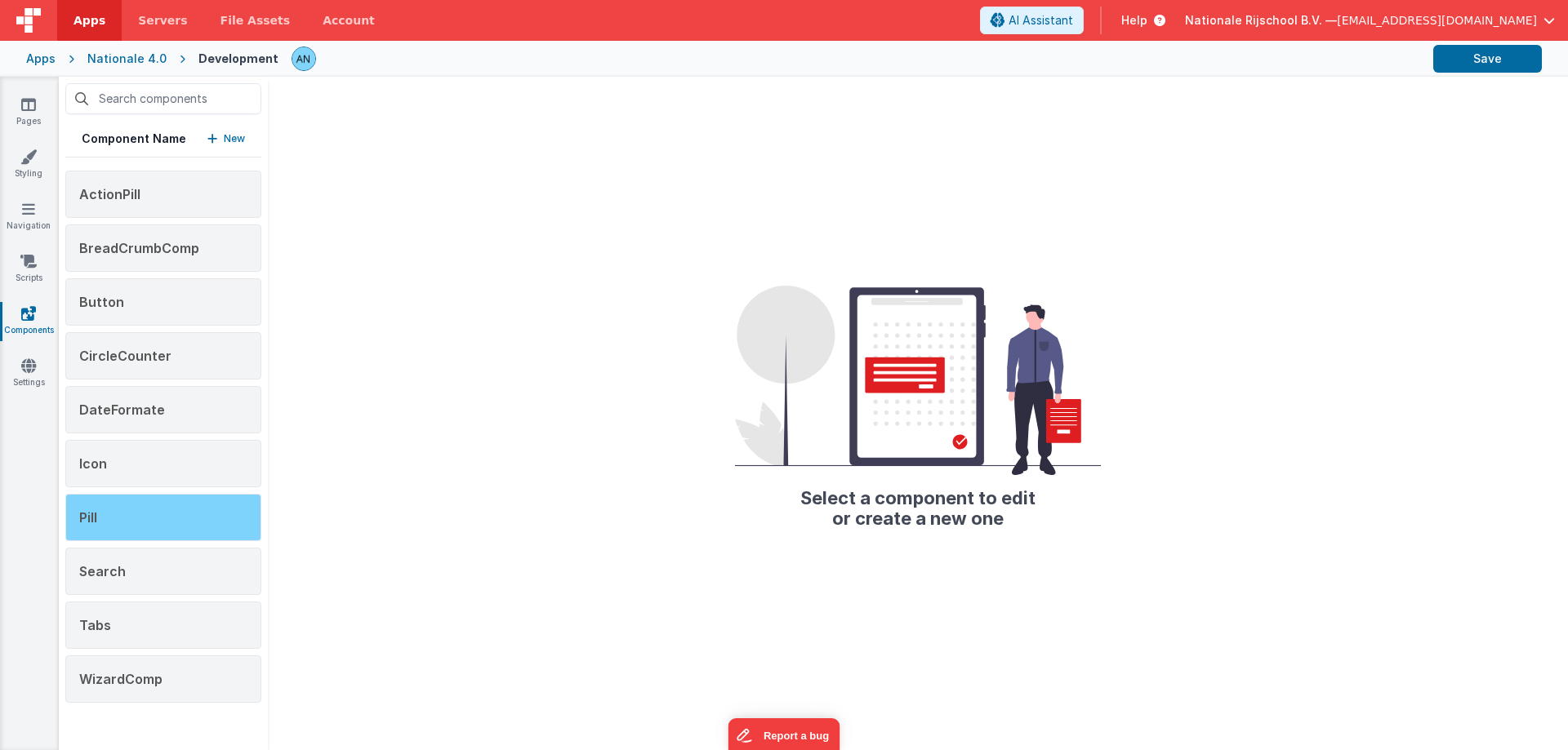
click at [138, 527] on div "Pill" at bounding box center [164, 518] width 196 height 47
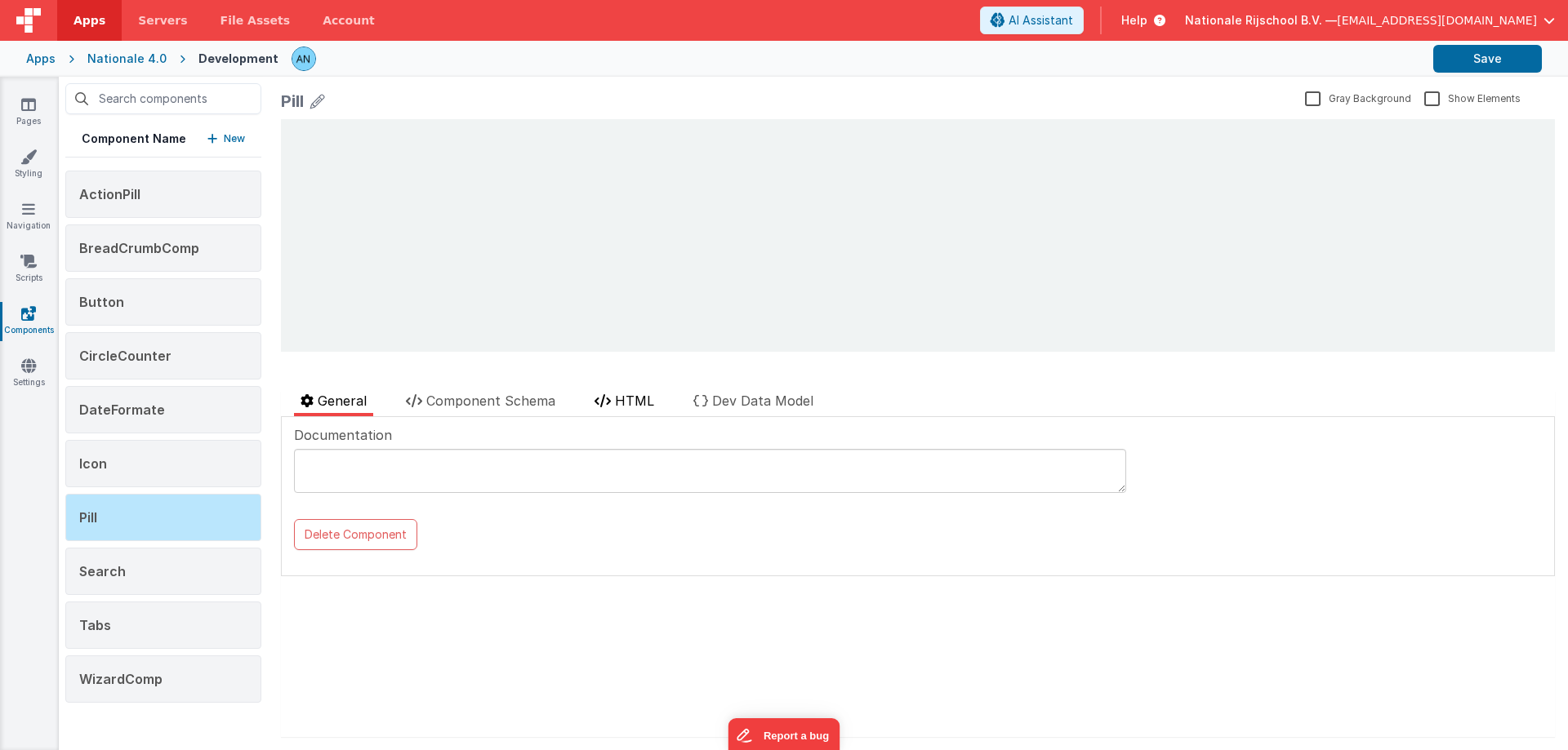
click at [599, 392] on li "HTML" at bounding box center [624, 403] width 73 height 25
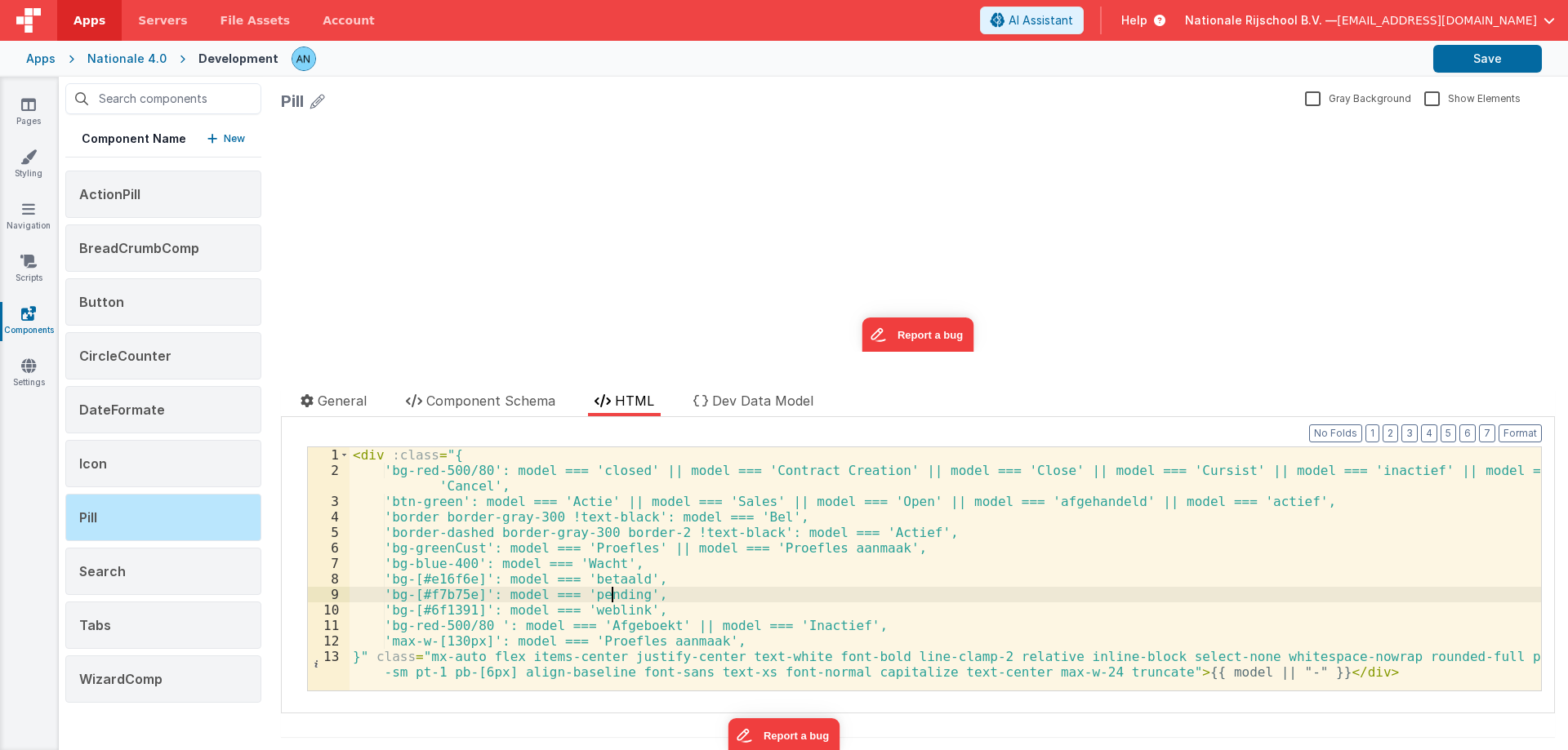
click at [612, 596] on div "< div :class = "{ 'bg-red-500/80': model === 'closed' || model === 'Contract Cr…" at bounding box center [945, 592] width 1191 height 290
click at [1238, 496] on div "< div :class = "{ 'bg-red-500/80': model === 'closed' || model === 'Contract Cr…" at bounding box center [945, 592] width 1191 height 290
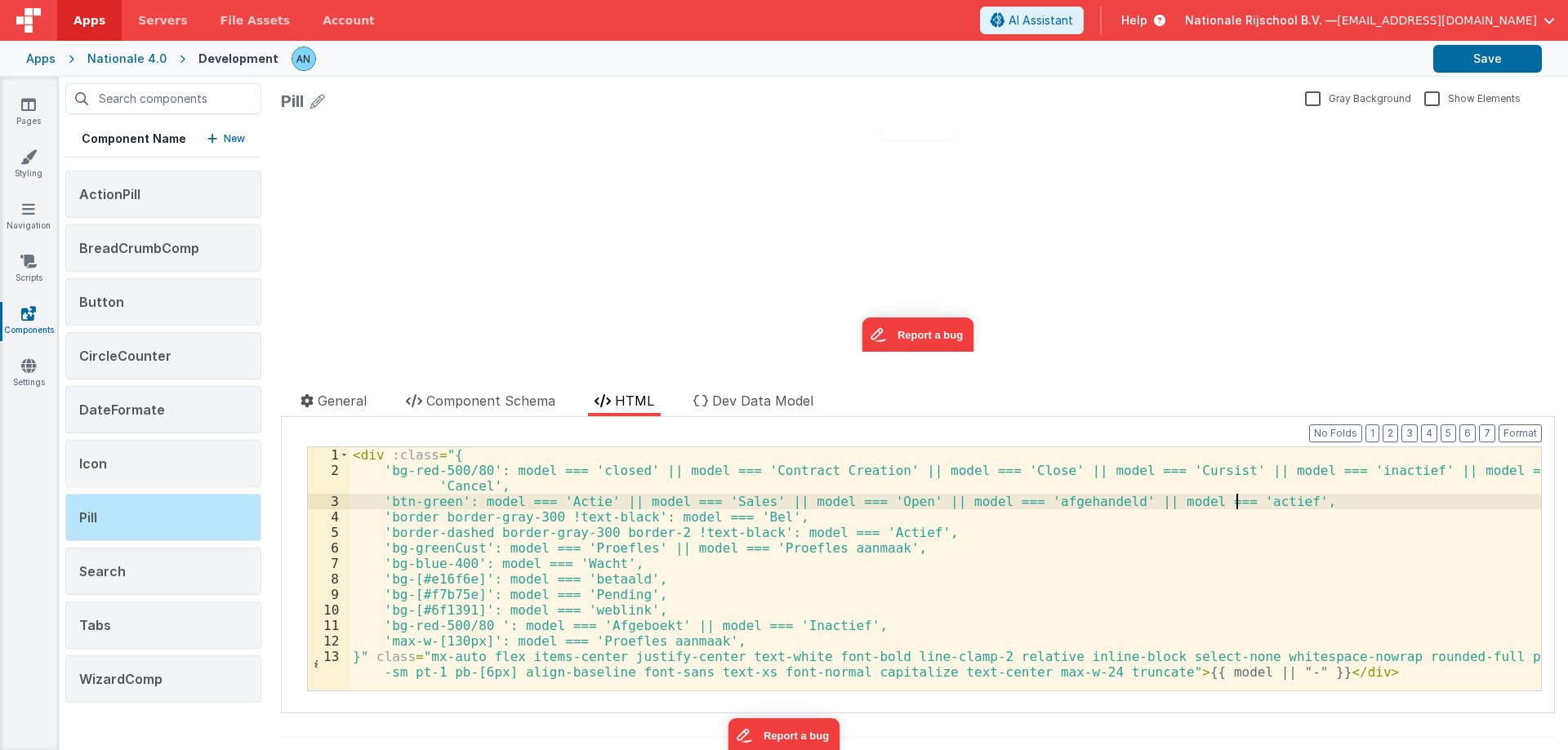
click at [1238, 496] on div "< div :class = "{ 'bg-red-500/80': model === 'closed' || model === 'Contract Cr…" at bounding box center [945, 592] width 1191 height 290
click at [1454, 60] on button "Save" at bounding box center [1487, 59] width 109 height 28
click at [1067, 500] on div "< div :class = "{ 'bg-red-500/80': model === 'closed' || model === 'Contract Cr…" at bounding box center [945, 592] width 1191 height 290
